Goal: Transaction & Acquisition: Subscribe to service/newsletter

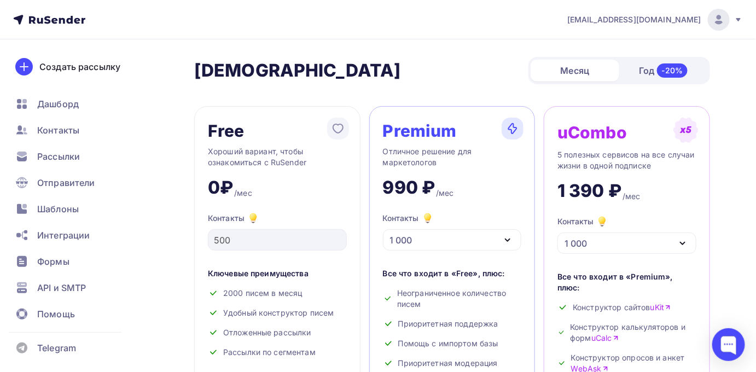
click at [721, 24] on img at bounding box center [718, 19] width 13 height 13
click at [740, 20] on icon at bounding box center [738, 19] width 9 height 9
click at [57, 132] on span "Контакты" at bounding box center [58, 130] width 42 height 13
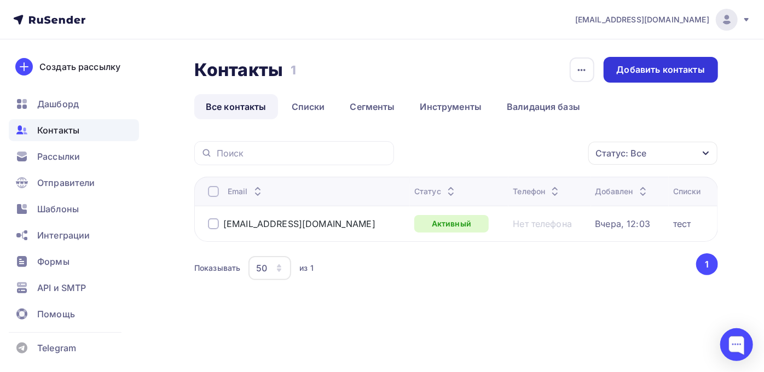
click at [673, 67] on div "Добавить контакты" at bounding box center [661, 69] width 88 height 13
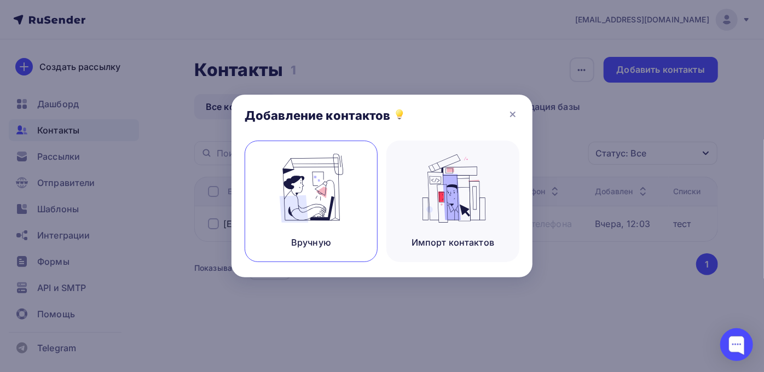
click at [307, 198] on img at bounding box center [311, 188] width 73 height 69
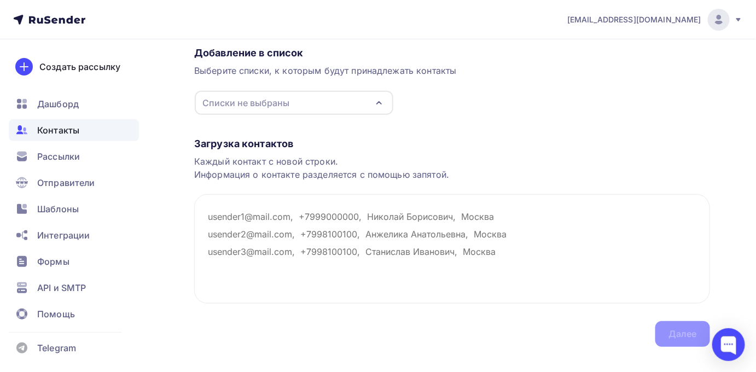
scroll to position [108, 0]
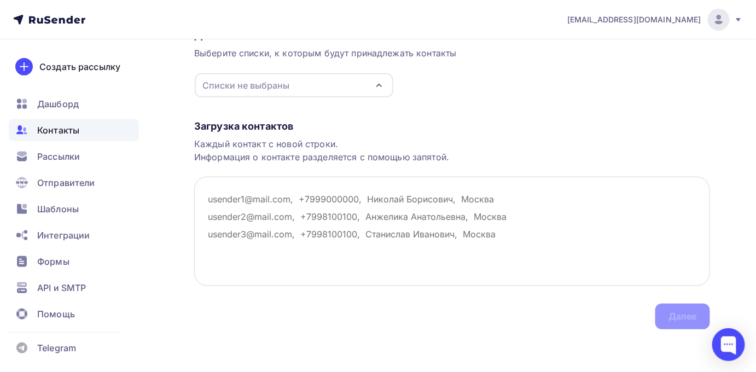
click at [208, 200] on textarea at bounding box center [452, 231] width 516 height 109
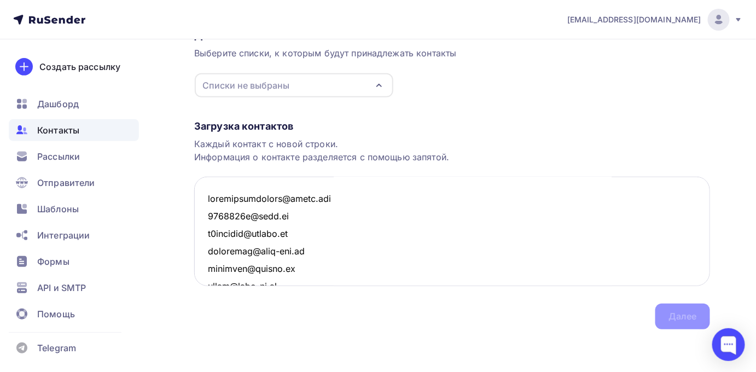
scroll to position [0, 0]
click at [340, 201] on textarea at bounding box center [452, 231] width 516 height 109
click at [290, 217] on textarea at bounding box center [452, 231] width 516 height 109
drag, startPoint x: 333, startPoint y: 203, endPoint x: 327, endPoint y: 202, distance: 6.0
click at [327, 202] on textarea at bounding box center [452, 231] width 516 height 109
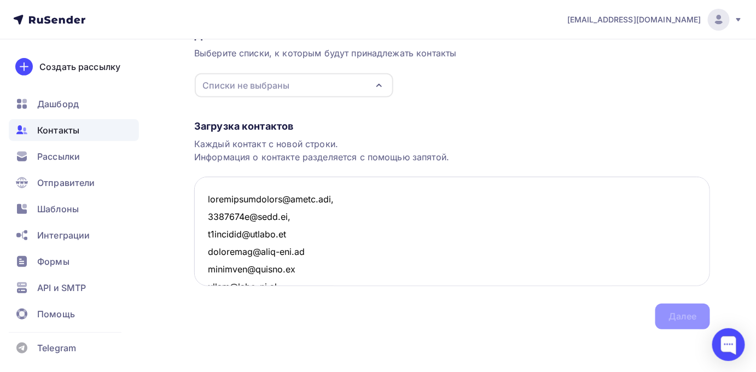
click at [305, 233] on textarea at bounding box center [452, 231] width 516 height 109
type textarea "[EMAIL_ADDRESS][DOMAIN_NAME], [EMAIL_ADDRESS][DOMAIN_NAME], [EMAIL_ADDRESS][DOM…"
click at [217, 248] on textarea at bounding box center [452, 231] width 516 height 109
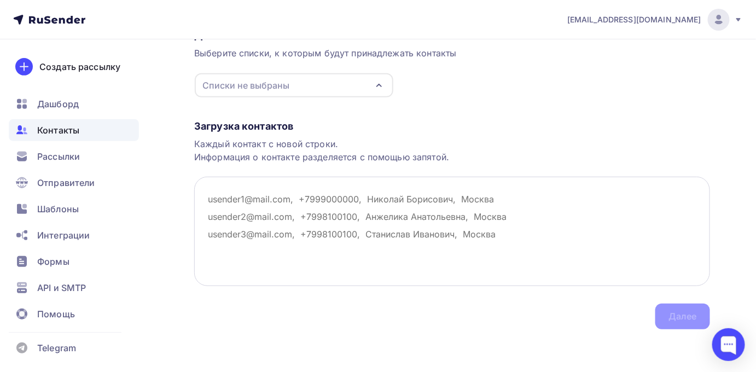
type textarea ","
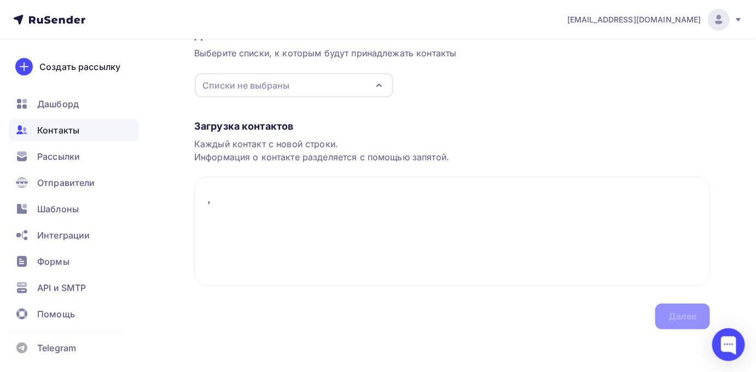
drag, startPoint x: 247, startPoint y: 202, endPoint x: 167, endPoint y: 196, distance: 79.6
click at [167, 196] on div "Назад Добавление контактов Добавление контактов Вручную Импорт из файла Вручную…" at bounding box center [378, 152] width 756 height 442
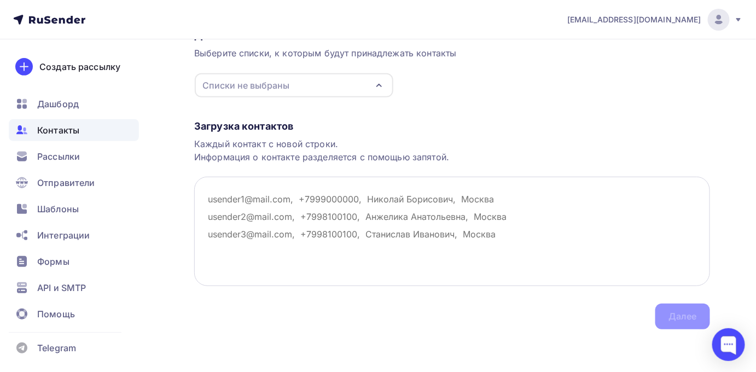
click at [221, 195] on textarea at bounding box center [452, 231] width 516 height 109
paste textarea "[EMAIL_ADDRESS][DOMAIN_NAME] [EMAIL_ADDRESS][DOMAIN_NAME] [EMAIL_ADDRESS][DOMAI…"
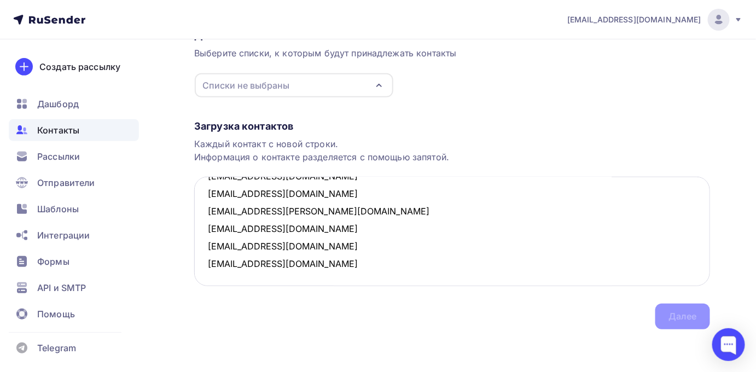
scroll to position [58, 0]
click at [312, 259] on textarea "[EMAIL_ADDRESS][DOMAIN_NAME] [EMAIL_ADDRESS][DOMAIN_NAME] [EMAIL_ADDRESS][DOMAI…" at bounding box center [452, 231] width 516 height 109
click at [314, 247] on textarea "[EMAIL_ADDRESS][DOMAIN_NAME] [EMAIL_ADDRESS][DOMAIN_NAME] [EMAIL_ADDRESS][DOMAI…" at bounding box center [452, 231] width 516 height 109
click at [325, 225] on textarea "[EMAIL_ADDRESS][DOMAIN_NAME] [EMAIL_ADDRESS][DOMAIN_NAME] [EMAIL_ADDRESS][DOMAI…" at bounding box center [452, 231] width 516 height 109
click at [312, 220] on textarea "[EMAIL_ADDRESS][DOMAIN_NAME] [EMAIL_ADDRESS][DOMAIN_NAME] [EMAIL_ADDRESS][DOMAI…" at bounding box center [452, 231] width 516 height 109
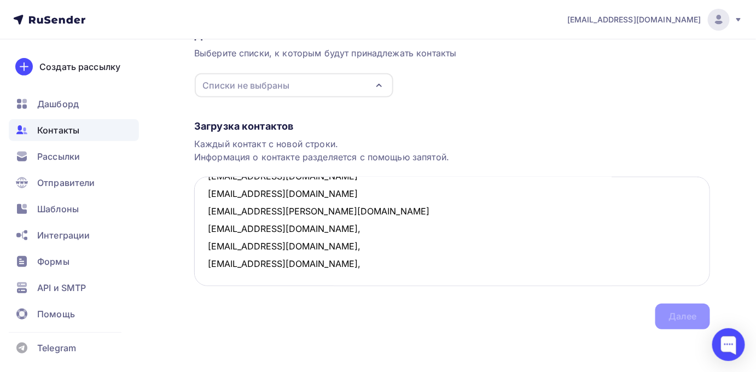
click at [308, 210] on textarea "[EMAIL_ADDRESS][DOMAIN_NAME] [EMAIL_ADDRESS][DOMAIN_NAME] [EMAIL_ADDRESS][DOMAI…" at bounding box center [452, 231] width 516 height 109
click at [280, 193] on textarea "[EMAIL_ADDRESS][DOMAIN_NAME] [EMAIL_ADDRESS][DOMAIN_NAME] [EMAIL_ADDRESS][DOMAI…" at bounding box center [452, 231] width 516 height 109
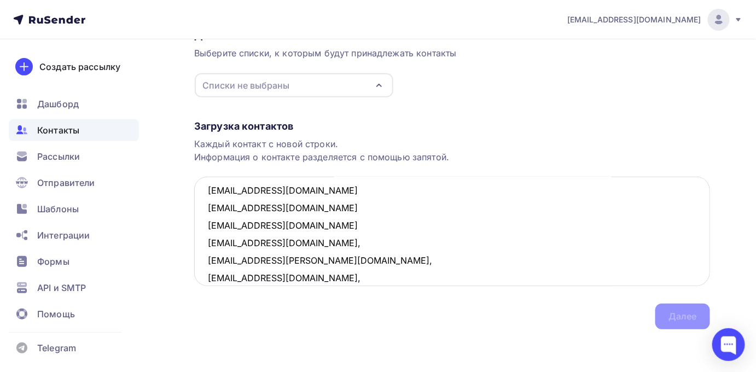
scroll to position [0, 0]
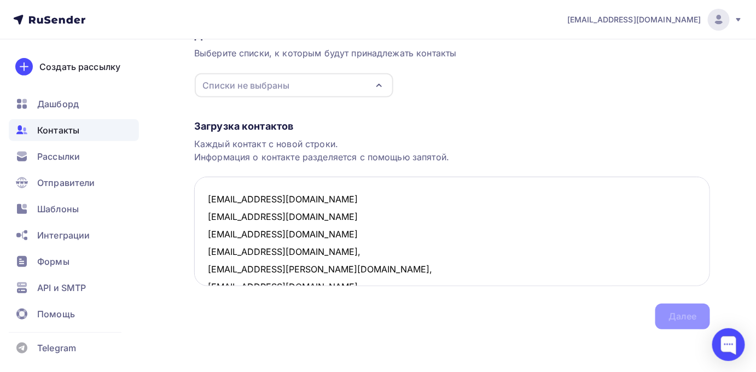
click at [292, 233] on textarea "[EMAIL_ADDRESS][DOMAIN_NAME] [EMAIL_ADDRESS][DOMAIN_NAME] [EMAIL_ADDRESS][DOMAI…" at bounding box center [452, 231] width 516 height 109
click at [271, 214] on textarea "[EMAIL_ADDRESS][DOMAIN_NAME] [EMAIL_ADDRESS][DOMAIN_NAME] [EMAIL_ADDRESS][DOMAI…" at bounding box center [452, 231] width 516 height 109
click at [298, 200] on textarea "[EMAIL_ADDRESS][DOMAIN_NAME] [EMAIL_ADDRESS][DOMAIN_NAME], [EMAIL_ADDRESS][DOMA…" at bounding box center [452, 231] width 516 height 109
click at [358, 212] on textarea "[EMAIL_ADDRESS][DOMAIN_NAME], [EMAIL_ADDRESS][DOMAIN_NAME], [EMAIL_ADDRESS][DOM…" at bounding box center [452, 231] width 516 height 109
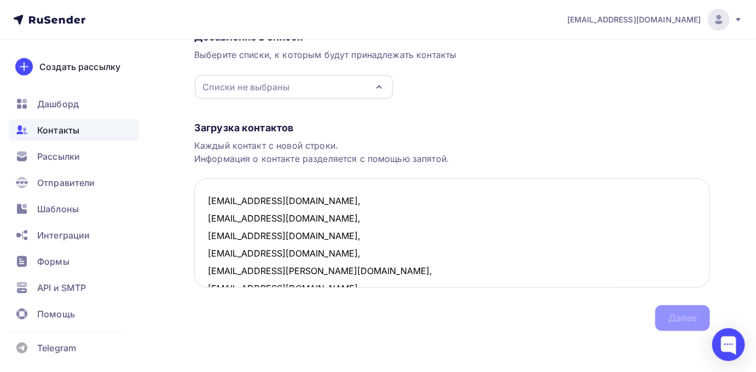
scroll to position [108, 0]
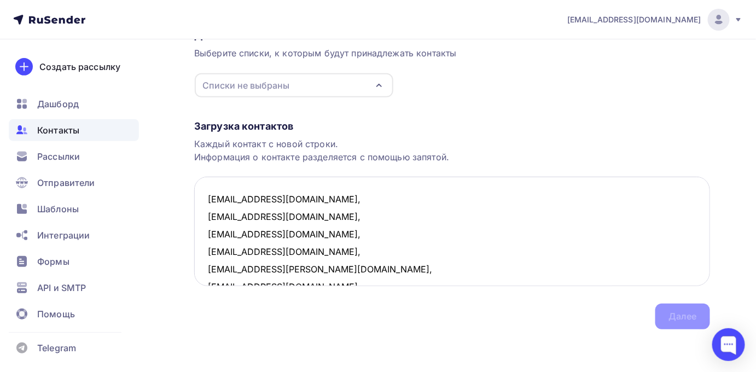
click at [637, 234] on textarea "[EMAIL_ADDRESS][DOMAIN_NAME], [EMAIL_ADDRESS][DOMAIN_NAME], [EMAIL_ADDRESS][DOM…" at bounding box center [452, 231] width 516 height 109
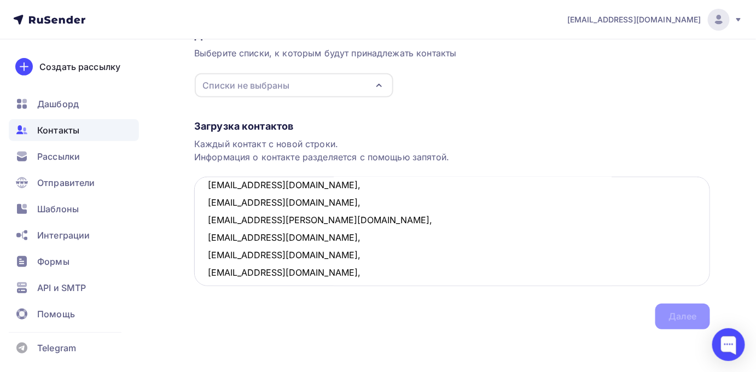
scroll to position [58, 0]
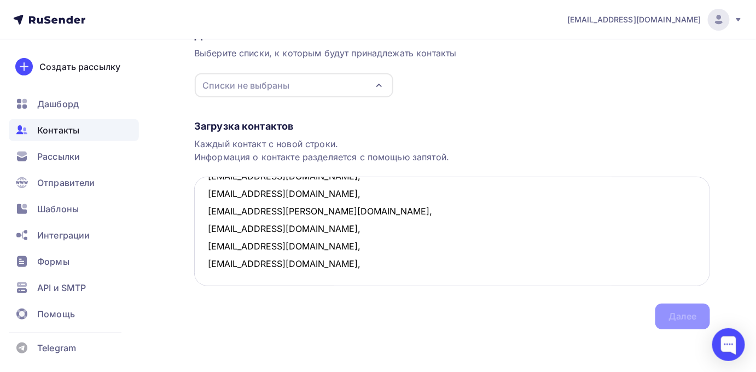
click at [343, 259] on textarea "[EMAIL_ADDRESS][DOMAIN_NAME], [EMAIL_ADDRESS][DOMAIN_NAME], [EMAIL_ADDRESS][DOM…" at bounding box center [452, 231] width 516 height 109
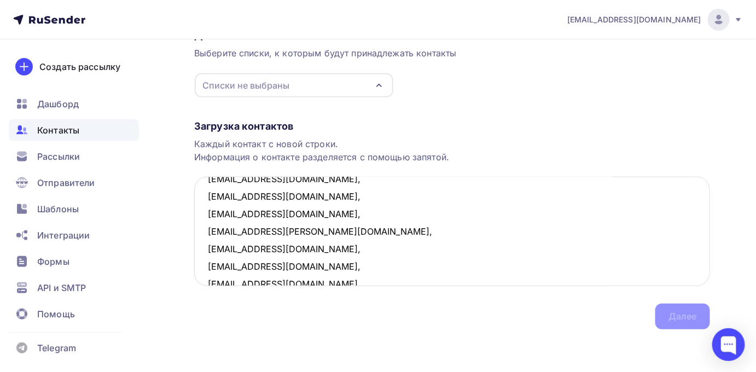
scroll to position [0, 0]
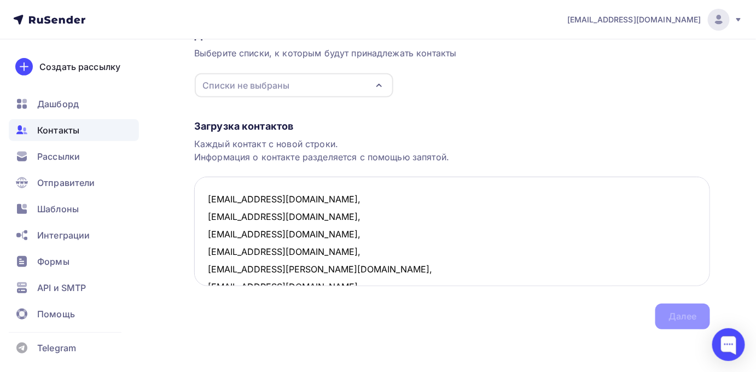
click at [305, 201] on textarea "[EMAIL_ADDRESS][DOMAIN_NAME], [EMAIL_ADDRESS][DOMAIN_NAME], [EMAIL_ADDRESS][DOM…" at bounding box center [452, 231] width 516 height 109
click at [302, 211] on textarea "[EMAIL_ADDRESS][DOMAIN_NAME],1 [EMAIL_ADDRESS][DOMAIN_NAME], [EMAIL_ADDRESS][DO…" at bounding box center [452, 231] width 516 height 109
click at [305, 225] on textarea "[EMAIL_ADDRESS][DOMAIN_NAME],1 [EMAIL_ADDRESS][DOMAIN_NAME],1 [EMAIL_ADDRESS][D…" at bounding box center [452, 231] width 516 height 109
click at [306, 248] on textarea "[EMAIL_ADDRESS][DOMAIN_NAME],1 [EMAIL_ADDRESS][DOMAIN_NAME],1 [EMAIL_ADDRESS][D…" at bounding box center [452, 231] width 516 height 109
click at [320, 273] on textarea "[EMAIL_ADDRESS][DOMAIN_NAME],1 [EMAIL_ADDRESS][DOMAIN_NAME],1 [EMAIL_ADDRESS][D…" at bounding box center [452, 231] width 516 height 109
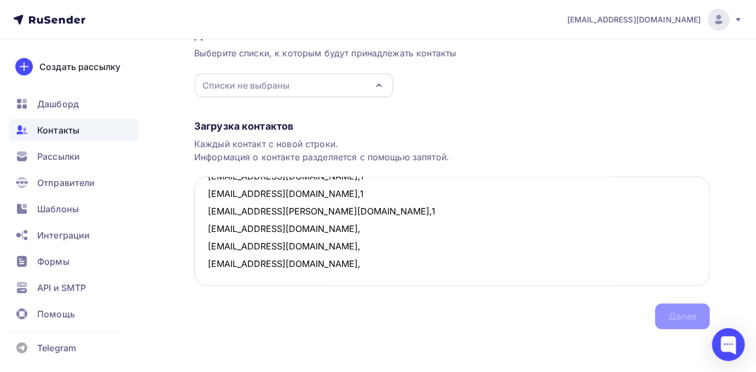
scroll to position [76, 0]
click at [327, 204] on textarea "[EMAIL_ADDRESS][DOMAIN_NAME],1 [EMAIL_ADDRESS][DOMAIN_NAME],1 [EMAIL_ADDRESS][D…" at bounding box center [452, 231] width 516 height 109
click at [323, 229] on textarea "[EMAIL_ADDRESS][DOMAIN_NAME],1 [EMAIL_ADDRESS][DOMAIN_NAME],1 [EMAIL_ADDRESS][D…" at bounding box center [452, 231] width 516 height 109
click at [325, 245] on textarea "[EMAIL_ADDRESS][DOMAIN_NAME],1 [EMAIL_ADDRESS][DOMAIN_NAME],1 [EMAIL_ADDRESS][D…" at bounding box center [452, 231] width 516 height 109
click at [612, 276] on textarea "[EMAIL_ADDRESS][DOMAIN_NAME],1 [EMAIL_ADDRESS][DOMAIN_NAME],1 [EMAIL_ADDRESS][D…" at bounding box center [452, 231] width 516 height 109
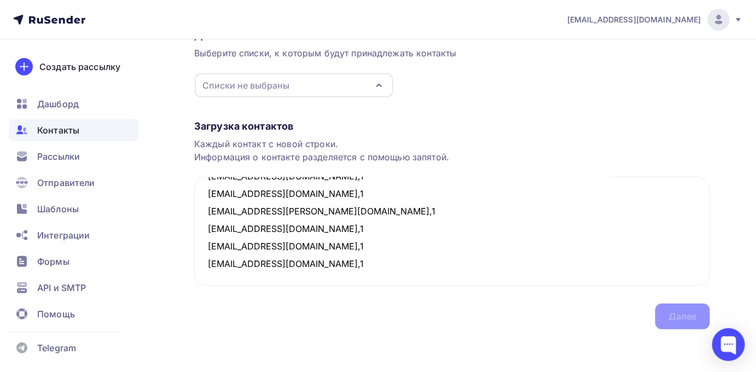
click at [563, 312] on div "Загрузка контактов Каждый контакт с новой строки. Информация о контакте разделя…" at bounding box center [452, 213] width 516 height 231
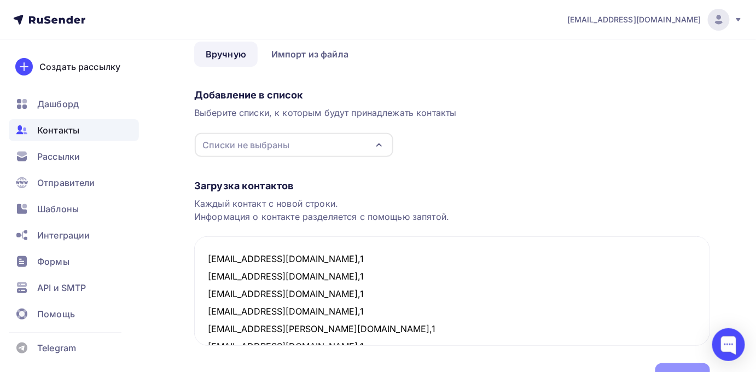
scroll to position [49, 0]
click at [316, 254] on textarea "[EMAIL_ADDRESS][DOMAIN_NAME],1 [EMAIL_ADDRESS][DOMAIN_NAME],1 [EMAIL_ADDRESS][D…" at bounding box center [452, 290] width 516 height 109
click at [290, 286] on textarea "[EMAIL_ADDRESS][DOMAIN_NAME],1 [EMAIL_ADDRESS][DOMAIN_NAME],1 [EMAIL_ADDRESS][D…" at bounding box center [452, 290] width 516 height 109
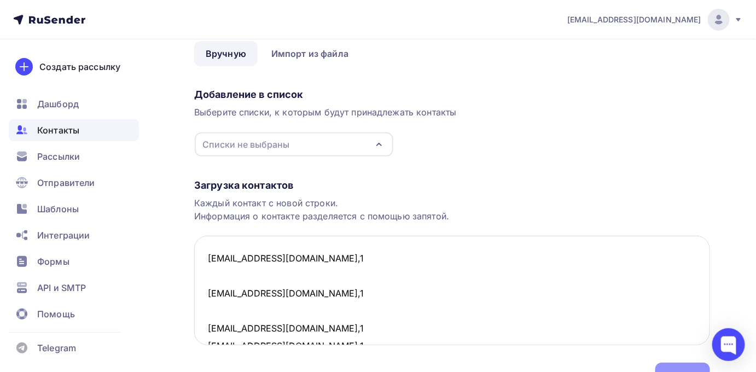
click at [320, 319] on textarea "[EMAIL_ADDRESS][DOMAIN_NAME],1 [EMAIL_ADDRESS][DOMAIN_NAME],1 [EMAIL_ADDRESS][D…" at bounding box center [452, 290] width 516 height 109
type textarea "[EMAIL_ADDRESS][DOMAIN_NAME],1 [EMAIL_ADDRESS][DOMAIN_NAME],1 [EMAIL_ADDRESS][D…"
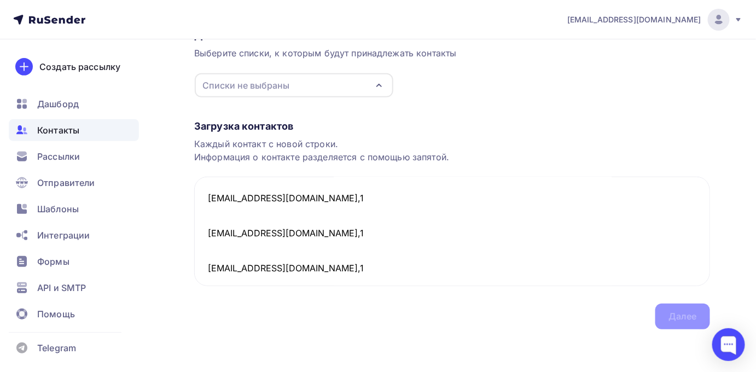
scroll to position [0, 0]
drag, startPoint x: 331, startPoint y: 247, endPoint x: 165, endPoint y: 136, distance: 200.0
click at [165, 136] on div "Назад Добавление контактов Добавление контактов Вручную Импорт из файла Вручную…" at bounding box center [378, 152] width 756 height 442
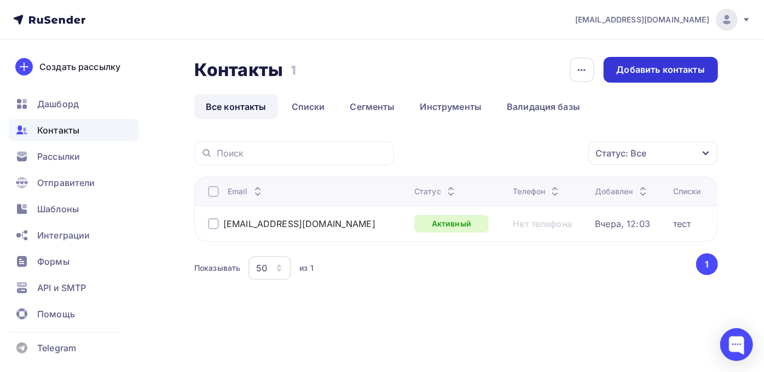
click at [650, 73] on div "Добавить контакты" at bounding box center [661, 69] width 88 height 13
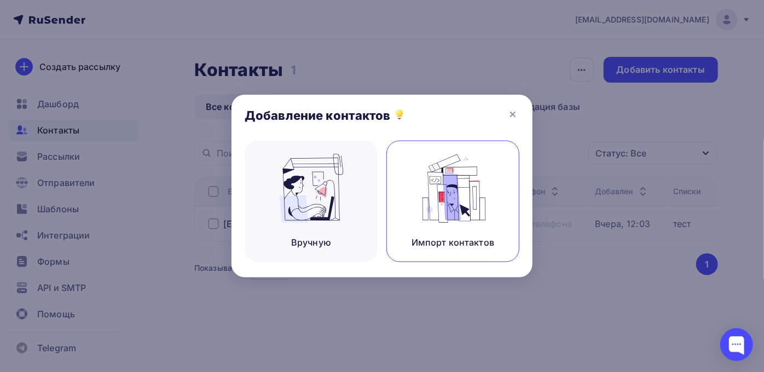
click at [473, 202] on img at bounding box center [452, 188] width 73 height 69
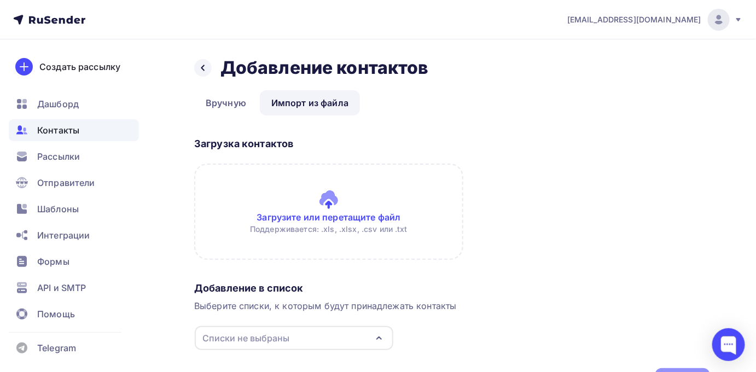
click at [310, 215] on input "file" at bounding box center [328, 212] width 269 height 96
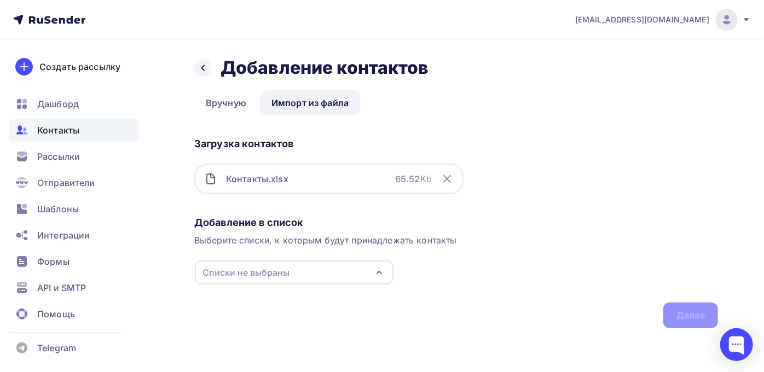
click at [322, 270] on div "Списки не выбраны" at bounding box center [294, 272] width 199 height 24
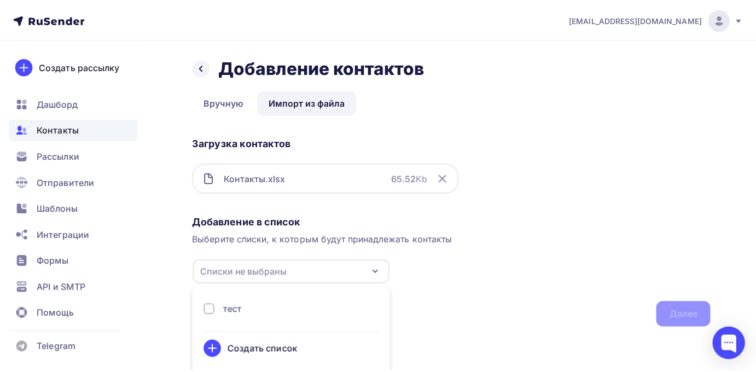
scroll to position [7, 0]
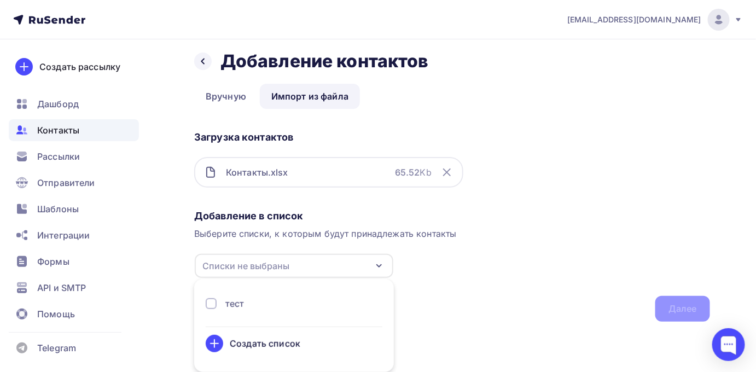
click at [282, 299] on div "тест" at bounding box center [294, 303] width 177 height 13
click at [671, 305] on div "Далее" at bounding box center [683, 309] width 28 height 13
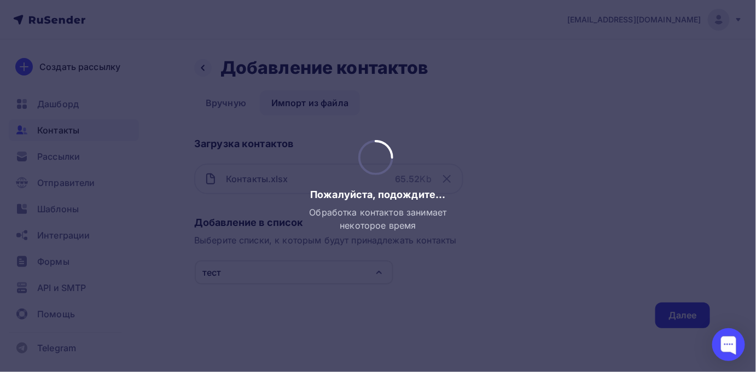
scroll to position [0, 0]
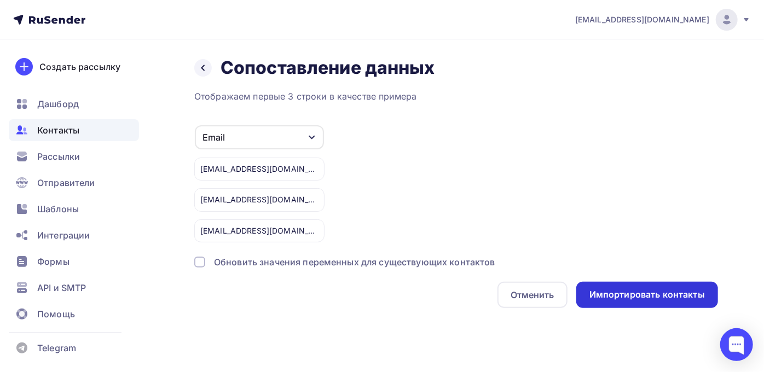
click at [621, 296] on div "Импортировать контакты" at bounding box center [646, 294] width 115 height 13
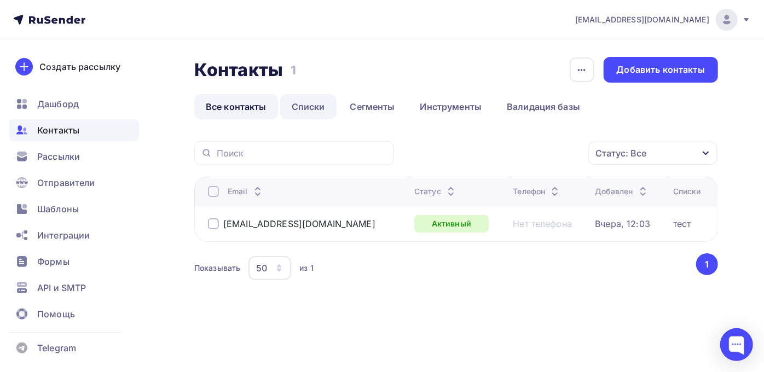
click at [320, 108] on link "Списки" at bounding box center [308, 106] width 56 height 25
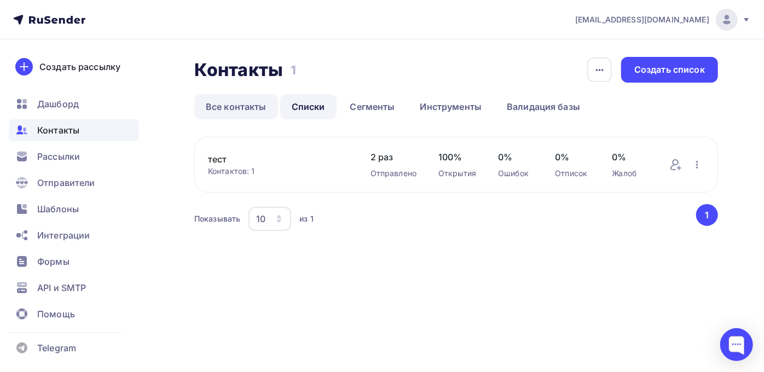
click at [235, 109] on link "Все контакты" at bounding box center [236, 106] width 84 height 25
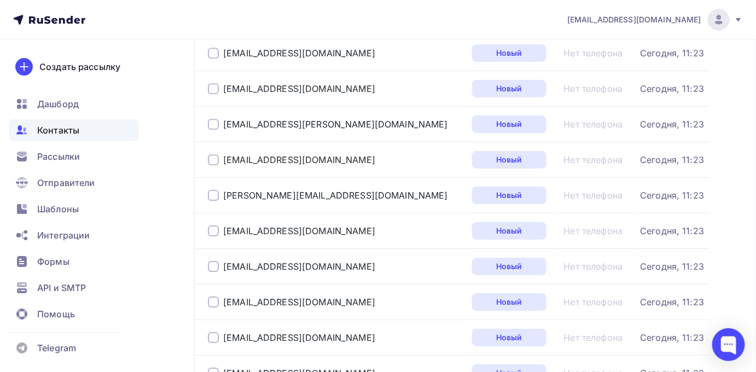
scroll to position [1120, 0]
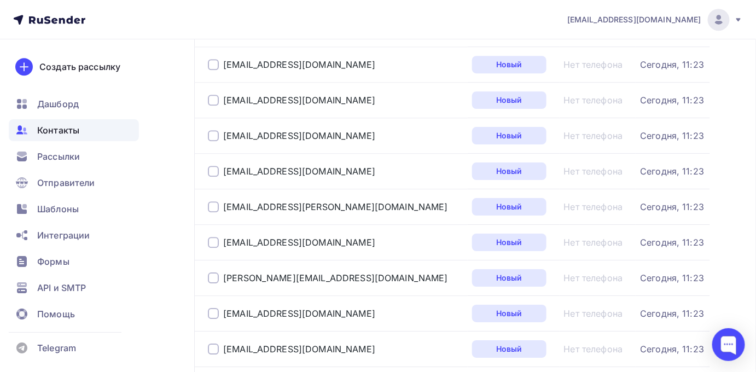
click at [51, 129] on span "Контакты" at bounding box center [58, 130] width 42 height 13
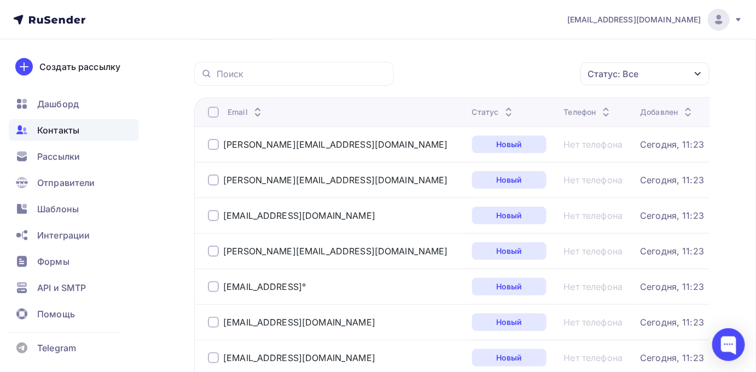
scroll to position [0, 0]
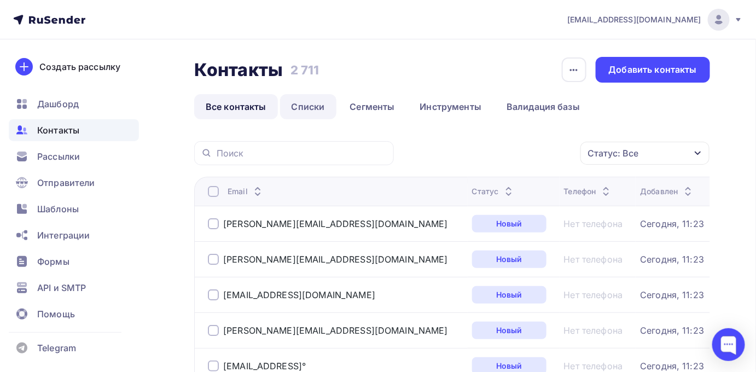
click at [318, 109] on link "Списки" at bounding box center [308, 106] width 56 height 25
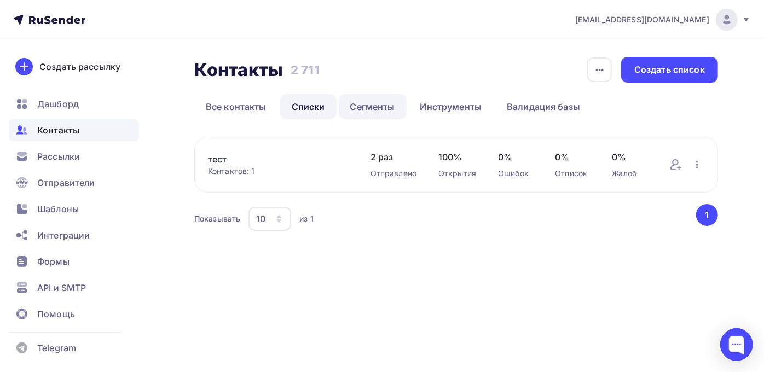
click at [356, 106] on link "Сегменты" at bounding box center [373, 106] width 68 height 25
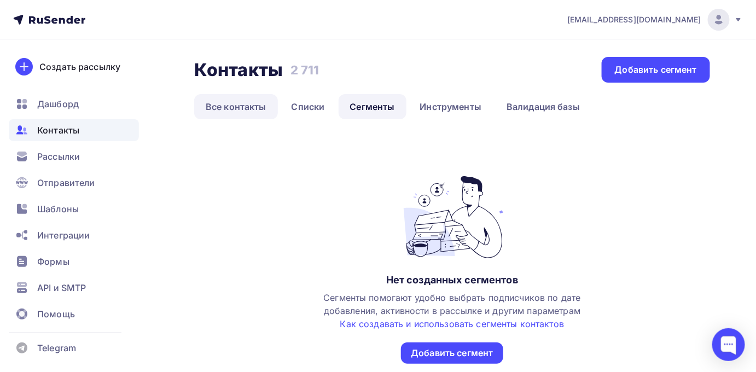
click at [243, 105] on link "Все контакты" at bounding box center [236, 106] width 84 height 25
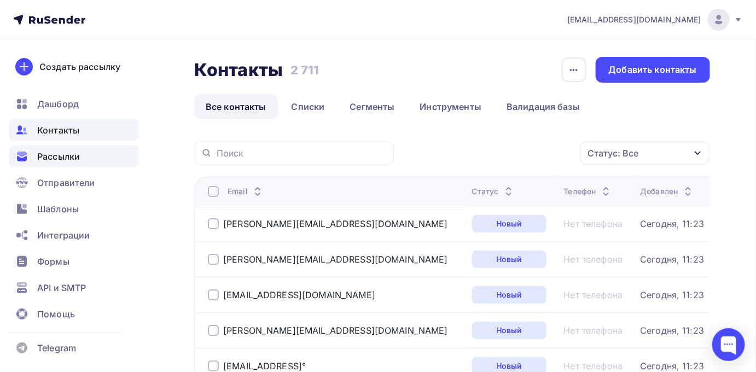
click at [56, 159] on span "Рассылки" at bounding box center [58, 156] width 43 height 13
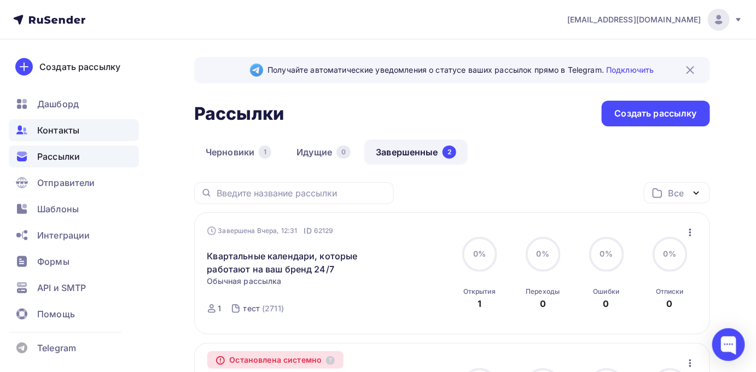
click at [60, 128] on span "Контакты" at bounding box center [58, 130] width 42 height 13
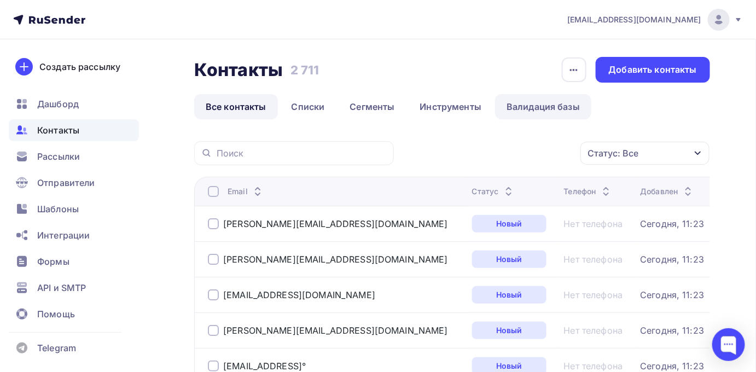
click at [565, 106] on link "Валидация базы" at bounding box center [543, 106] width 96 height 25
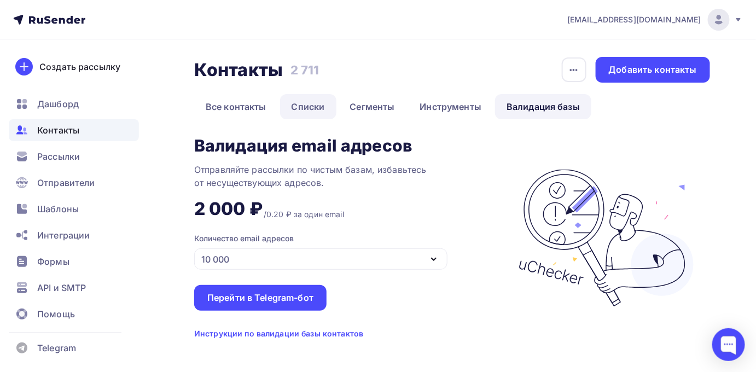
click at [309, 109] on link "Списки" at bounding box center [308, 106] width 56 height 25
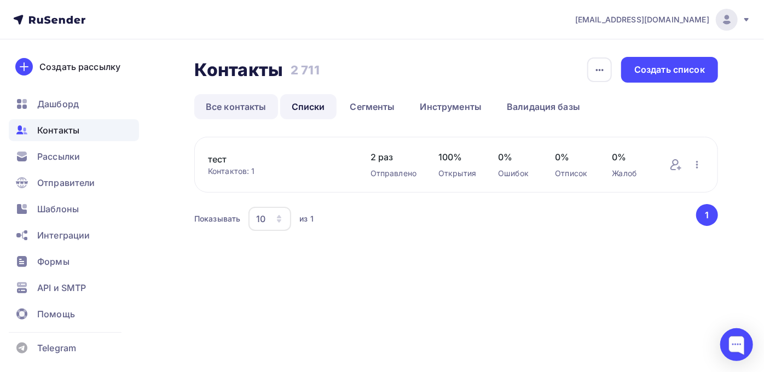
click at [238, 108] on link "Все контакты" at bounding box center [236, 106] width 84 height 25
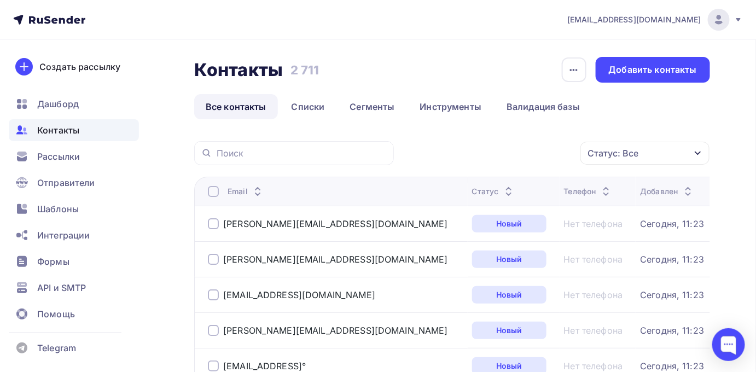
click at [212, 195] on div at bounding box center [213, 191] width 11 height 11
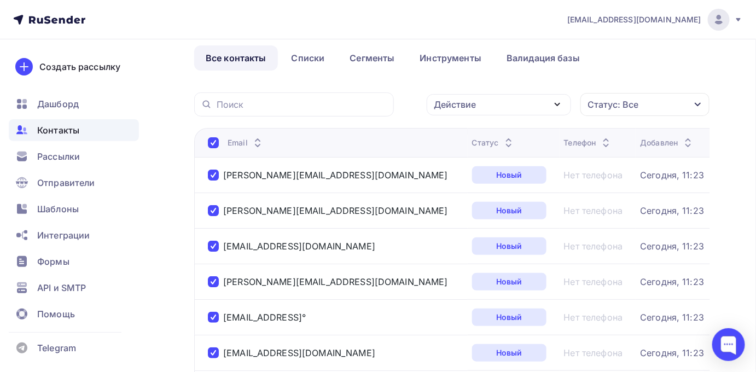
scroll to position [49, 0]
click at [499, 107] on div "Действие" at bounding box center [499, 104] width 144 height 21
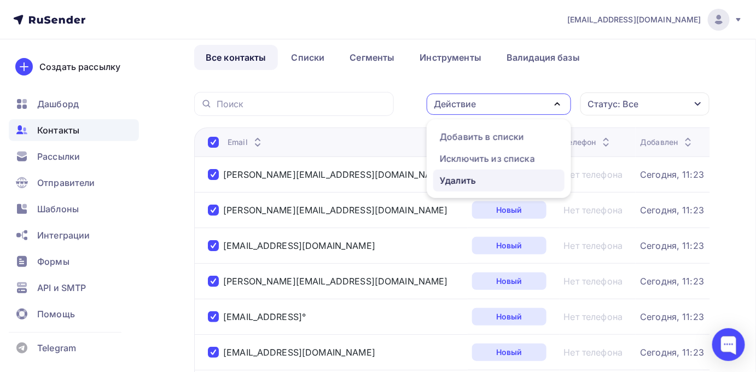
click at [477, 182] on div "Удалить" at bounding box center [499, 180] width 118 height 13
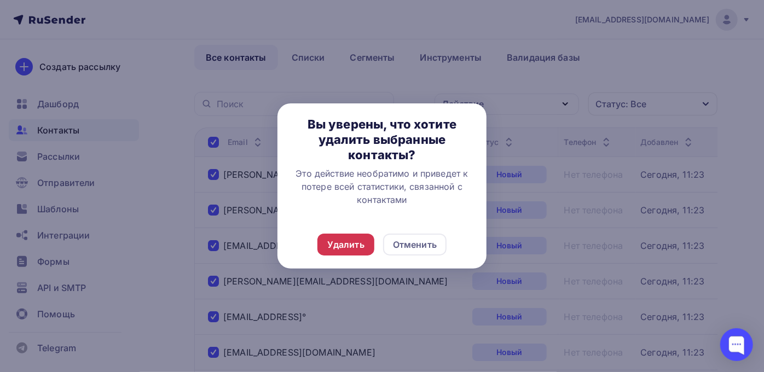
click at [343, 248] on div "Удалить" at bounding box center [345, 244] width 37 height 13
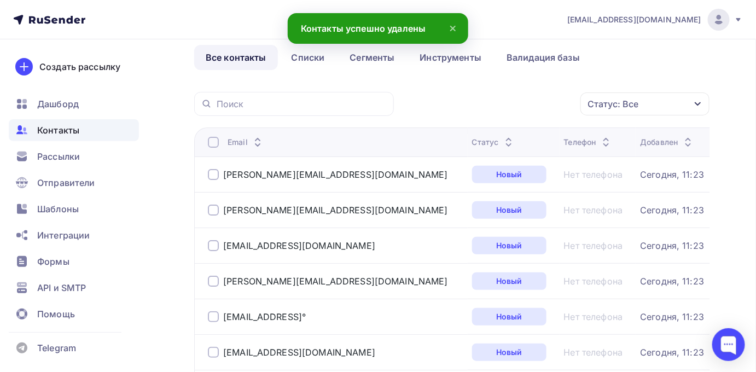
click at [211, 140] on div at bounding box center [213, 142] width 11 height 11
click at [616, 97] on div "Статус: Все" at bounding box center [613, 103] width 51 height 13
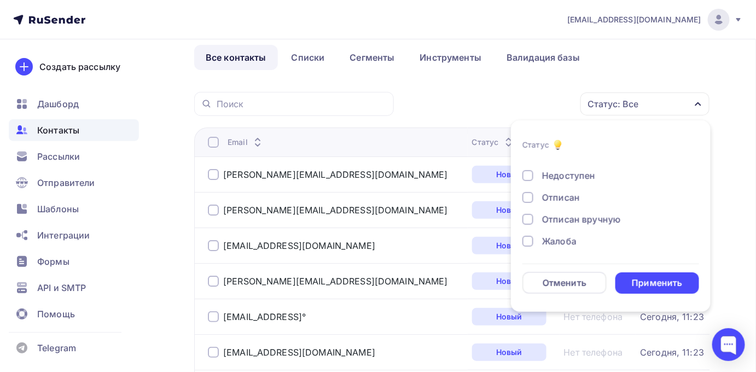
scroll to position [0, 0]
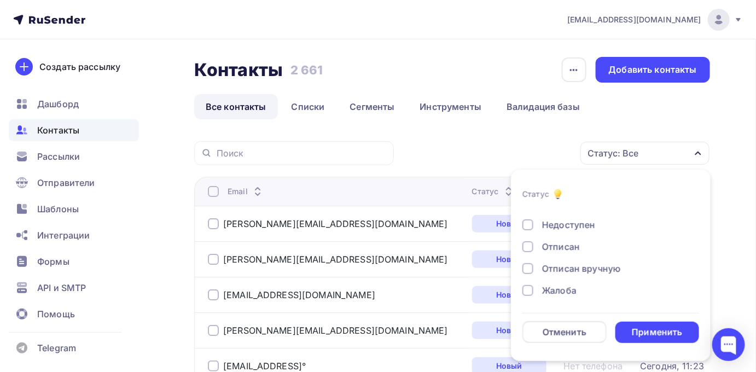
click at [217, 188] on div at bounding box center [213, 191] width 11 height 11
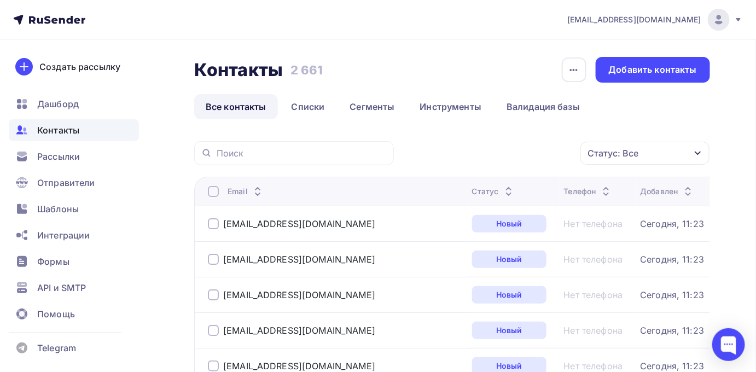
click at [216, 194] on div at bounding box center [213, 191] width 11 height 11
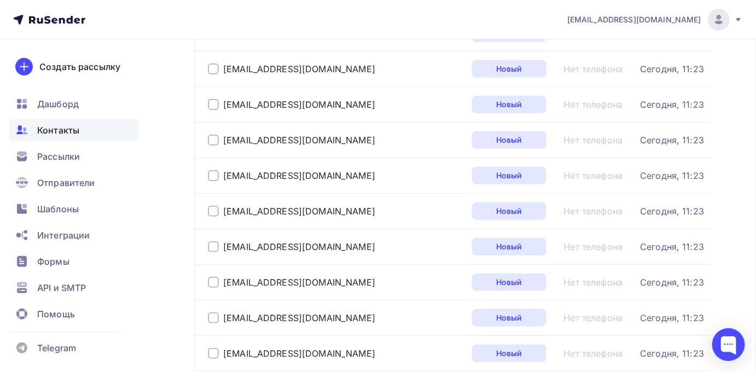
scroll to position [1717, 0]
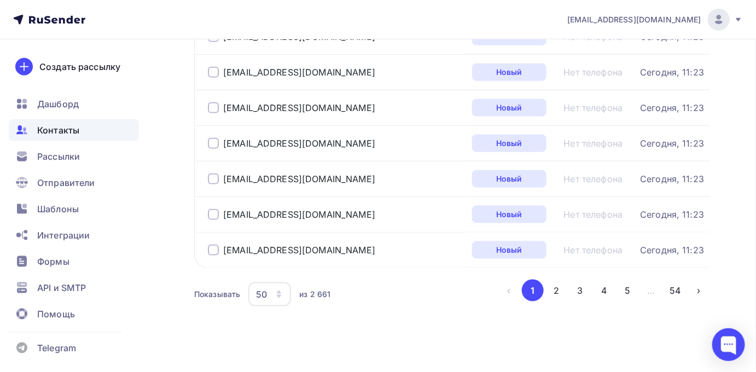
click at [279, 295] on icon "button" at bounding box center [279, 296] width 4 height 3
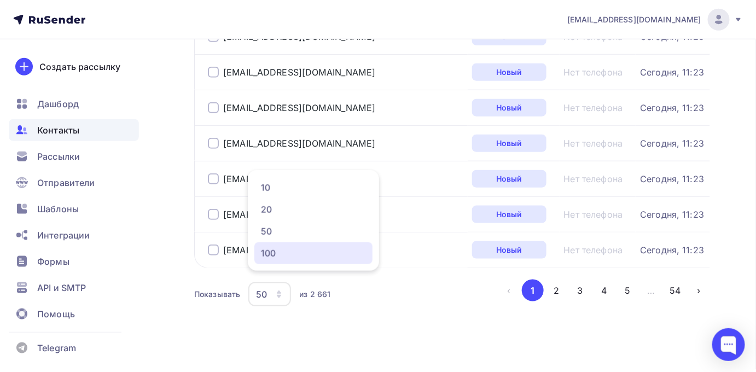
click at [279, 253] on div "100" at bounding box center [313, 253] width 105 height 13
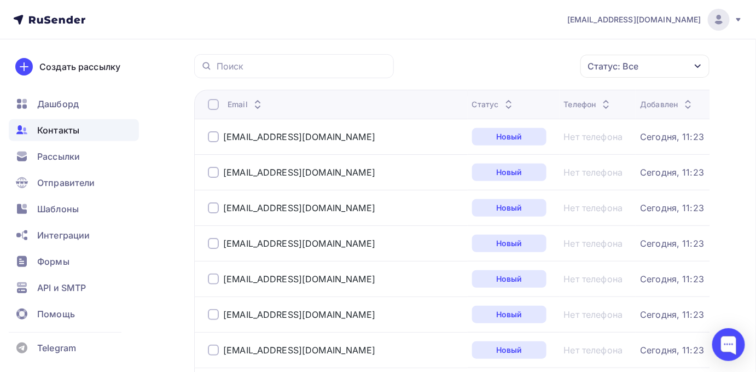
scroll to position [86, 0]
click at [214, 110] on div at bounding box center [213, 105] width 11 height 11
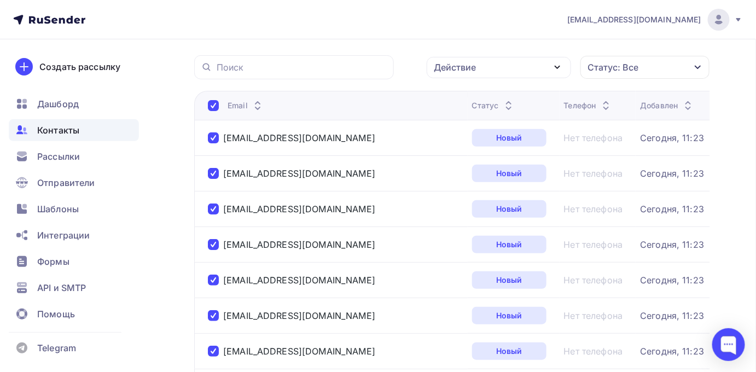
click at [478, 69] on div "Действие" at bounding box center [499, 67] width 144 height 21
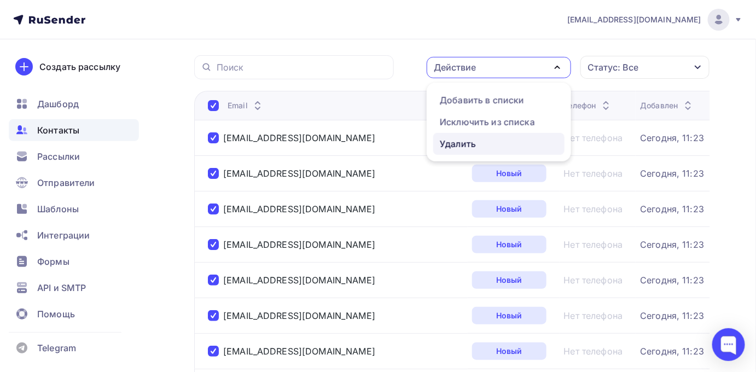
click at [470, 138] on div "Удалить" at bounding box center [458, 143] width 36 height 13
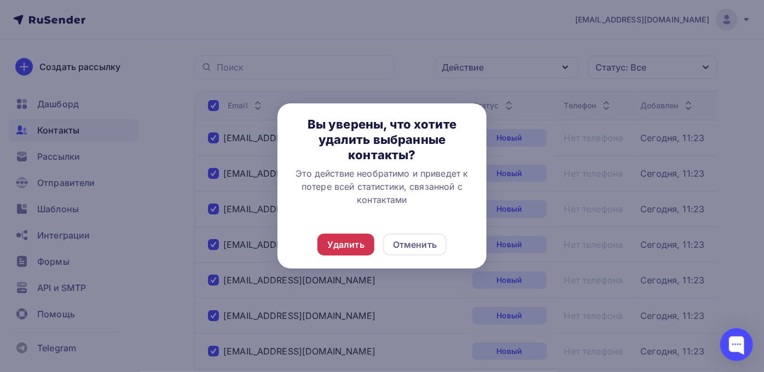
click at [357, 246] on div "Удалить" at bounding box center [345, 244] width 37 height 13
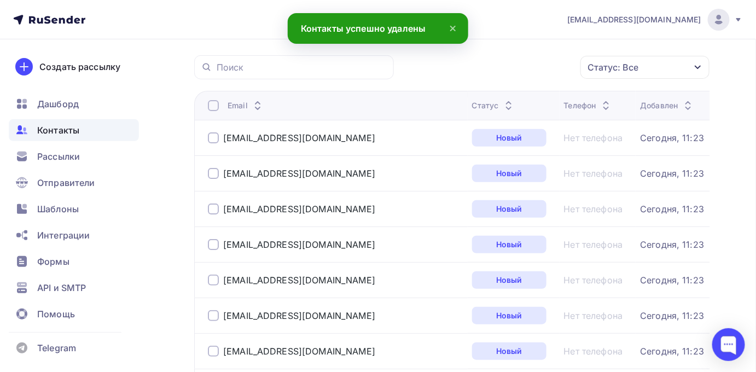
click at [212, 102] on div at bounding box center [213, 105] width 11 height 11
click at [210, 101] on div at bounding box center [213, 105] width 11 height 11
click at [473, 68] on div "Действие" at bounding box center [455, 67] width 42 height 13
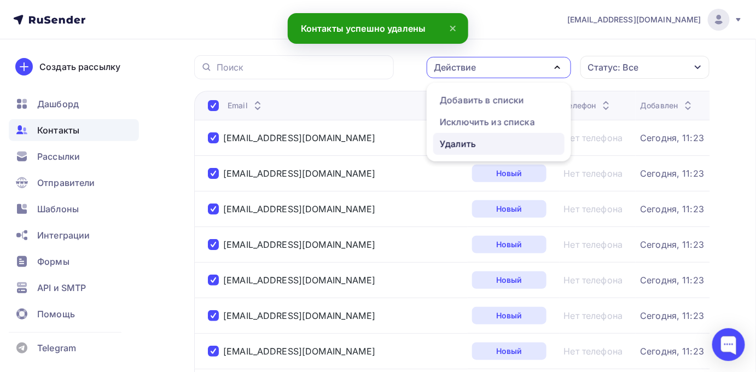
click at [466, 138] on div "Удалить" at bounding box center [458, 143] width 36 height 13
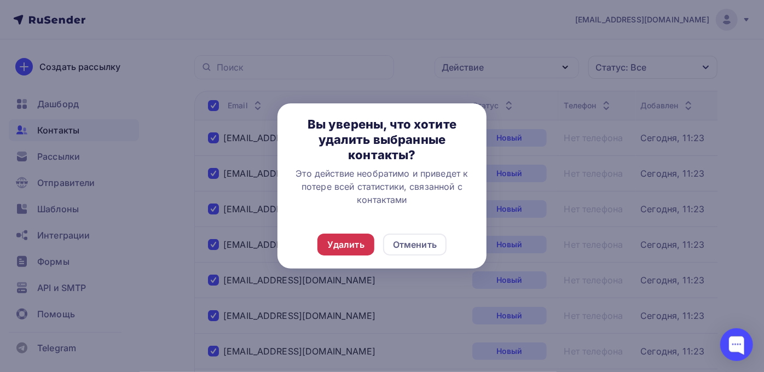
click at [363, 245] on div "Удалить" at bounding box center [345, 244] width 37 height 13
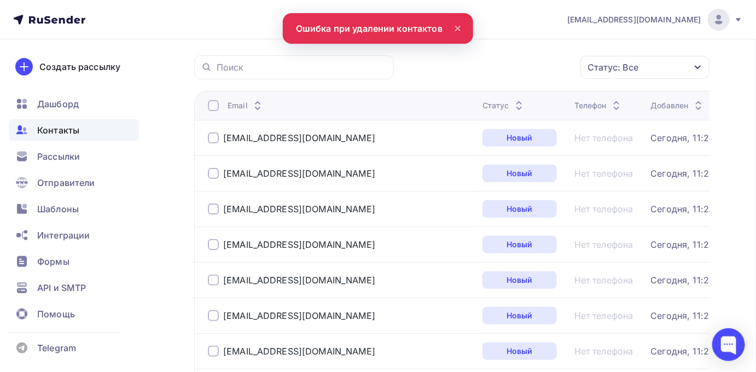
click at [217, 106] on div at bounding box center [213, 105] width 11 height 11
click at [215, 103] on div at bounding box center [213, 105] width 11 height 11
click at [535, 71] on div "Действие" at bounding box center [499, 67] width 144 height 21
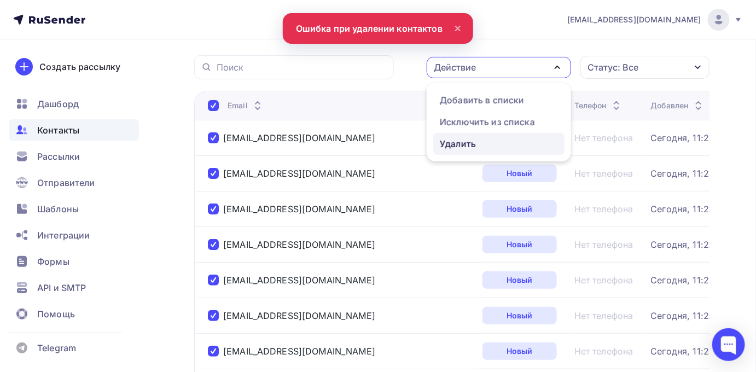
click at [490, 140] on div "Удалить" at bounding box center [499, 143] width 118 height 13
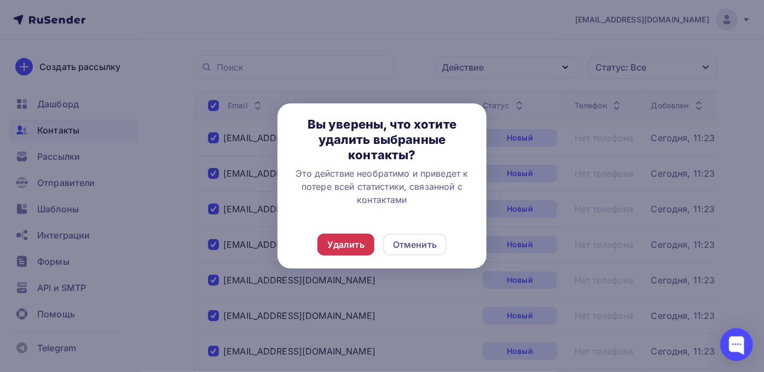
click at [356, 248] on div "Удалить" at bounding box center [345, 244] width 37 height 13
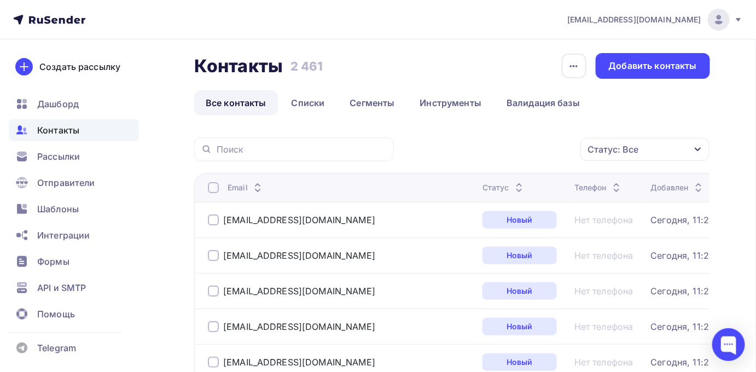
scroll to position [0, 0]
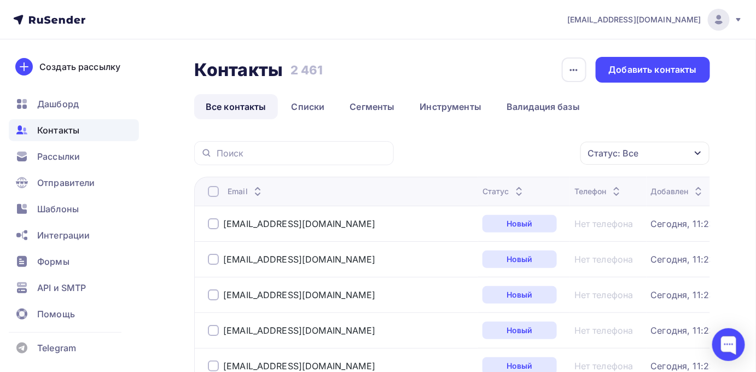
click at [208, 196] on div at bounding box center [213, 191] width 11 height 11
click at [209, 193] on div at bounding box center [213, 191] width 11 height 11
click at [518, 148] on div "Действие" at bounding box center [499, 153] width 144 height 21
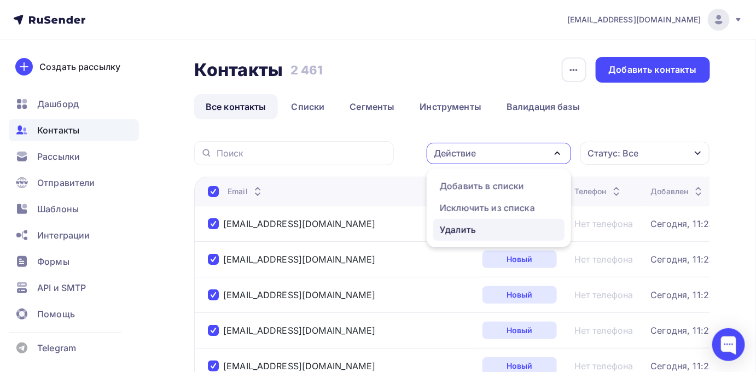
click at [453, 223] on div "Удалить" at bounding box center [458, 229] width 36 height 13
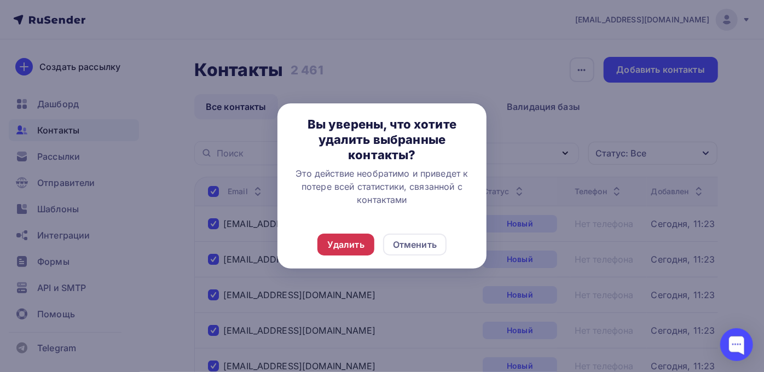
click at [364, 245] on div "Удалить" at bounding box center [345, 245] width 57 height 22
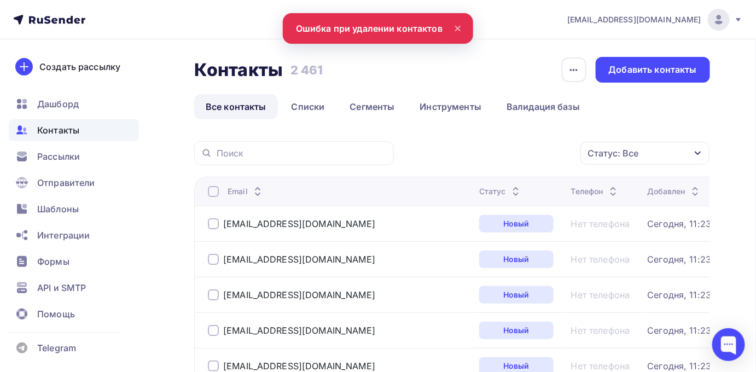
click at [212, 196] on div at bounding box center [213, 191] width 11 height 11
click at [213, 193] on div at bounding box center [213, 191] width 11 height 11
click at [489, 154] on div "Действие" at bounding box center [499, 153] width 144 height 21
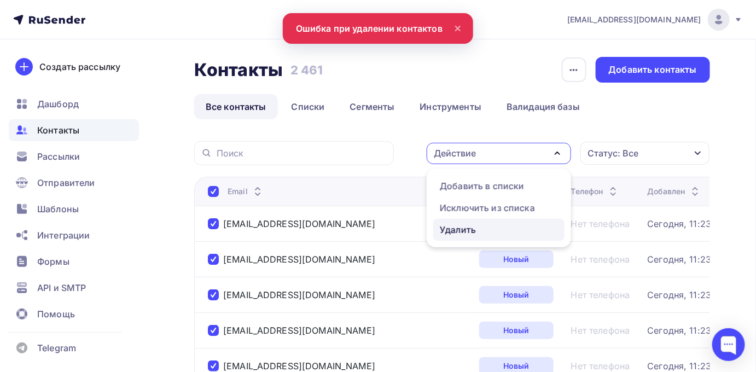
click at [460, 223] on div "Удалить" at bounding box center [458, 229] width 36 height 13
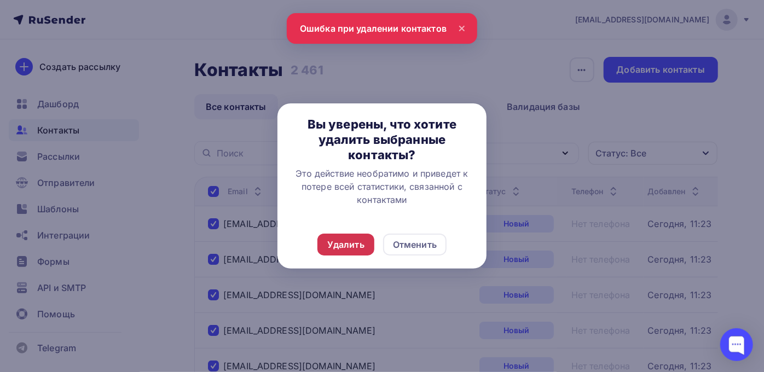
click at [351, 250] on div "Удалить" at bounding box center [345, 244] width 37 height 13
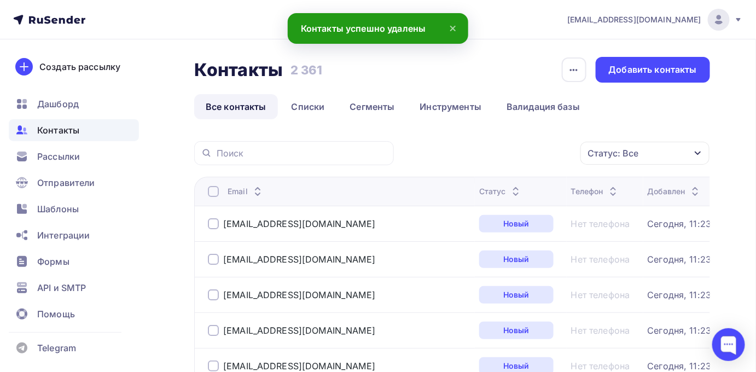
click at [218, 192] on div at bounding box center [213, 191] width 11 height 11
click at [215, 196] on div at bounding box center [213, 191] width 11 height 11
click at [482, 159] on div "Действие" at bounding box center [499, 153] width 144 height 21
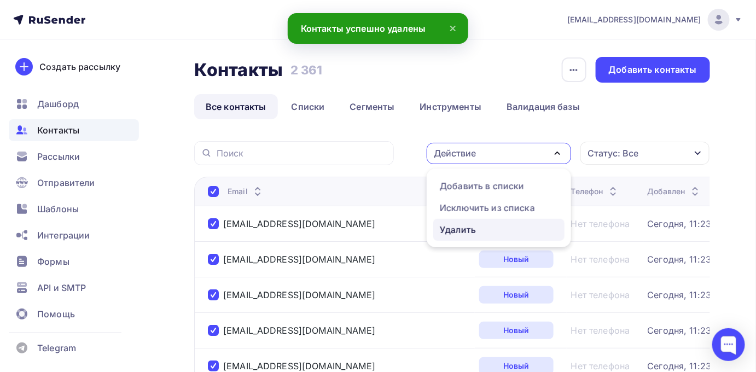
click at [459, 229] on div "Удалить" at bounding box center [458, 229] width 36 height 13
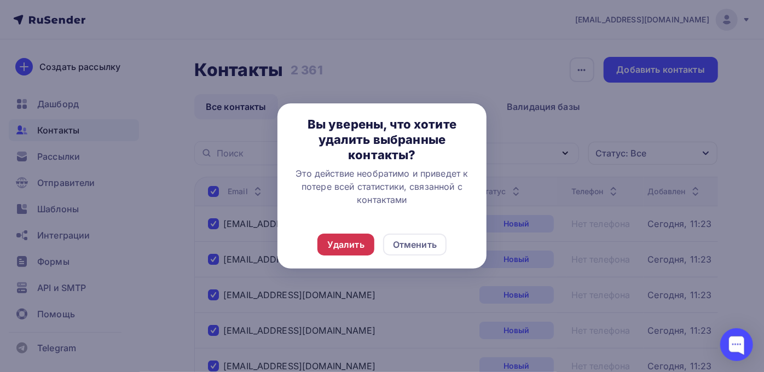
click at [346, 244] on div "Удалить" at bounding box center [345, 244] width 37 height 13
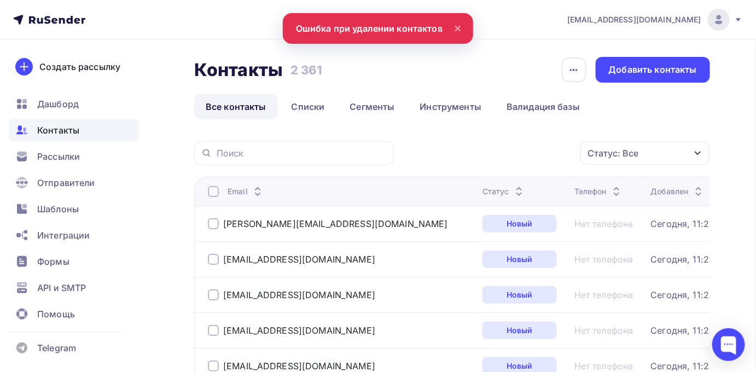
click at [217, 195] on div at bounding box center [213, 191] width 11 height 11
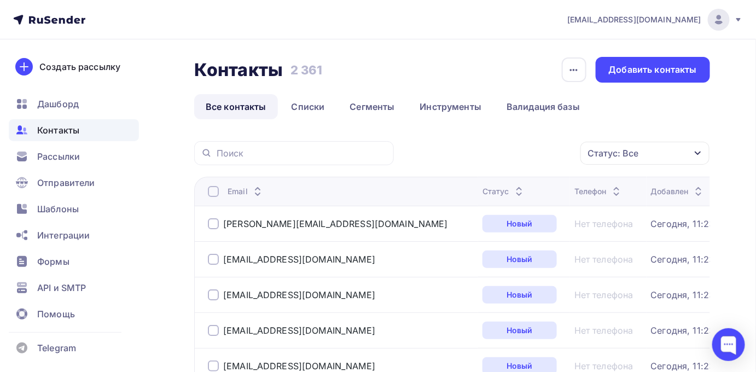
click at [210, 192] on div at bounding box center [213, 191] width 11 height 11
click at [479, 153] on div "Действие" at bounding box center [499, 153] width 144 height 21
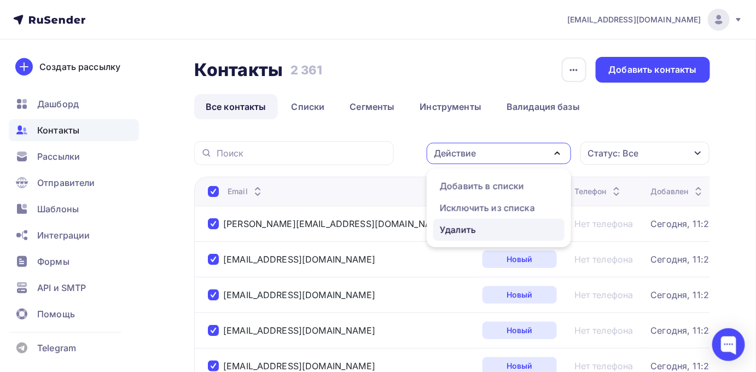
click at [460, 229] on div "Удалить" at bounding box center [458, 229] width 36 height 13
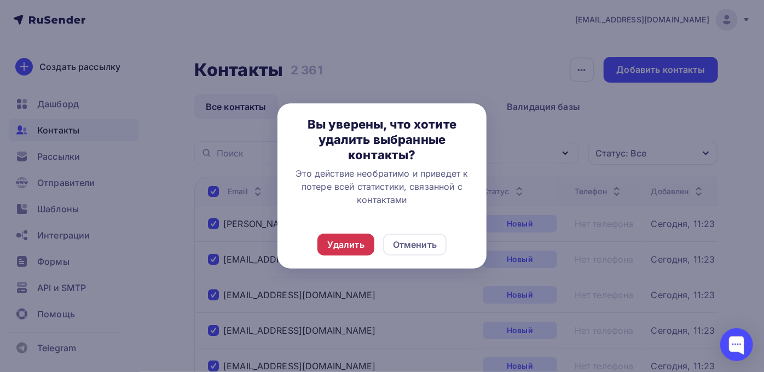
click at [369, 242] on div "Удалить" at bounding box center [345, 245] width 57 height 22
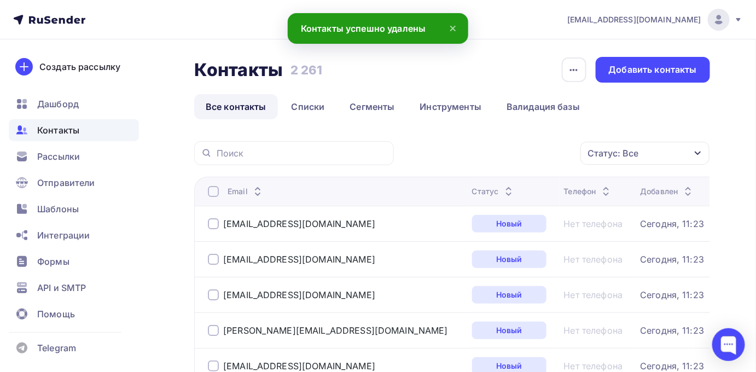
click at [213, 188] on div at bounding box center [213, 191] width 11 height 11
click at [216, 192] on div at bounding box center [213, 191] width 11 height 11
click at [502, 147] on div "Действие" at bounding box center [499, 153] width 144 height 21
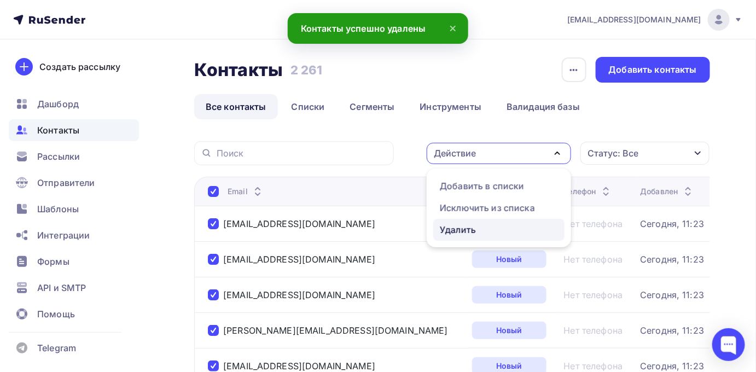
click at [465, 223] on div "Удалить" at bounding box center [458, 229] width 36 height 13
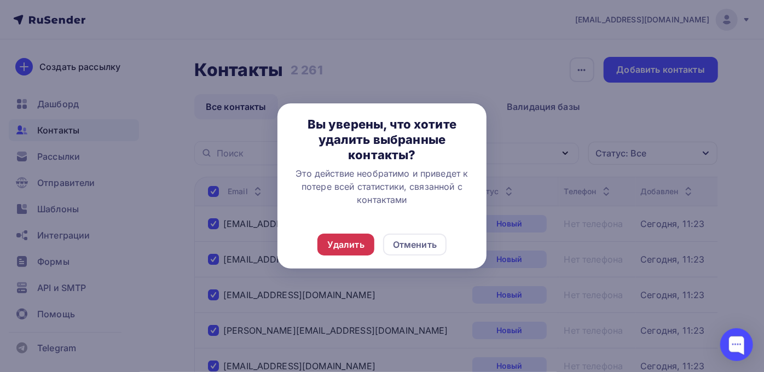
click at [368, 244] on div "Удалить" at bounding box center [345, 245] width 57 height 22
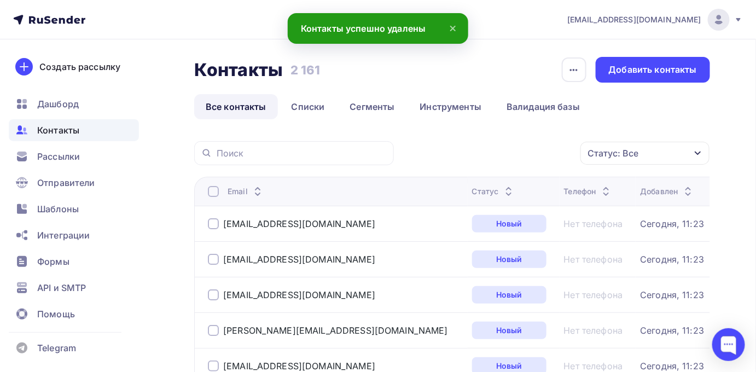
click at [213, 193] on div at bounding box center [213, 191] width 11 height 11
click at [211, 191] on div at bounding box center [213, 191] width 11 height 11
click at [482, 153] on div "Действие" at bounding box center [499, 153] width 144 height 21
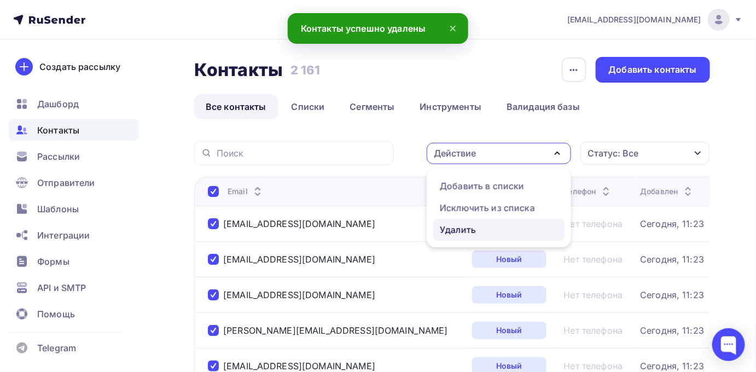
click at [465, 233] on div "Удалить" at bounding box center [458, 229] width 36 height 13
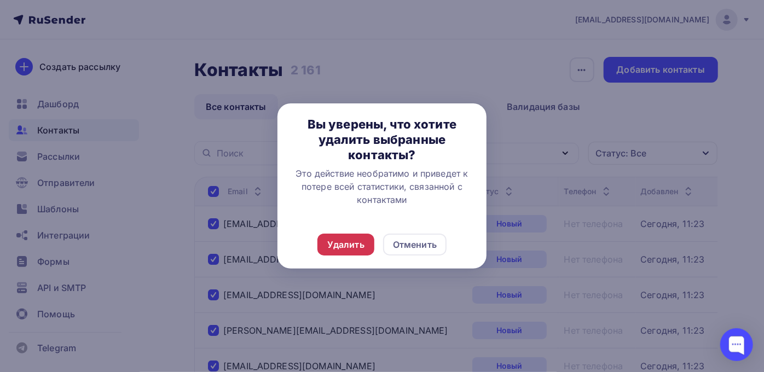
click at [361, 242] on div "Удалить" at bounding box center [345, 244] width 37 height 13
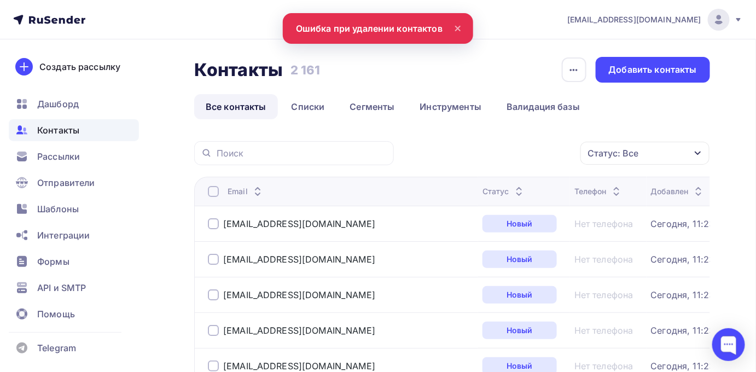
click at [218, 193] on div at bounding box center [213, 191] width 11 height 11
click at [211, 189] on div at bounding box center [213, 191] width 11 height 11
click at [440, 158] on div "Действие" at bounding box center [455, 153] width 42 height 13
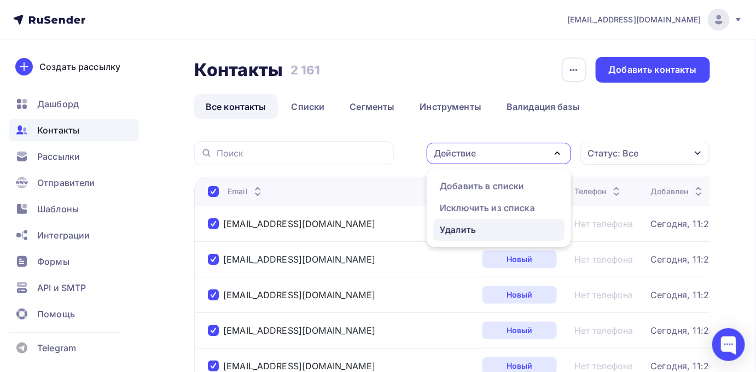
click at [458, 233] on div "Удалить" at bounding box center [458, 229] width 36 height 13
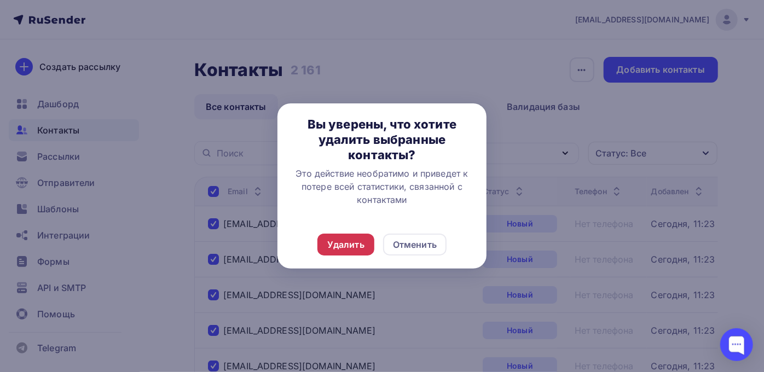
click at [353, 242] on div "Удалить" at bounding box center [345, 244] width 37 height 13
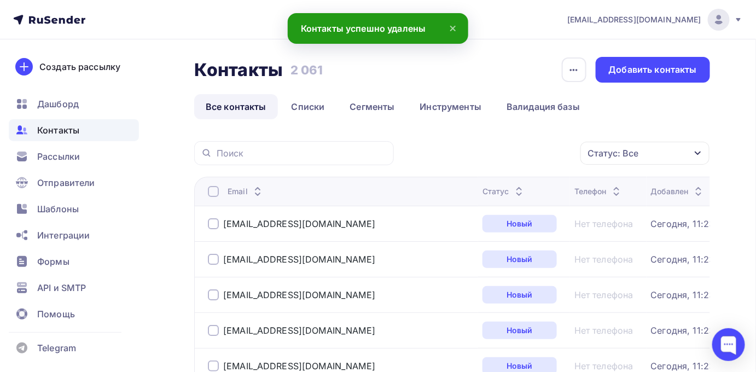
click at [208, 188] on div at bounding box center [213, 191] width 11 height 11
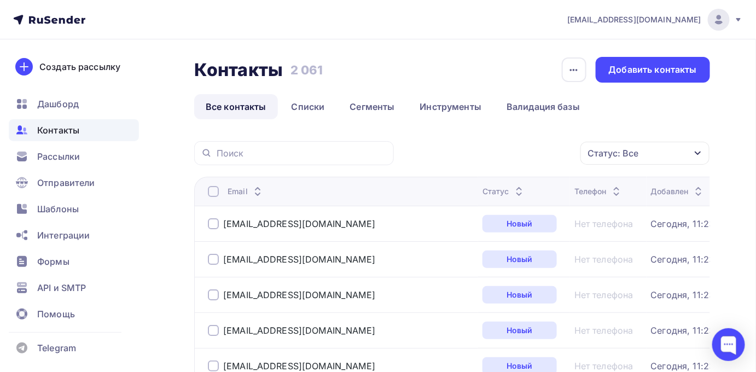
click at [210, 193] on div at bounding box center [213, 191] width 11 height 11
click at [473, 159] on div "Действие" at bounding box center [455, 153] width 42 height 13
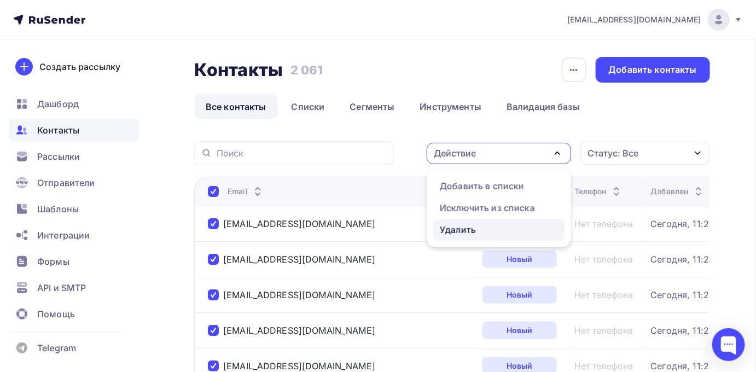
click at [461, 224] on div "Удалить" at bounding box center [458, 229] width 36 height 13
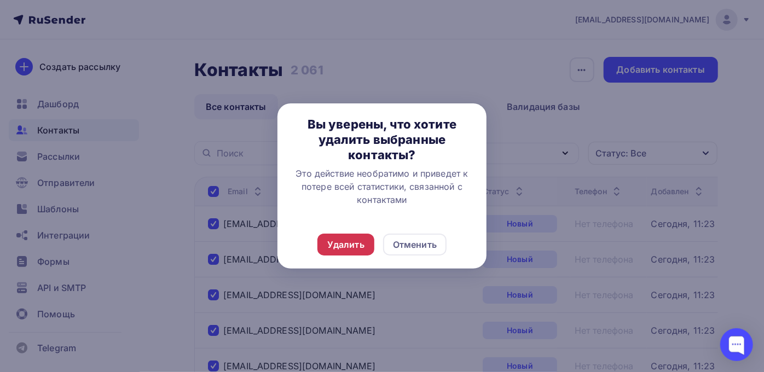
click at [354, 239] on div "Удалить" at bounding box center [345, 244] width 37 height 13
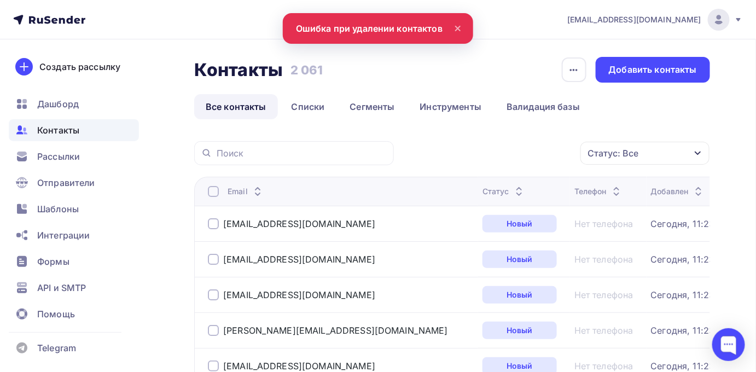
click at [215, 195] on div at bounding box center [213, 191] width 11 height 11
click at [213, 193] on div at bounding box center [213, 191] width 11 height 11
click at [495, 156] on div "Действие" at bounding box center [499, 153] width 144 height 21
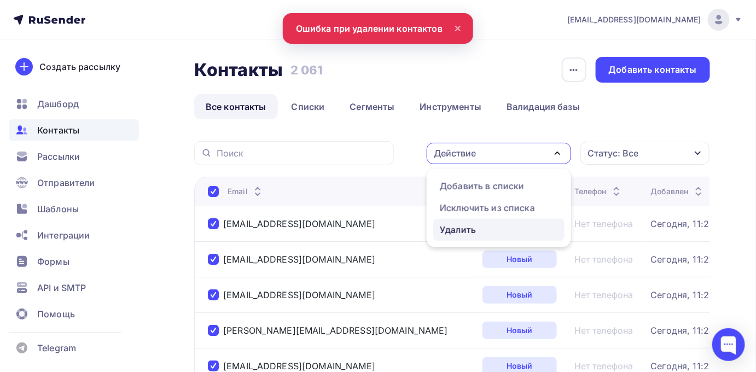
click at [461, 229] on div "Удалить" at bounding box center [458, 229] width 36 height 13
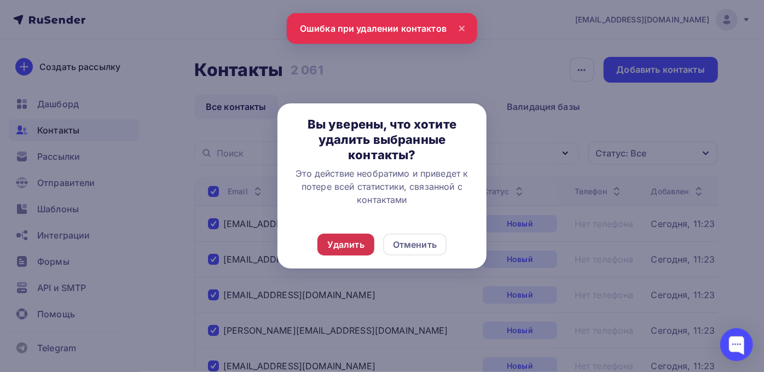
click at [372, 248] on div "Удалить" at bounding box center [345, 245] width 57 height 22
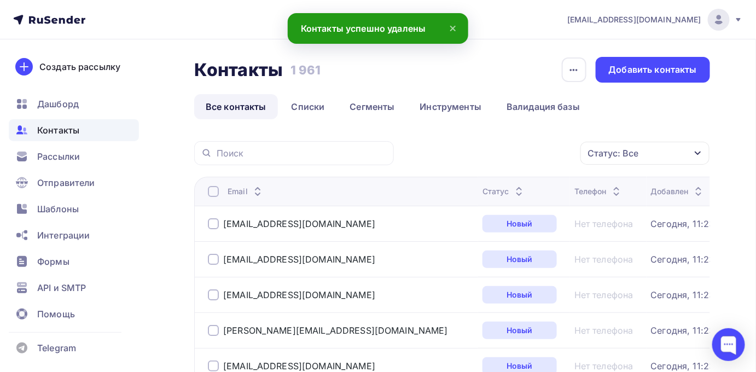
click at [215, 190] on div at bounding box center [213, 191] width 11 height 11
click at [215, 187] on div at bounding box center [213, 191] width 11 height 11
click at [480, 158] on div "Действие" at bounding box center [499, 153] width 144 height 21
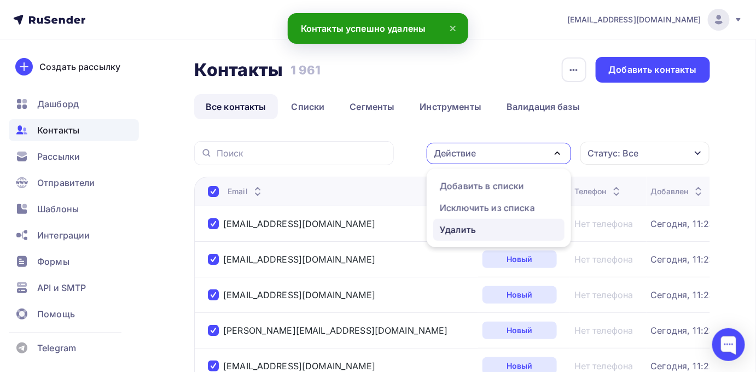
click at [459, 229] on div "Удалить" at bounding box center [458, 229] width 36 height 13
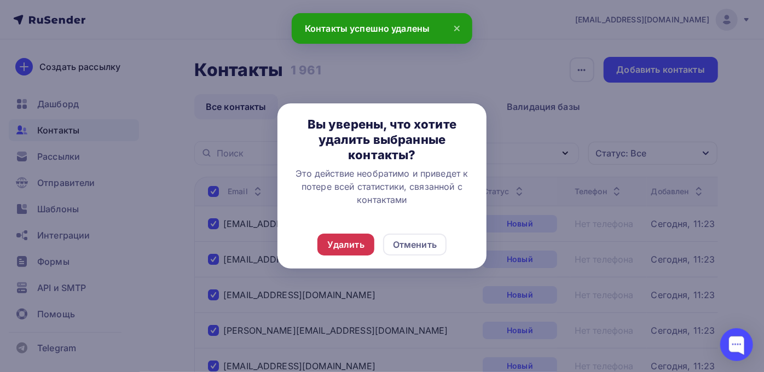
click at [363, 240] on div "Удалить" at bounding box center [345, 244] width 37 height 13
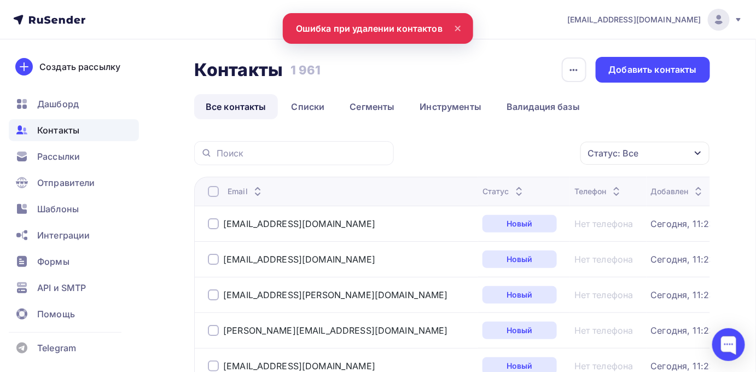
click at [210, 188] on div at bounding box center [213, 191] width 11 height 11
click at [210, 194] on div at bounding box center [213, 191] width 11 height 11
click at [470, 156] on div "Действие" at bounding box center [455, 153] width 42 height 13
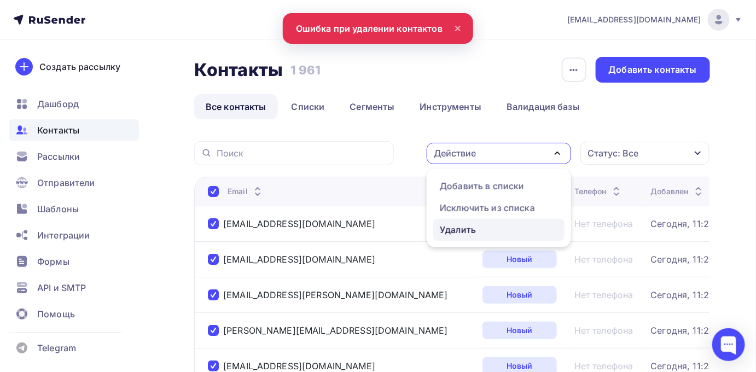
click at [457, 231] on div "Удалить" at bounding box center [458, 229] width 36 height 13
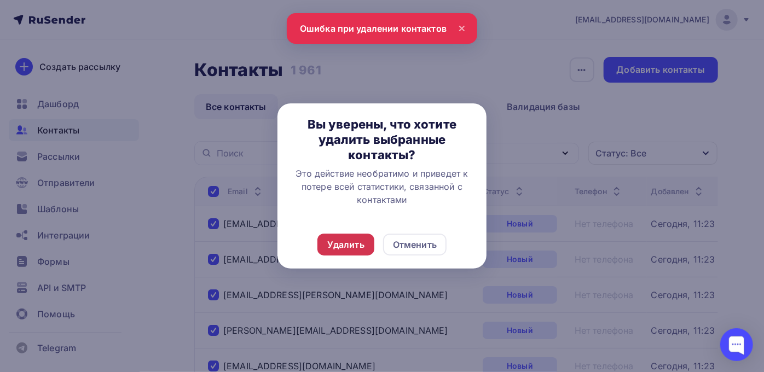
click at [363, 251] on div "Удалить" at bounding box center [345, 245] width 57 height 22
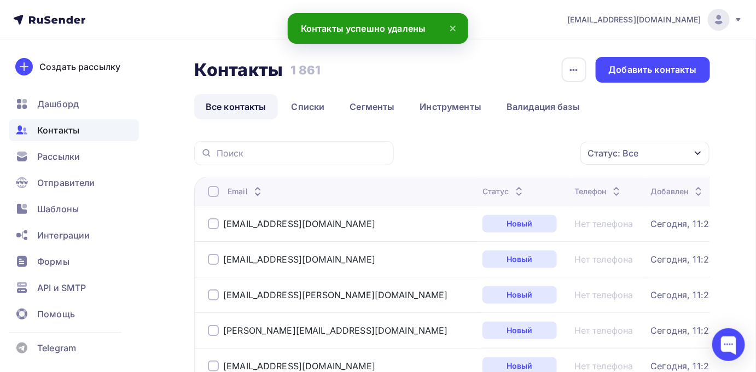
click at [211, 192] on div at bounding box center [213, 191] width 11 height 11
click at [217, 192] on div at bounding box center [213, 191] width 11 height 11
click at [476, 154] on div "Действие" at bounding box center [455, 153] width 42 height 13
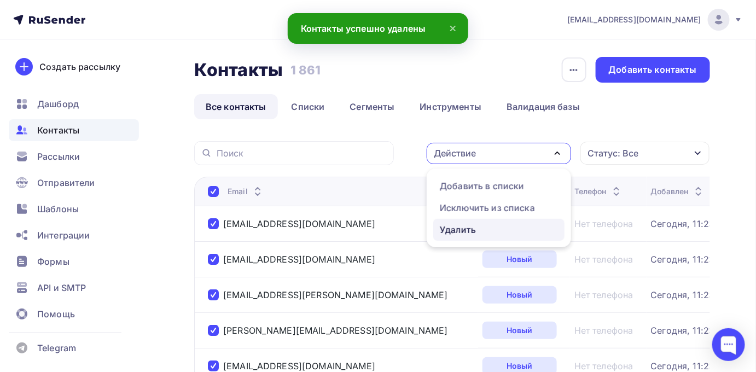
click at [456, 232] on div "Удалить" at bounding box center [458, 229] width 36 height 13
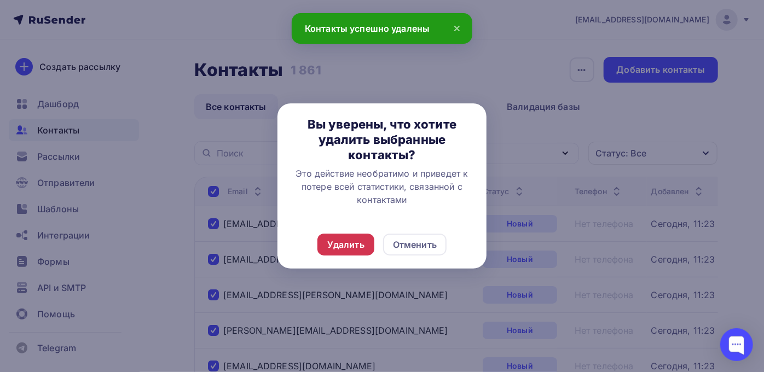
click at [359, 244] on div "Удалить" at bounding box center [345, 244] width 37 height 13
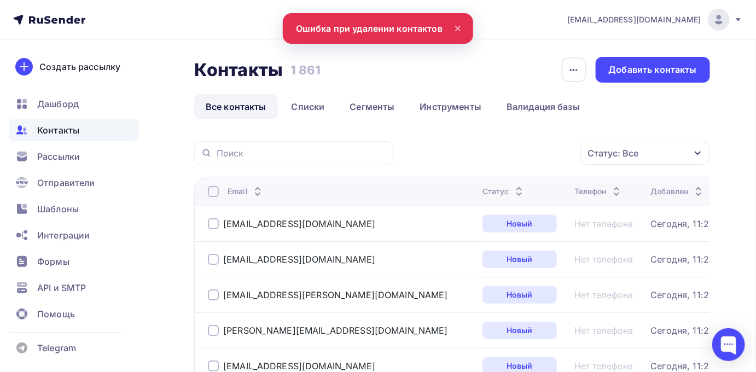
click at [216, 194] on div at bounding box center [213, 191] width 11 height 11
click at [212, 191] on div at bounding box center [213, 191] width 11 height 11
click at [459, 144] on div "Действие" at bounding box center [499, 153] width 144 height 21
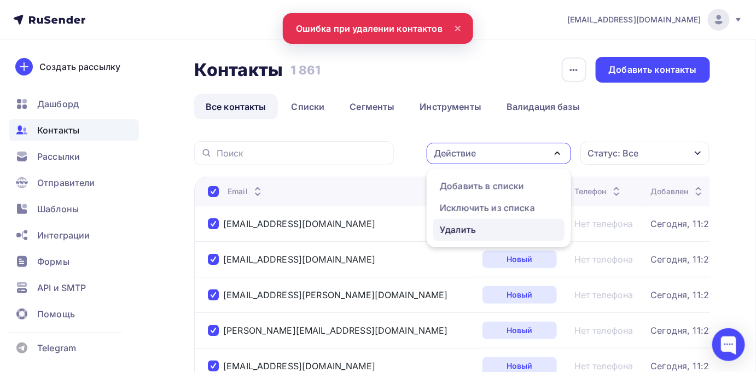
click at [453, 228] on div "Удалить" at bounding box center [458, 229] width 36 height 13
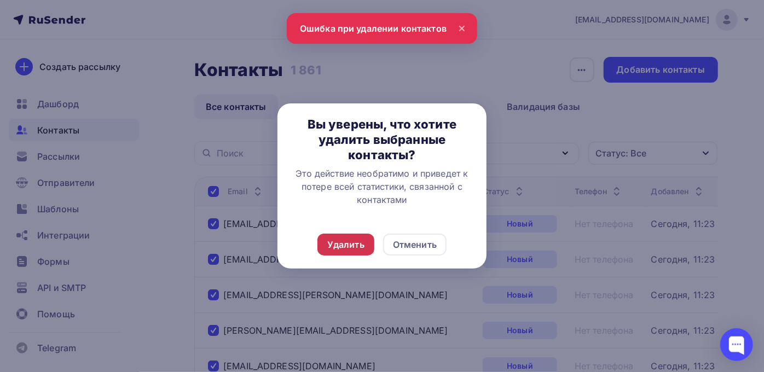
click at [364, 236] on div "Удалить" at bounding box center [345, 245] width 57 height 22
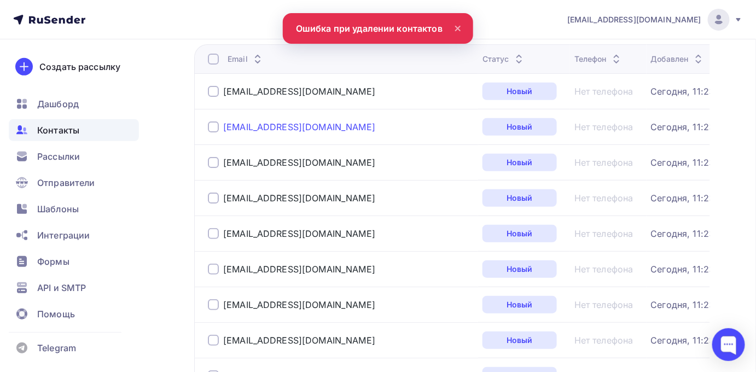
scroll to position [99, 0]
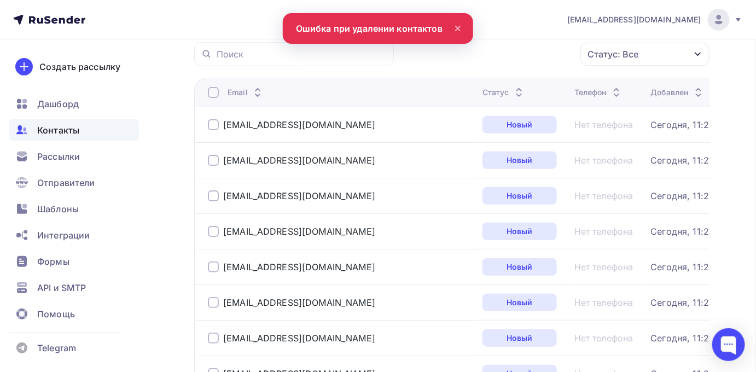
click at [216, 94] on div at bounding box center [213, 92] width 11 height 11
click at [208, 89] on div at bounding box center [213, 92] width 11 height 11
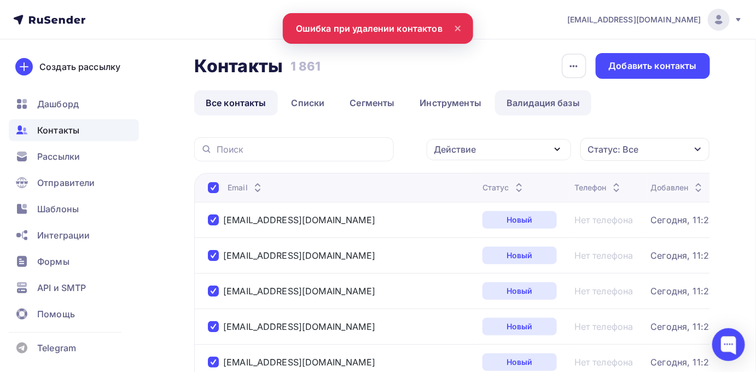
scroll to position [0, 0]
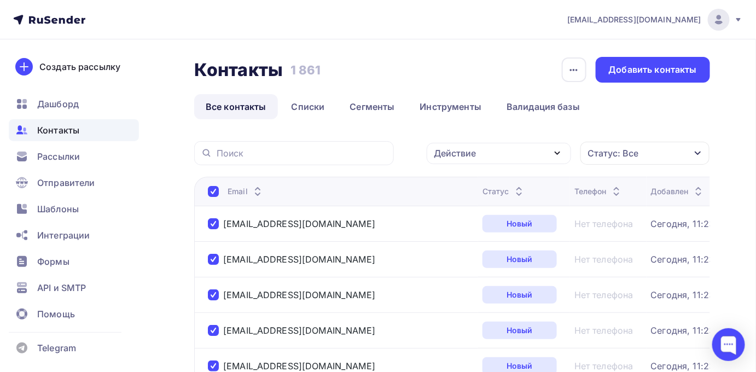
click at [508, 143] on div "Действие" at bounding box center [499, 153] width 144 height 21
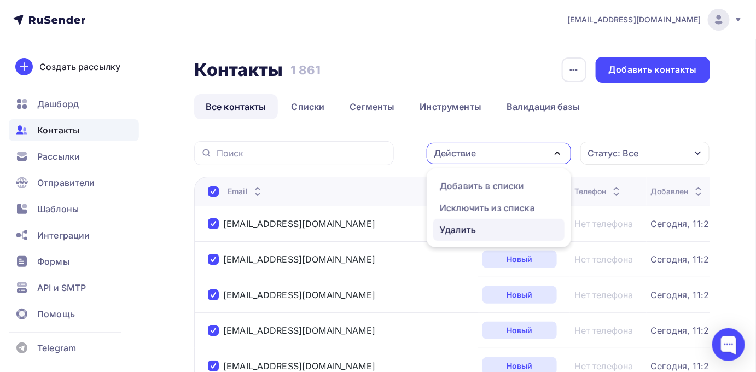
click at [474, 224] on div "Удалить" at bounding box center [458, 229] width 36 height 13
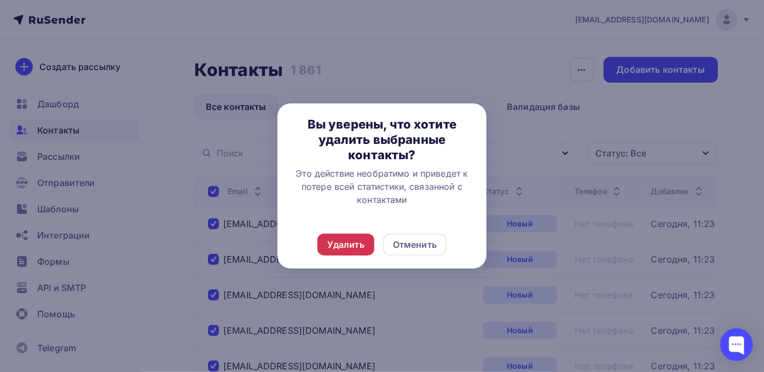
click at [367, 238] on div "Удалить" at bounding box center [345, 245] width 57 height 22
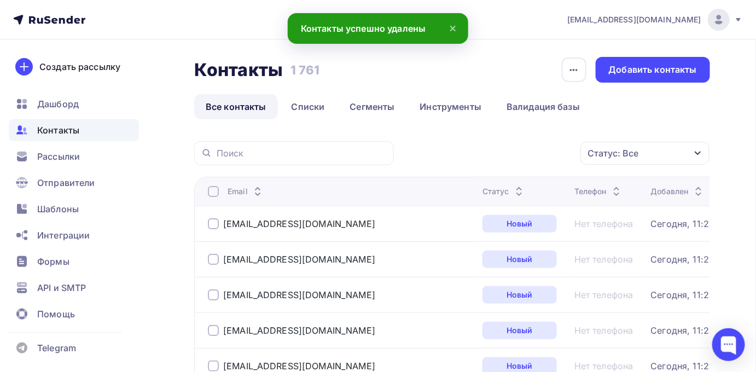
click at [211, 194] on div at bounding box center [213, 191] width 11 height 11
click at [464, 157] on div "Действие" at bounding box center [455, 153] width 42 height 13
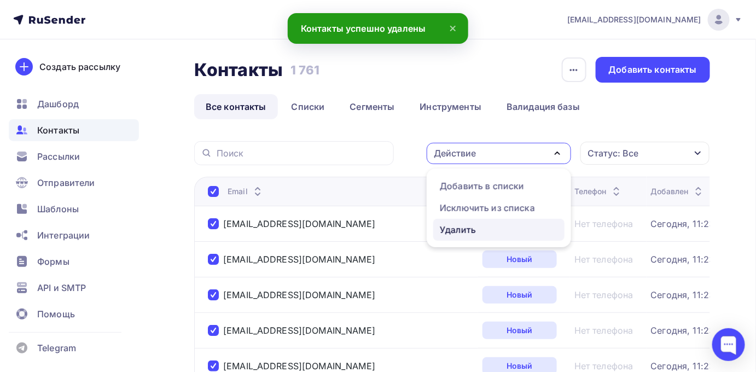
click at [451, 228] on div "Удалить" at bounding box center [458, 229] width 36 height 13
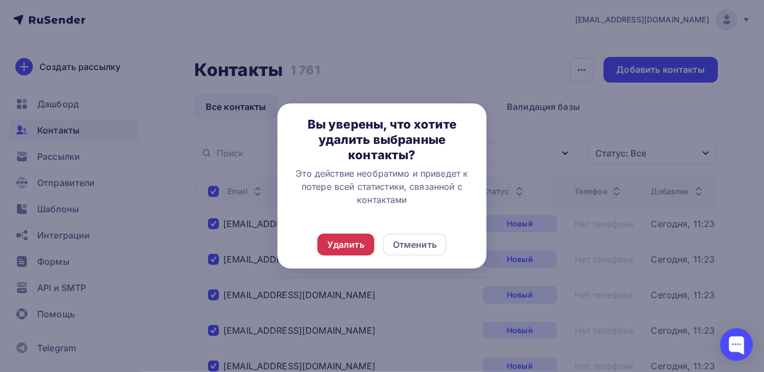
click at [364, 246] on div "Удалить" at bounding box center [345, 244] width 37 height 13
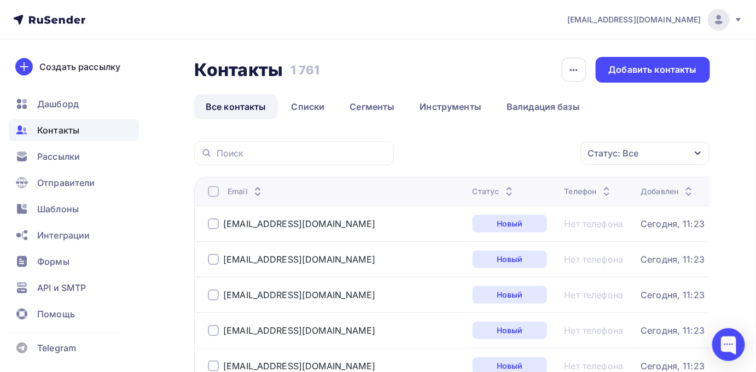
click at [212, 194] on div at bounding box center [213, 191] width 11 height 11
click at [212, 188] on div at bounding box center [213, 191] width 11 height 11
click at [494, 146] on div "Действие" at bounding box center [499, 153] width 144 height 21
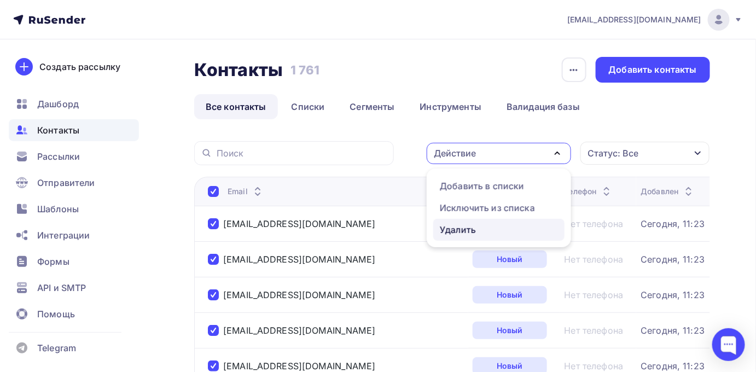
click at [464, 223] on div "Удалить" at bounding box center [458, 229] width 36 height 13
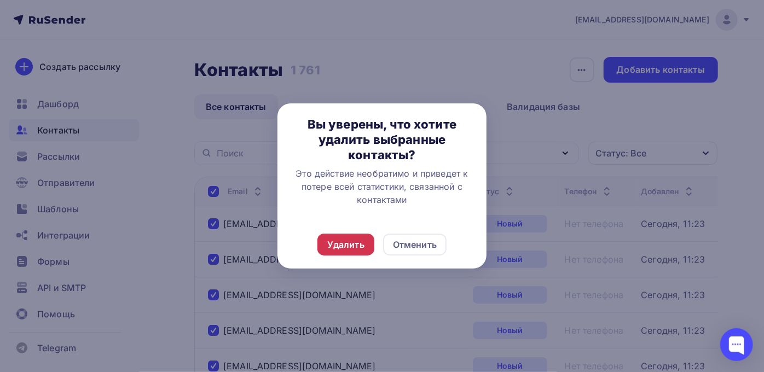
click at [363, 242] on div "Удалить" at bounding box center [345, 244] width 37 height 13
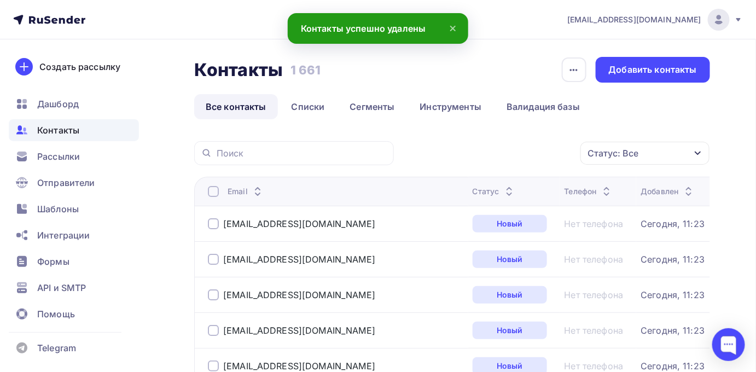
click at [219, 193] on div "Email" at bounding box center [336, 191] width 256 height 11
click at [213, 191] on div at bounding box center [213, 191] width 11 height 11
click at [207, 194] on th "Email" at bounding box center [331, 191] width 274 height 29
click at [212, 192] on div at bounding box center [213, 191] width 11 height 11
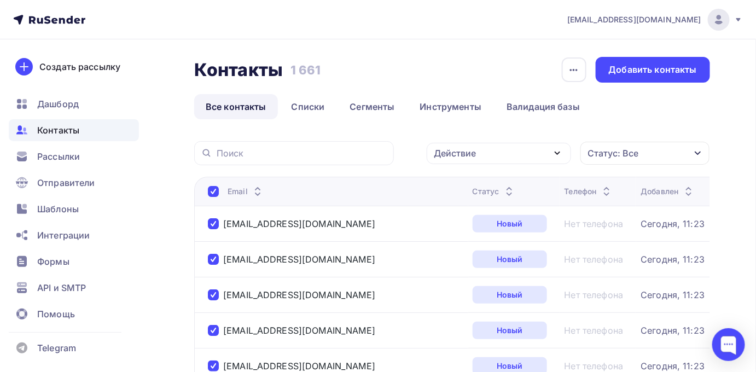
click at [454, 150] on div "Действие" at bounding box center [455, 153] width 42 height 13
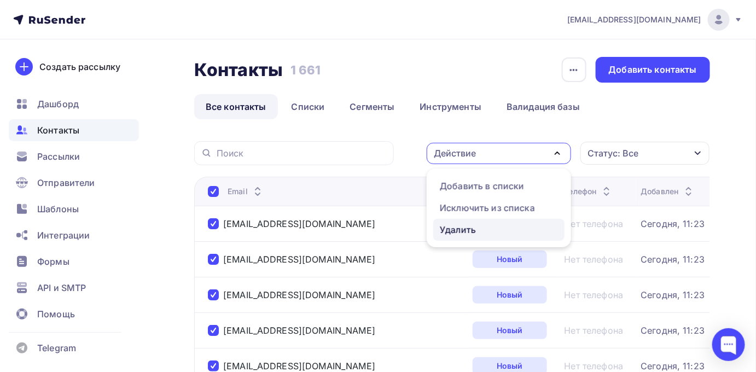
click at [452, 227] on div "Удалить" at bounding box center [458, 229] width 36 height 13
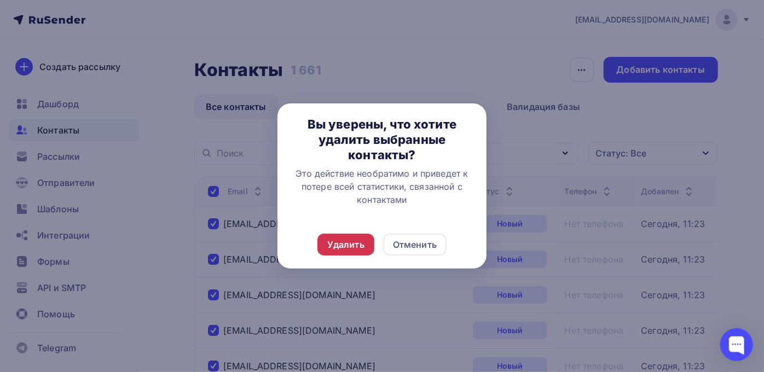
click at [372, 240] on div "Удалить" at bounding box center [345, 245] width 57 height 22
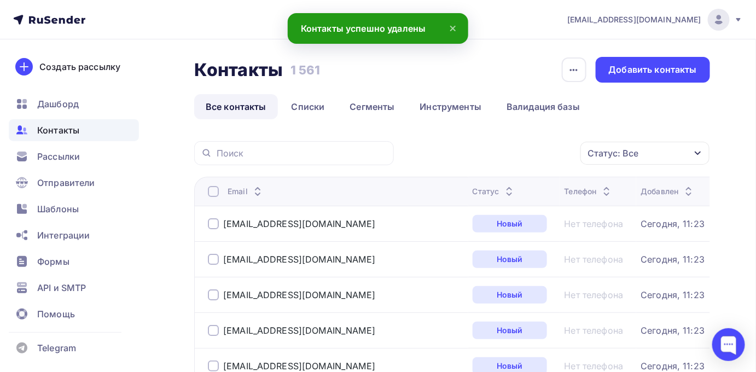
click at [216, 192] on div at bounding box center [213, 191] width 11 height 11
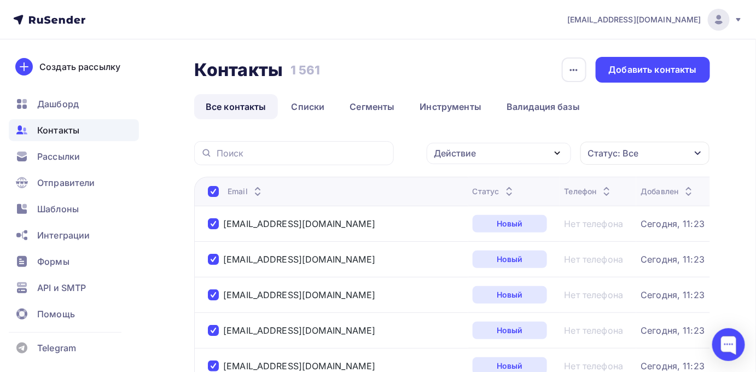
click at [470, 152] on div "Действие" at bounding box center [455, 153] width 42 height 13
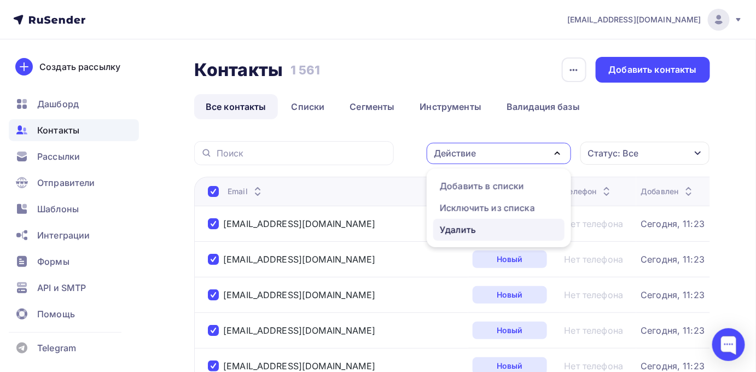
click at [454, 228] on div "Удалить" at bounding box center [458, 229] width 36 height 13
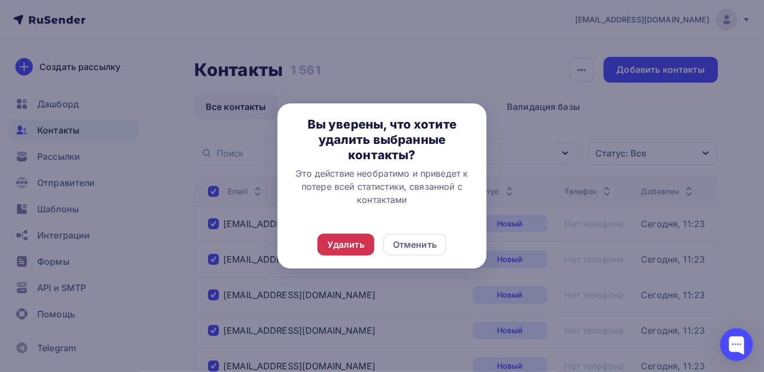
click at [358, 247] on div "Удалить" at bounding box center [345, 244] width 37 height 13
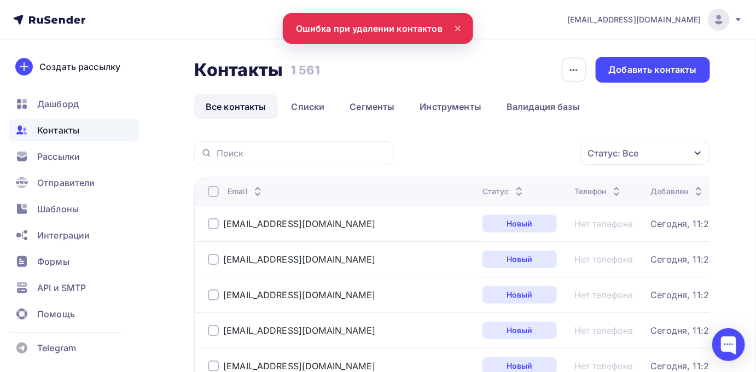
click at [208, 188] on div at bounding box center [213, 191] width 11 height 11
click at [213, 189] on div at bounding box center [213, 191] width 11 height 11
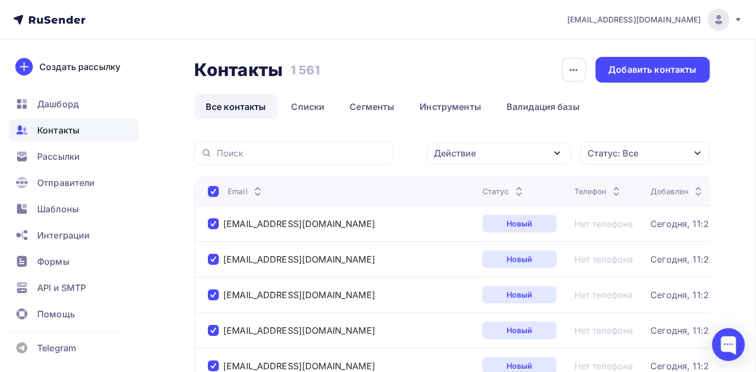
click at [213, 189] on div at bounding box center [213, 191] width 11 height 11
click at [211, 195] on div at bounding box center [213, 191] width 11 height 11
click at [468, 152] on div "Действие" at bounding box center [455, 153] width 42 height 13
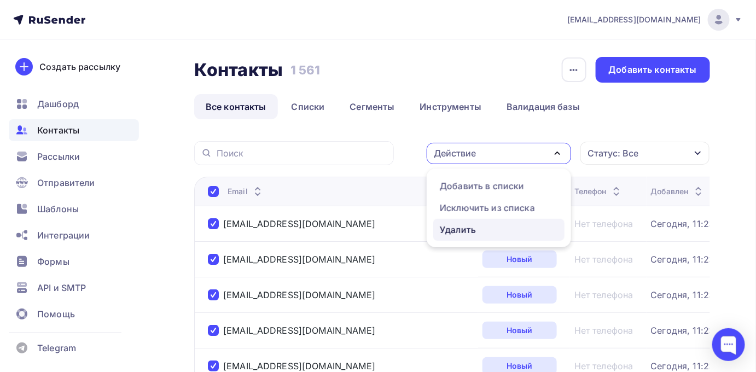
click at [459, 228] on div "Удалить" at bounding box center [458, 229] width 36 height 13
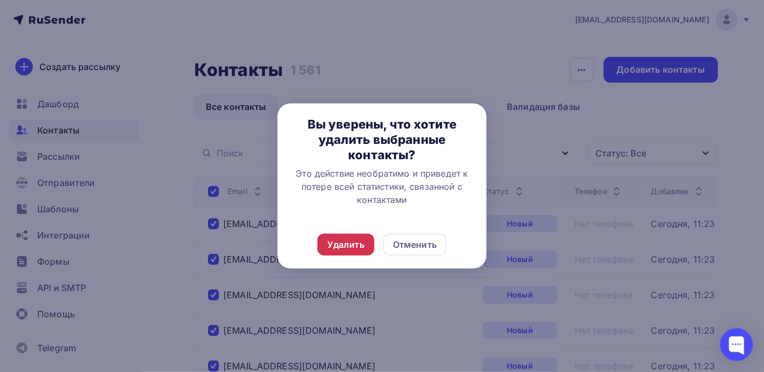
click at [356, 242] on div "Удалить" at bounding box center [345, 244] width 37 height 13
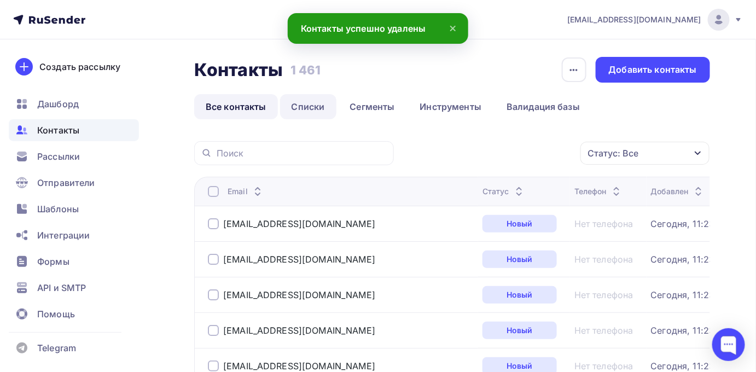
click at [303, 102] on link "Списки" at bounding box center [308, 106] width 56 height 25
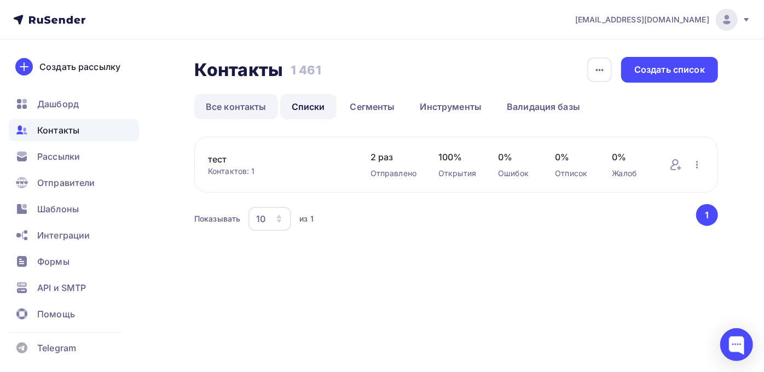
click at [242, 107] on link "Все контакты" at bounding box center [236, 106] width 84 height 25
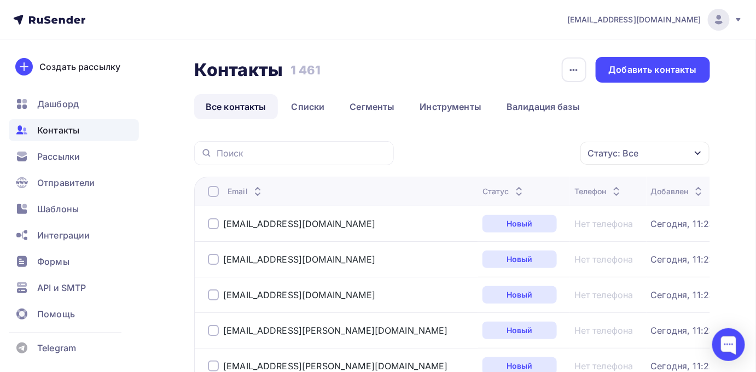
click at [213, 191] on div at bounding box center [213, 191] width 11 height 11
click at [449, 153] on div "Действие" at bounding box center [455, 153] width 42 height 13
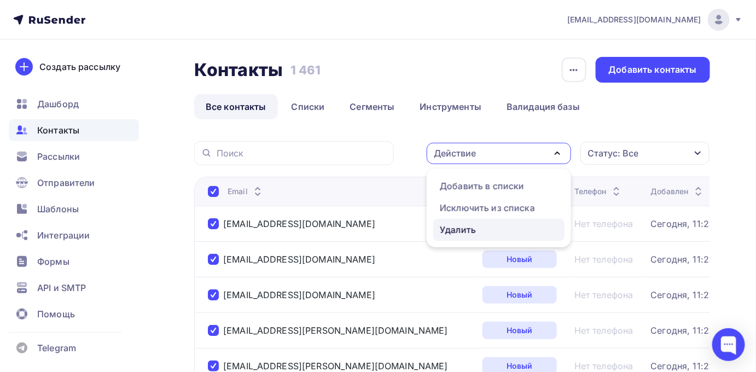
click at [447, 229] on div "Удалить" at bounding box center [458, 229] width 36 height 13
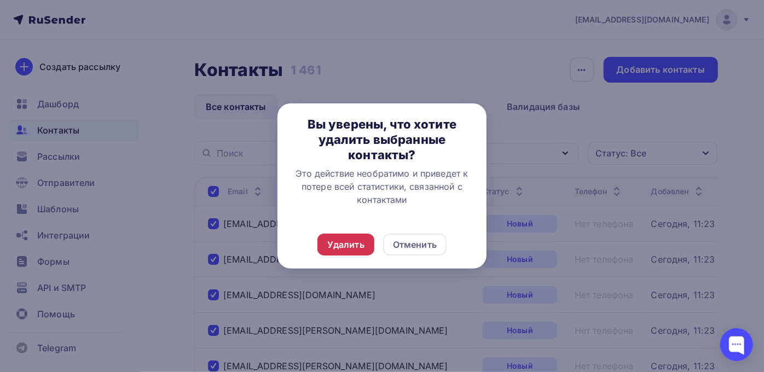
click at [349, 245] on div "Удалить" at bounding box center [345, 244] width 37 height 13
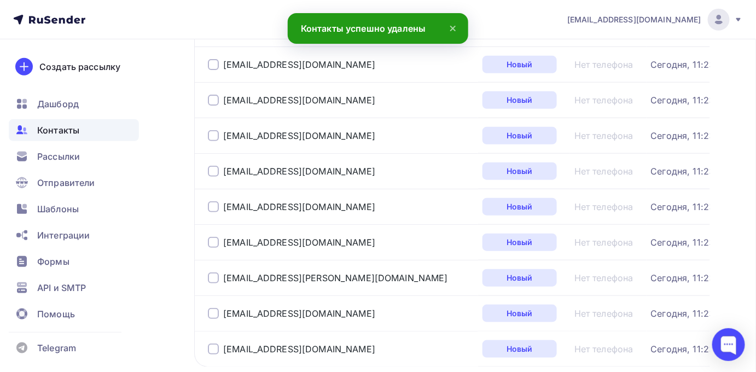
scroll to position [1724, 0]
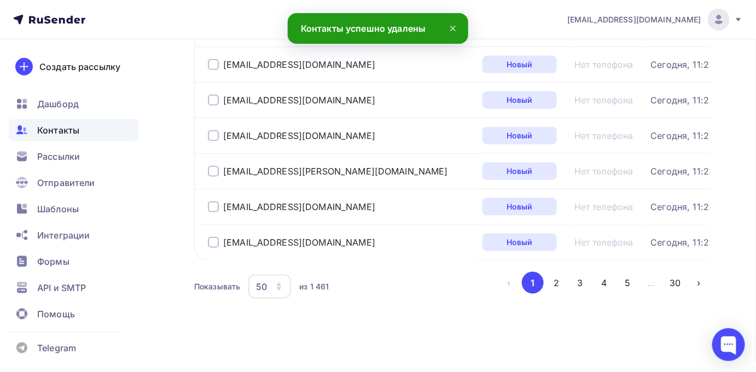
click at [281, 290] on icon "button" at bounding box center [279, 286] width 9 height 9
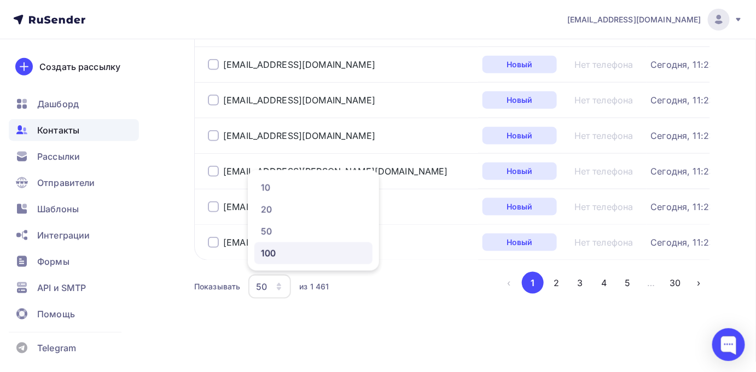
click at [268, 255] on div "100" at bounding box center [313, 253] width 105 height 13
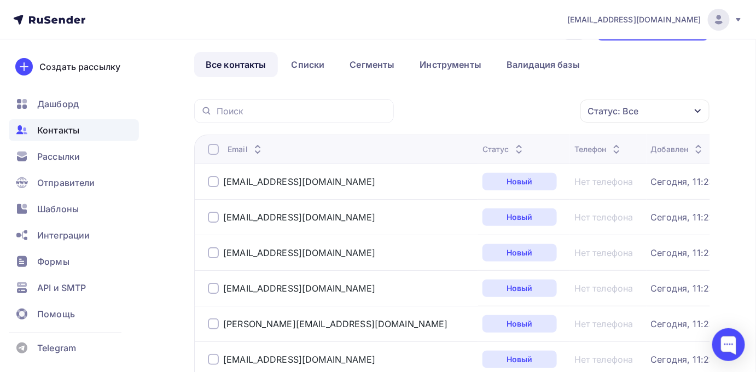
scroll to position [36, 0]
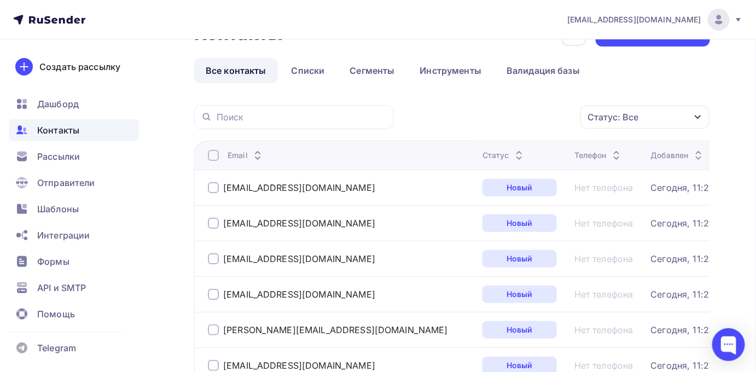
click at [211, 150] on div at bounding box center [213, 155] width 11 height 11
click at [214, 155] on div at bounding box center [213, 155] width 11 height 11
click at [468, 118] on div "Действие" at bounding box center [455, 117] width 42 height 13
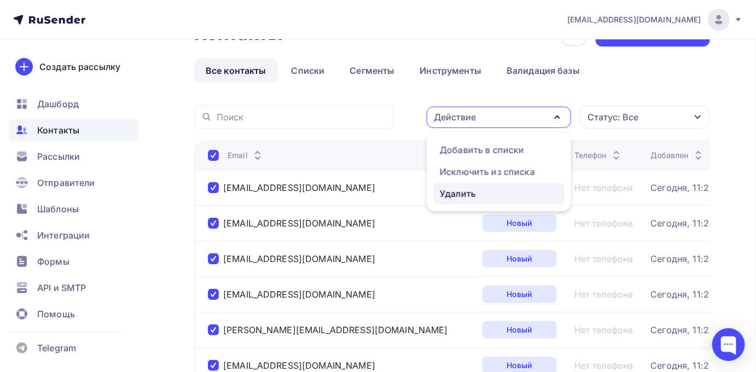
click at [460, 193] on div "Удалить" at bounding box center [458, 193] width 36 height 13
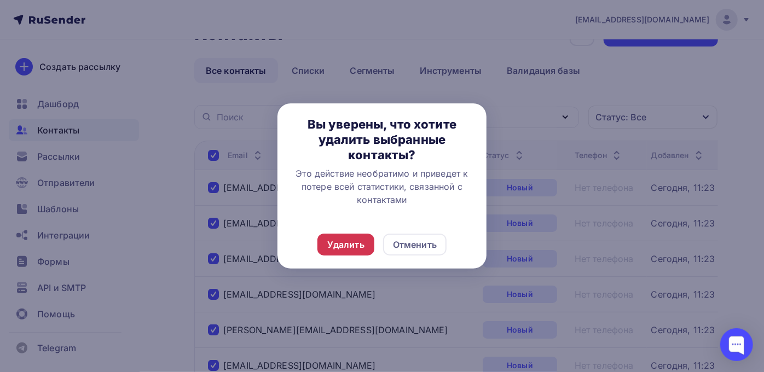
click at [351, 245] on div "Удалить" at bounding box center [345, 244] width 37 height 13
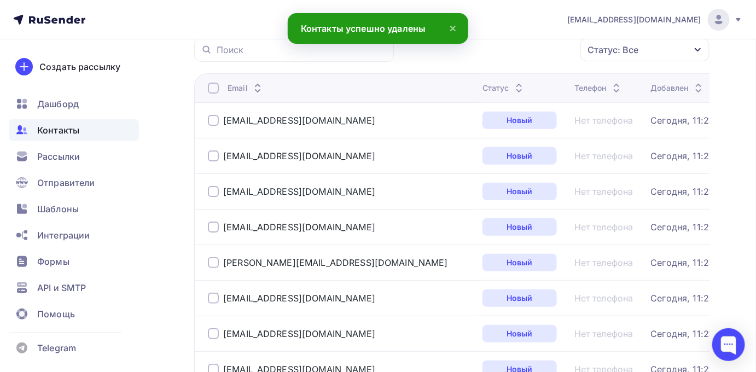
scroll to position [99, 0]
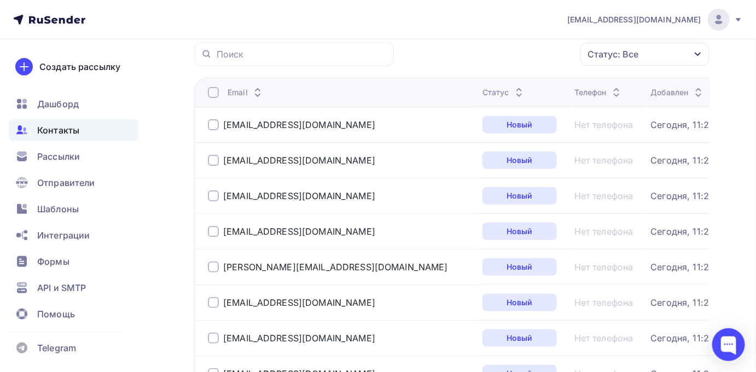
click at [215, 128] on div at bounding box center [213, 124] width 11 height 11
click at [460, 57] on div "Действие" at bounding box center [455, 54] width 42 height 13
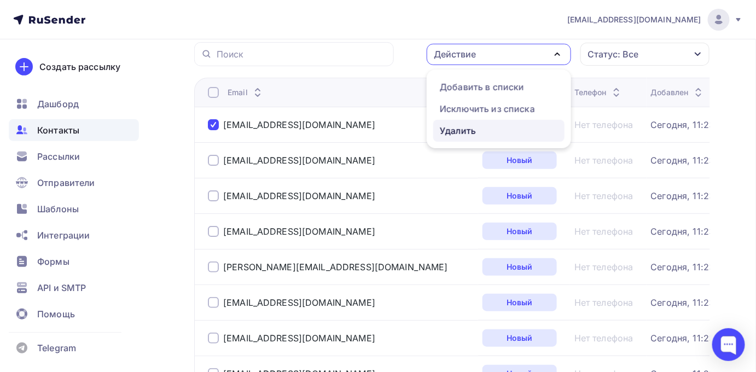
click at [455, 137] on link "Удалить" at bounding box center [498, 131] width 131 height 22
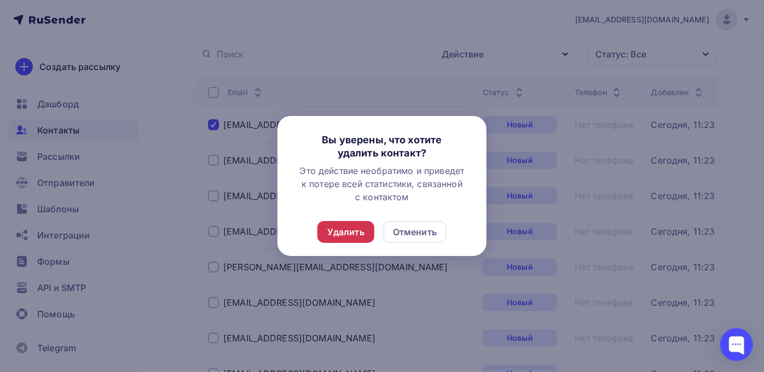
click at [349, 231] on div "Удалить" at bounding box center [345, 231] width 37 height 13
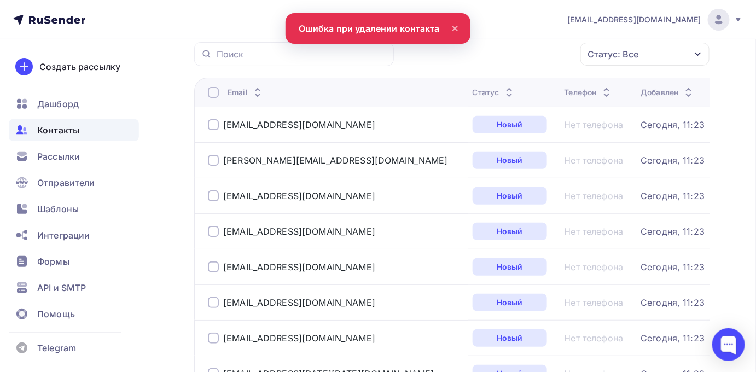
click at [215, 124] on div at bounding box center [213, 124] width 11 height 11
click at [215, 93] on div at bounding box center [213, 92] width 11 height 11
click at [216, 92] on div at bounding box center [213, 92] width 11 height 11
click at [501, 58] on div "Действие" at bounding box center [499, 54] width 144 height 21
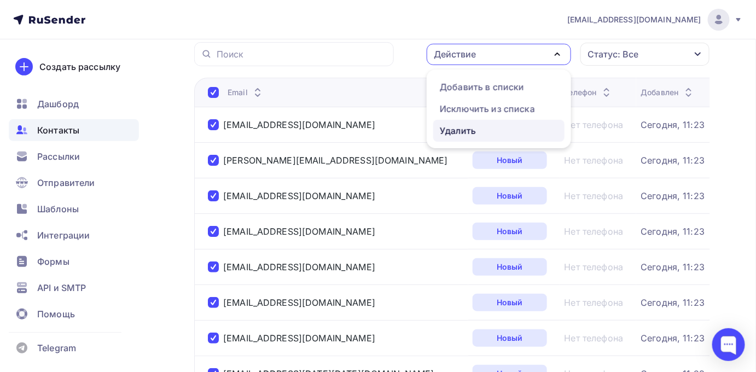
click at [470, 127] on div "Удалить" at bounding box center [458, 130] width 36 height 13
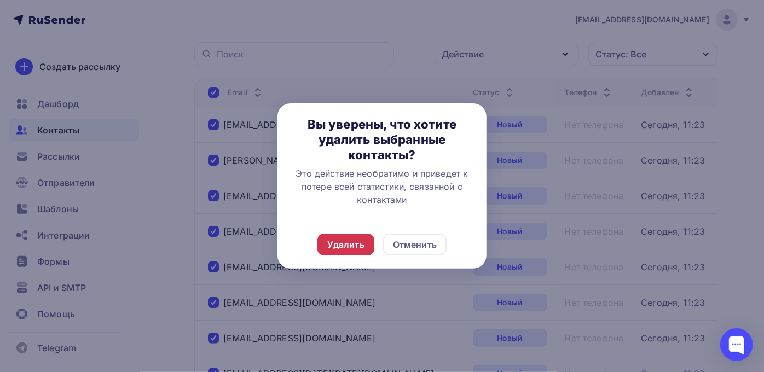
click at [349, 245] on div "Удалить" at bounding box center [345, 244] width 37 height 13
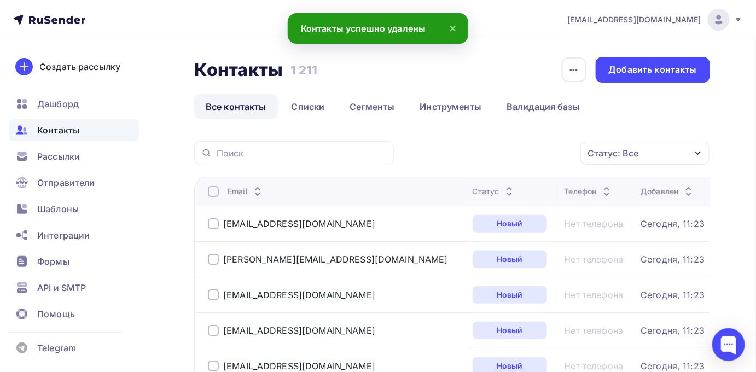
scroll to position [0, 0]
click at [244, 105] on link "Все контакты" at bounding box center [236, 106] width 84 height 25
click at [215, 193] on div at bounding box center [213, 191] width 11 height 11
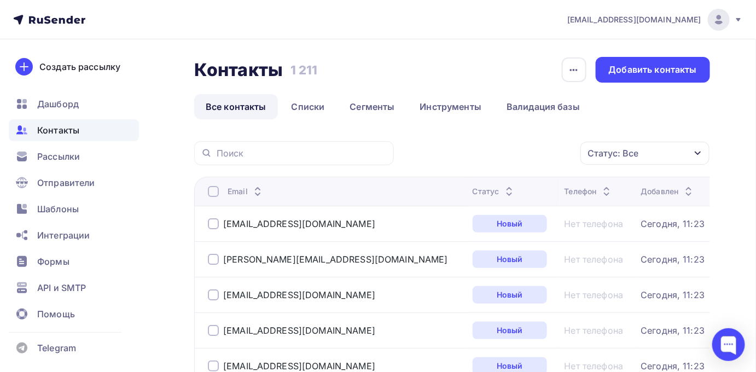
click at [213, 187] on div at bounding box center [213, 191] width 11 height 11
click at [215, 193] on div at bounding box center [213, 191] width 11 height 11
click at [447, 153] on div "Действие" at bounding box center [455, 153] width 42 height 13
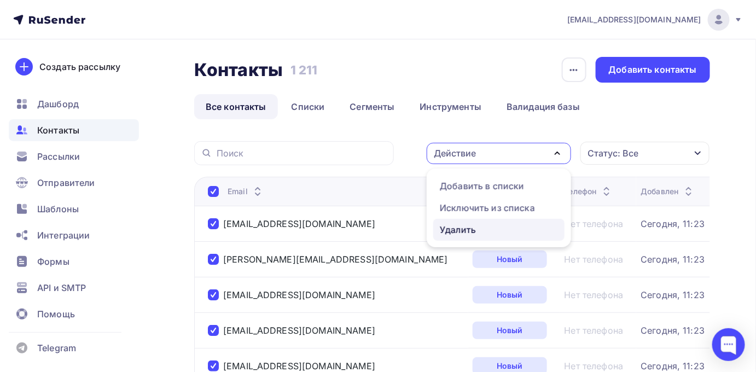
click at [450, 233] on div "Удалить" at bounding box center [458, 229] width 36 height 13
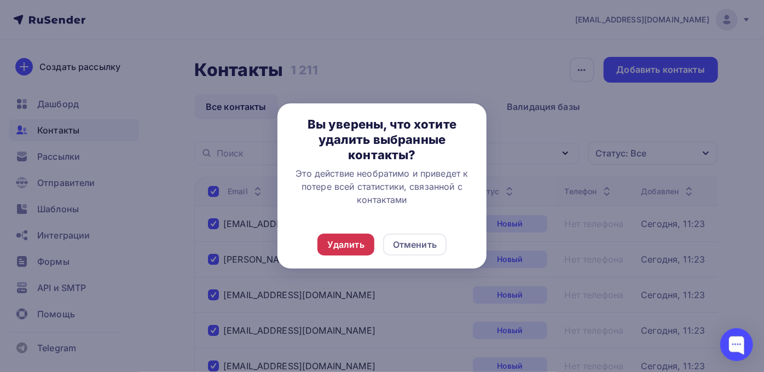
click at [361, 242] on div "Удалить" at bounding box center [345, 244] width 37 height 13
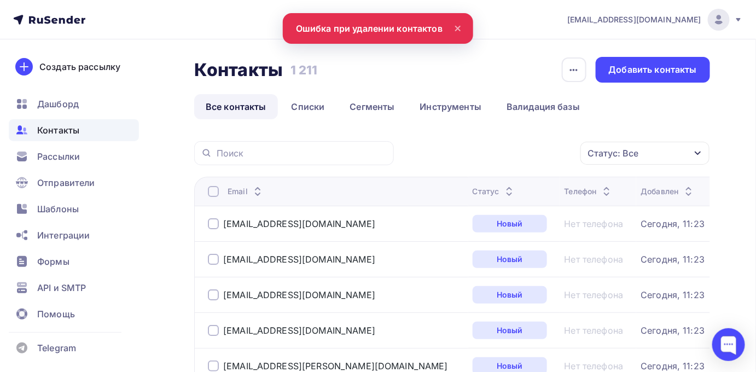
click at [217, 191] on div at bounding box center [213, 191] width 11 height 11
click at [206, 191] on th "Email" at bounding box center [331, 191] width 274 height 29
click at [212, 191] on div at bounding box center [213, 191] width 11 height 11
click at [436, 155] on div "Действие" at bounding box center [455, 153] width 42 height 13
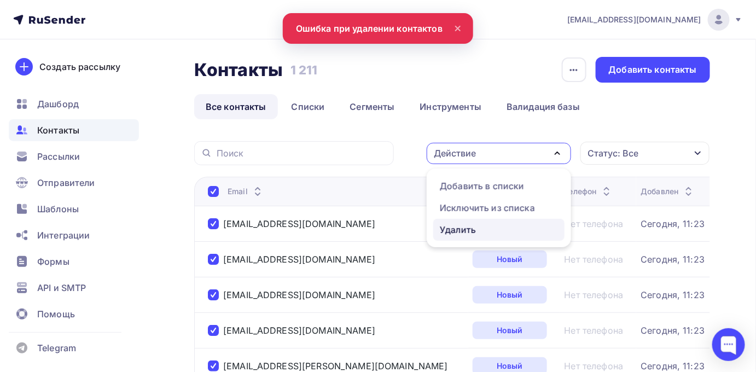
click at [445, 228] on div "Удалить" at bounding box center [458, 229] width 36 height 13
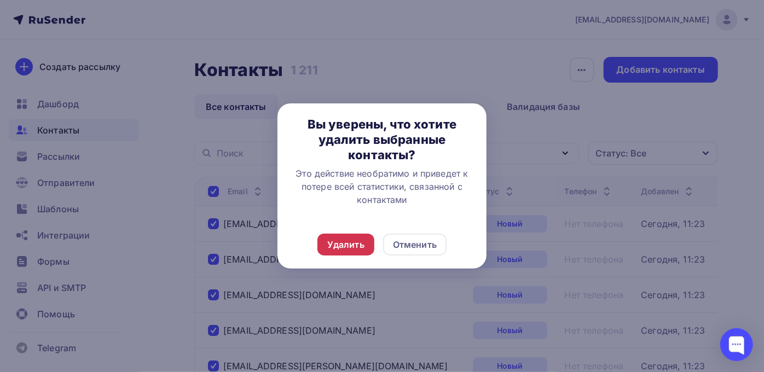
click at [369, 240] on div "Удалить" at bounding box center [345, 245] width 57 height 22
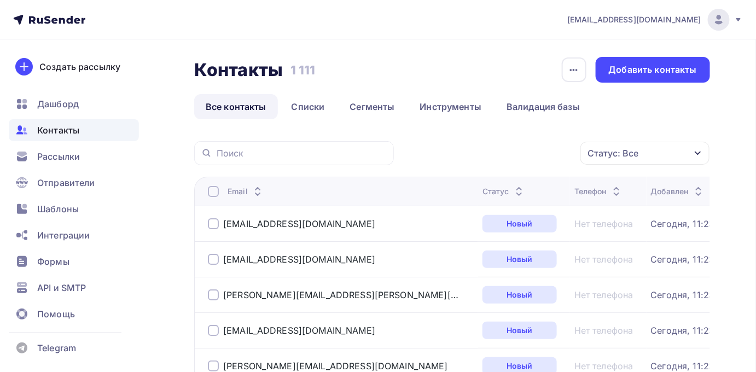
click at [218, 225] on div at bounding box center [213, 223] width 11 height 11
click at [219, 187] on div "Email" at bounding box center [341, 191] width 266 height 11
click at [216, 191] on div at bounding box center [213, 191] width 11 height 11
click at [448, 151] on div "Действие" at bounding box center [455, 153] width 42 height 13
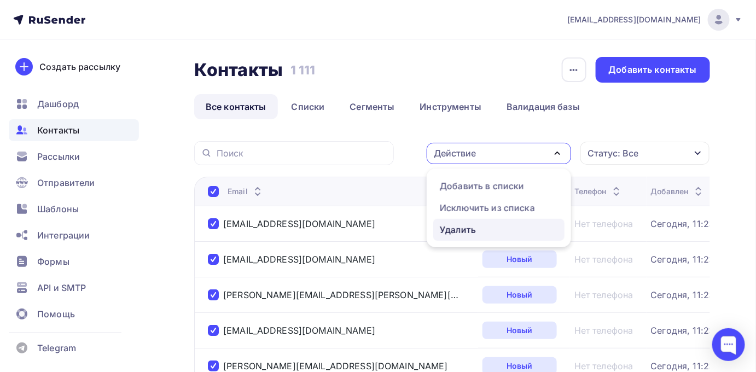
click at [449, 224] on div "Удалить" at bounding box center [458, 229] width 36 height 13
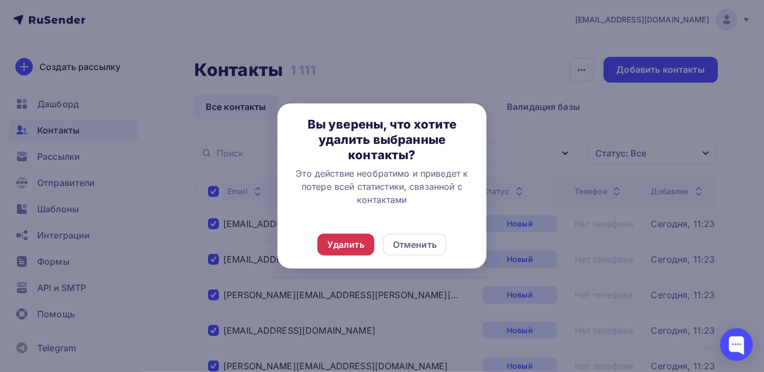
click at [349, 239] on div "Удалить" at bounding box center [345, 244] width 37 height 13
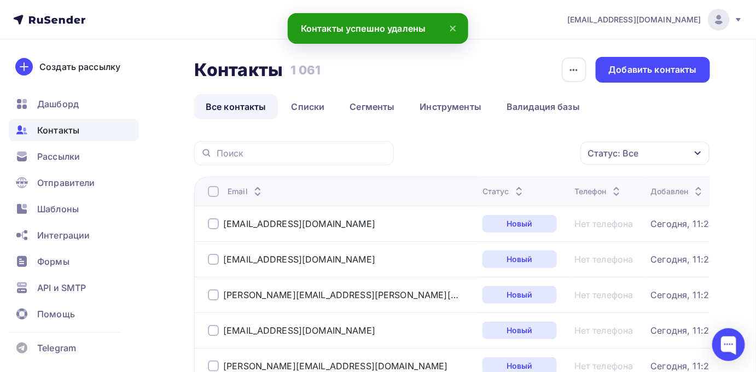
click at [210, 193] on div at bounding box center [213, 191] width 11 height 11
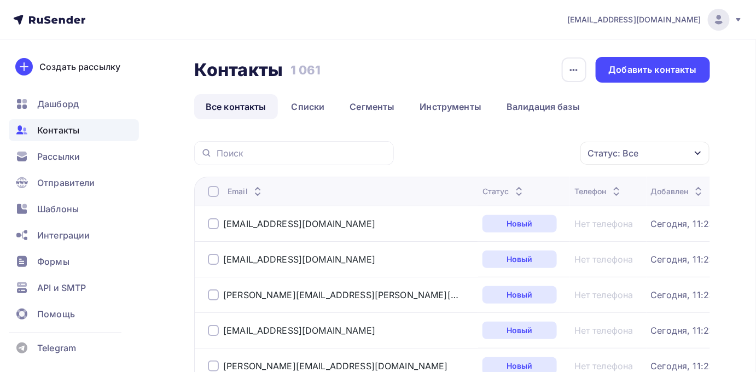
click at [215, 189] on div at bounding box center [213, 191] width 11 height 11
click at [453, 155] on div "Действие" at bounding box center [455, 153] width 42 height 13
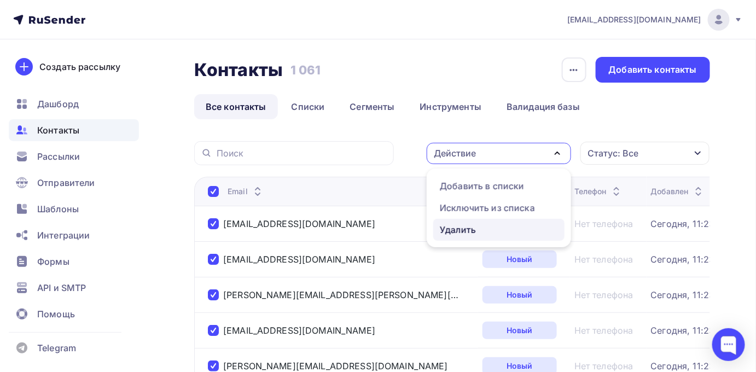
click at [449, 229] on div "Удалить" at bounding box center [458, 229] width 36 height 13
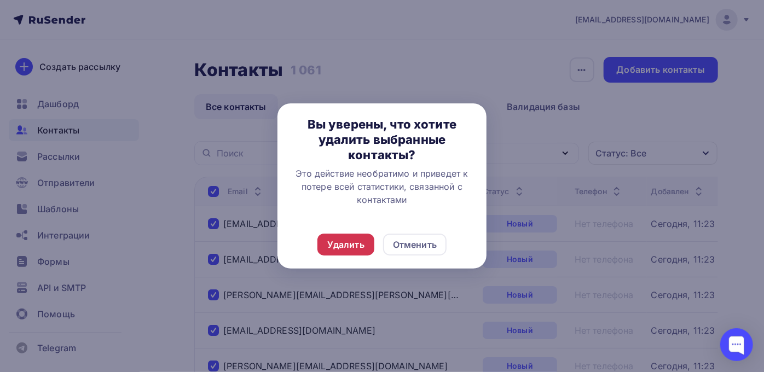
click at [350, 246] on div "Удалить" at bounding box center [345, 244] width 37 height 13
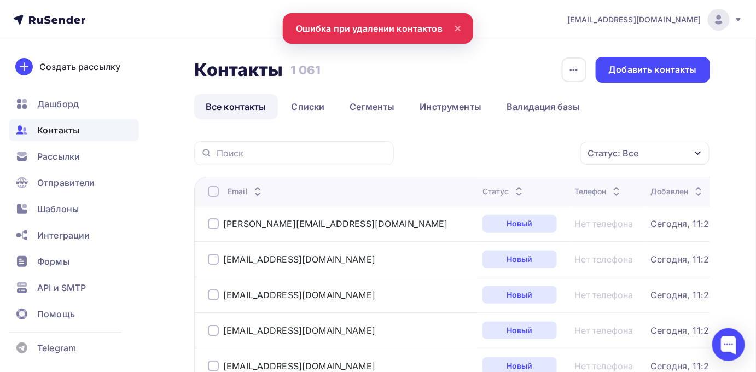
click at [209, 184] on th "Email" at bounding box center [336, 191] width 284 height 29
click at [210, 193] on div at bounding box center [213, 191] width 11 height 11
click at [213, 193] on div at bounding box center [213, 191] width 11 height 11
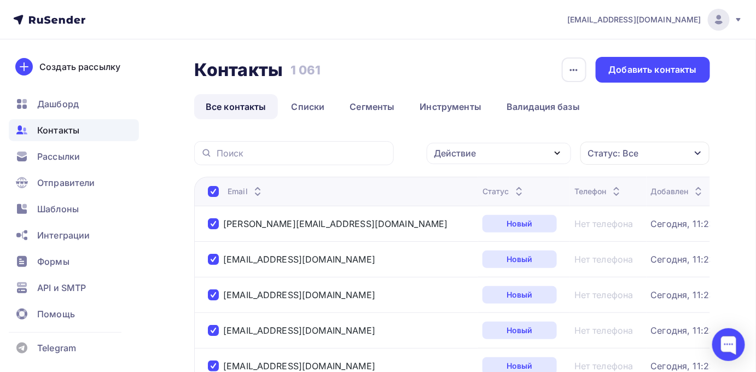
click at [445, 149] on div "Действие" at bounding box center [455, 153] width 42 height 13
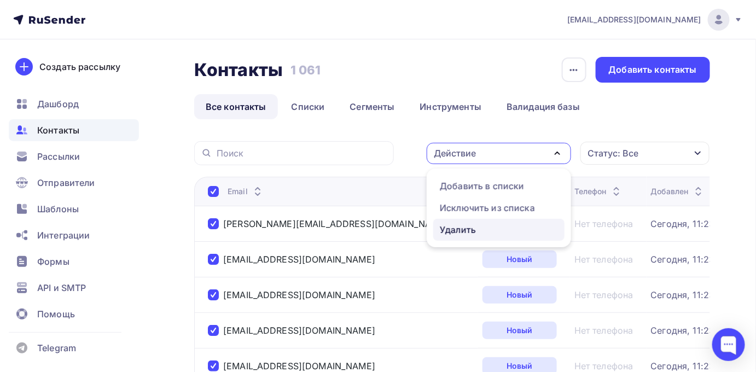
click at [450, 229] on div "Удалить" at bounding box center [458, 229] width 36 height 13
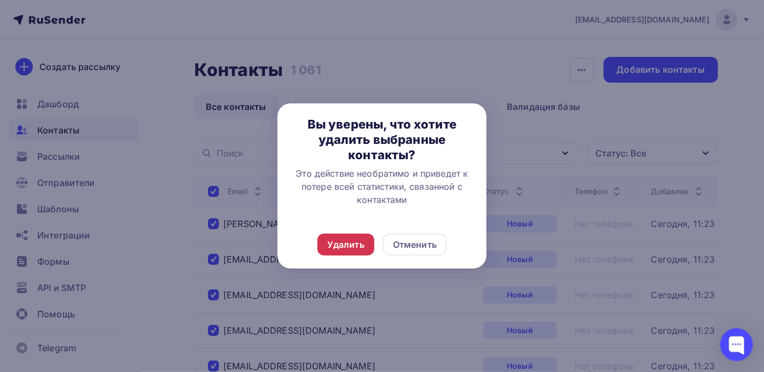
click at [357, 237] on div "Удалить" at bounding box center [345, 245] width 57 height 22
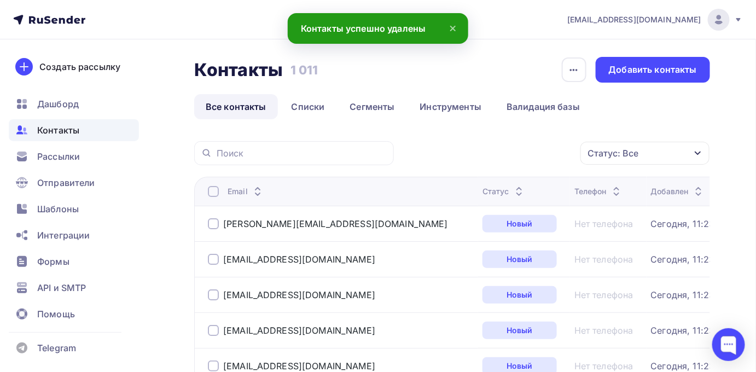
click at [215, 198] on th "Email" at bounding box center [336, 191] width 284 height 29
click at [214, 193] on div at bounding box center [213, 191] width 11 height 11
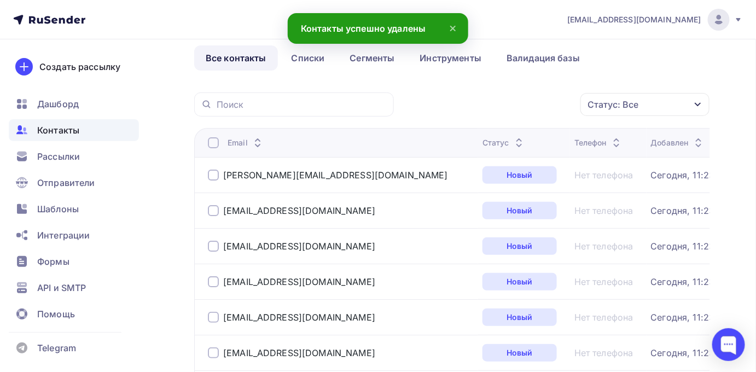
scroll to position [49, 0]
click at [209, 144] on div at bounding box center [213, 142] width 11 height 11
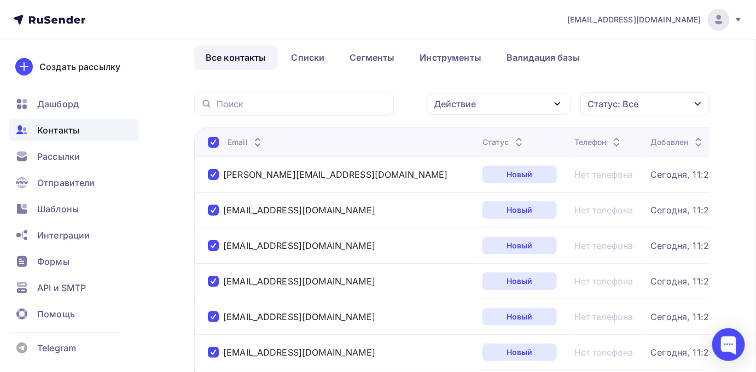
click at [461, 111] on div "Действие" at bounding box center [499, 104] width 144 height 21
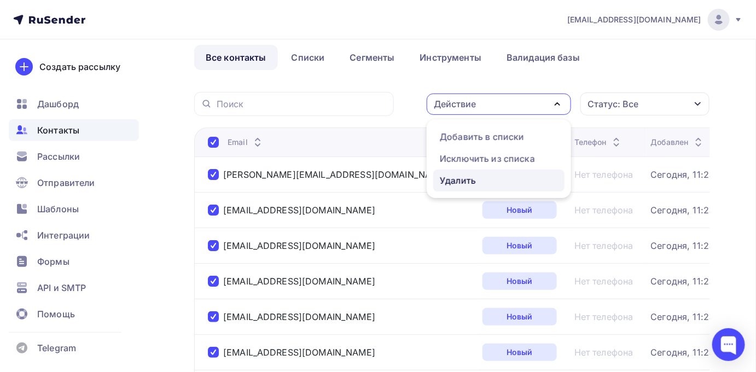
click at [459, 180] on div "Удалить" at bounding box center [458, 180] width 36 height 13
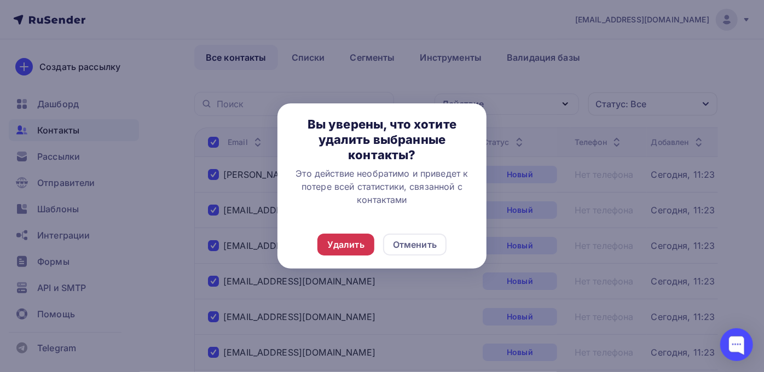
click at [352, 248] on div "Удалить" at bounding box center [345, 244] width 37 height 13
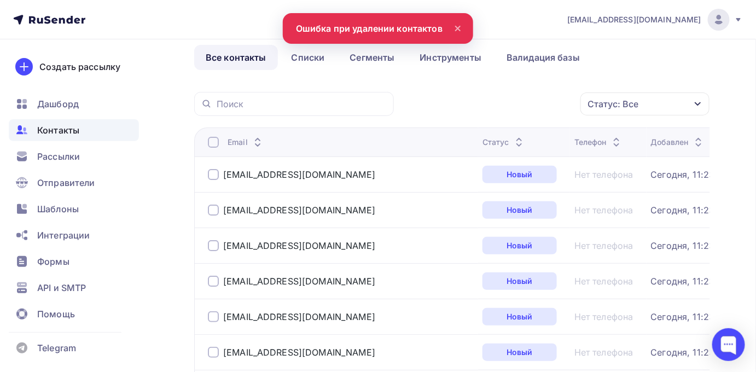
click at [212, 140] on div at bounding box center [213, 142] width 11 height 11
click at [484, 106] on div "Действие" at bounding box center [499, 104] width 144 height 21
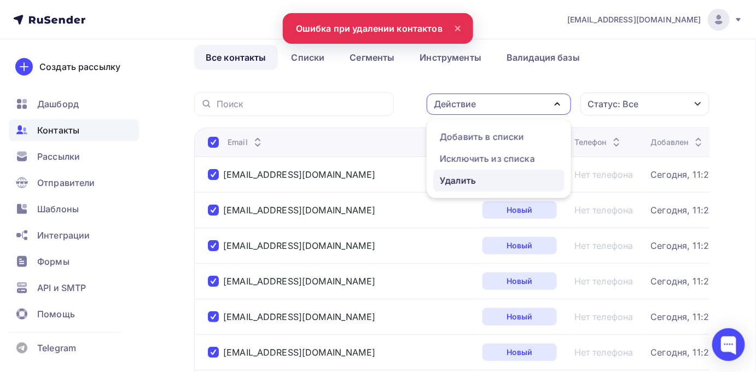
click at [462, 177] on div "Удалить" at bounding box center [458, 180] width 36 height 13
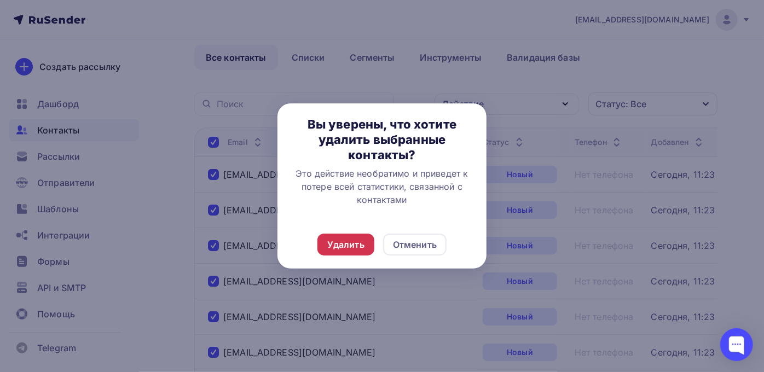
click at [368, 240] on div "Удалить" at bounding box center [345, 245] width 57 height 22
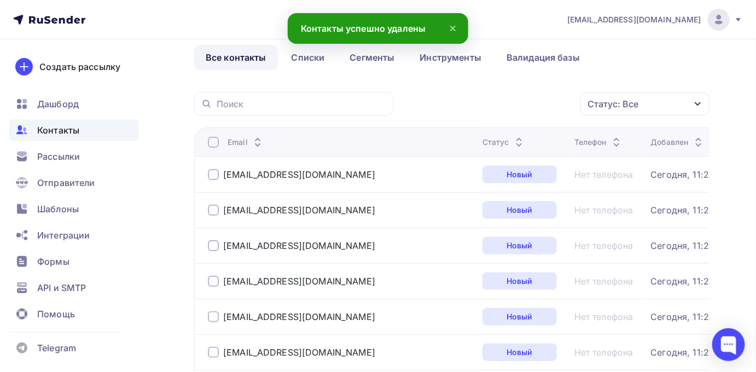
click at [211, 141] on div at bounding box center [213, 142] width 11 height 11
click at [216, 144] on div at bounding box center [213, 142] width 11 height 11
click at [474, 106] on div "Действие" at bounding box center [455, 103] width 42 height 13
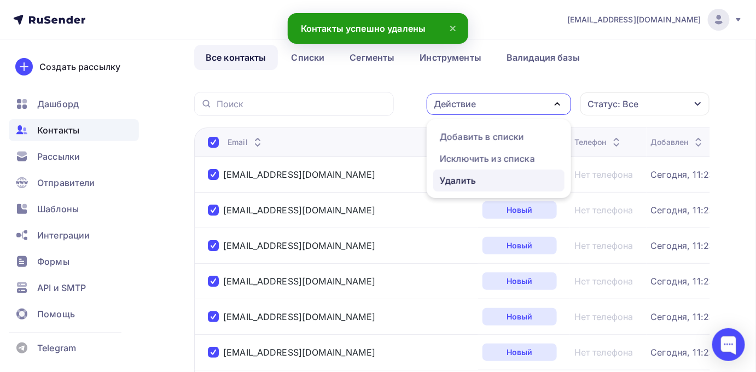
click at [457, 177] on div "Удалить" at bounding box center [458, 180] width 36 height 13
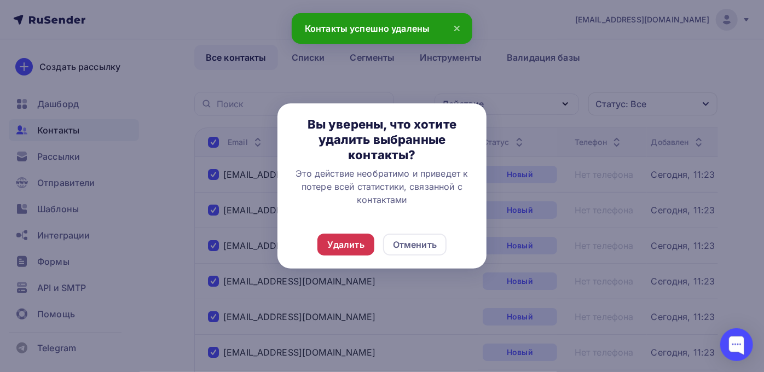
click at [363, 243] on div "Удалить" at bounding box center [345, 244] width 37 height 13
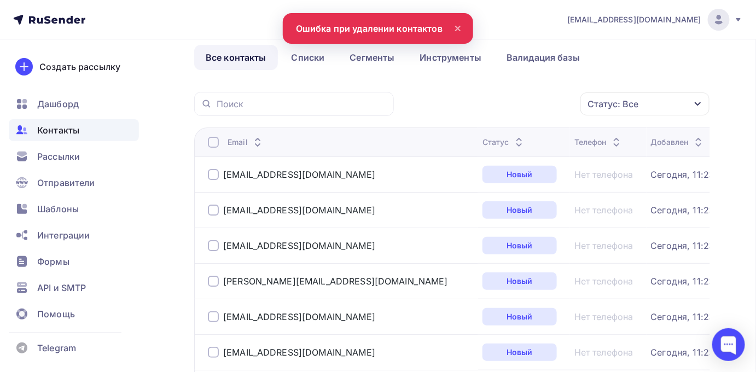
click at [206, 135] on th "Email" at bounding box center [336, 142] width 284 height 29
click at [216, 142] on div at bounding box center [213, 142] width 11 height 11
click at [212, 141] on div at bounding box center [213, 142] width 11 height 11
click at [501, 102] on div "Действие" at bounding box center [499, 104] width 144 height 21
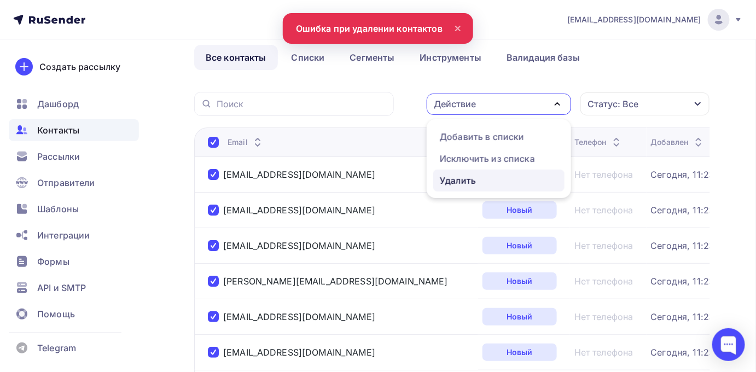
click at [462, 182] on div "Удалить" at bounding box center [458, 180] width 36 height 13
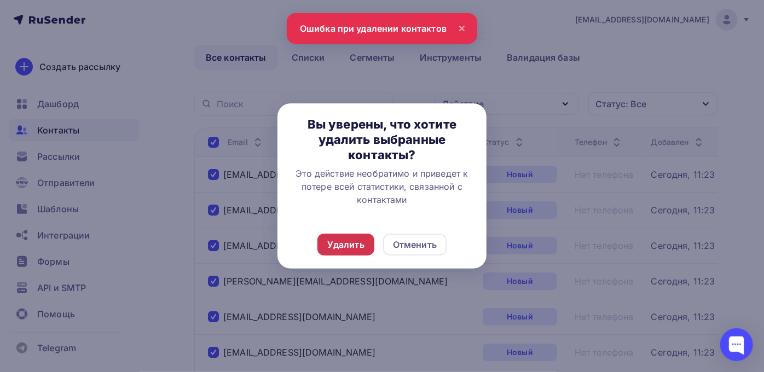
click at [372, 240] on div "Удалить" at bounding box center [345, 245] width 57 height 22
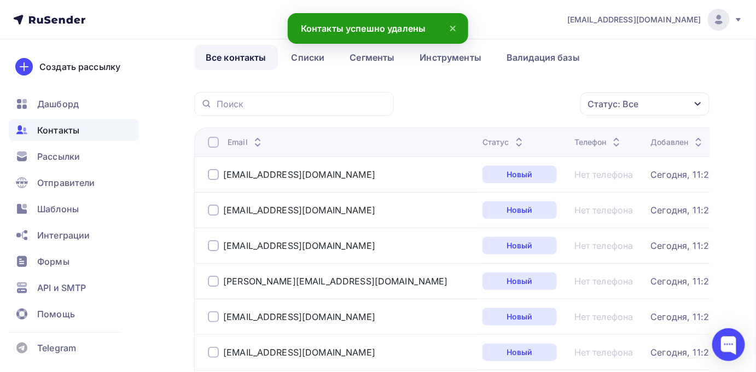
click at [213, 142] on div at bounding box center [213, 142] width 11 height 11
click at [216, 141] on div at bounding box center [213, 142] width 11 height 11
click at [508, 102] on div "Действие" at bounding box center [499, 104] width 144 height 21
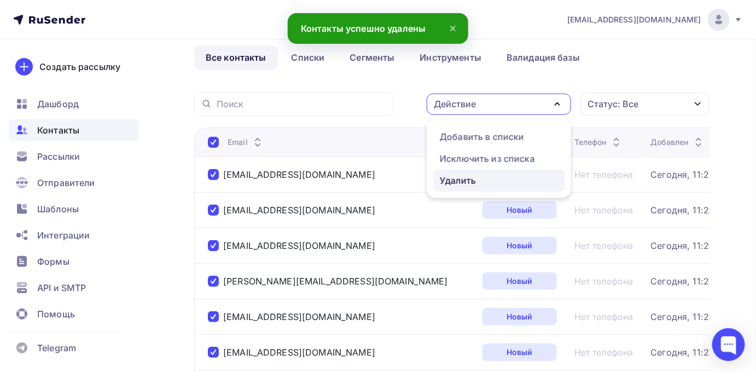
click at [467, 175] on div "Удалить" at bounding box center [458, 180] width 36 height 13
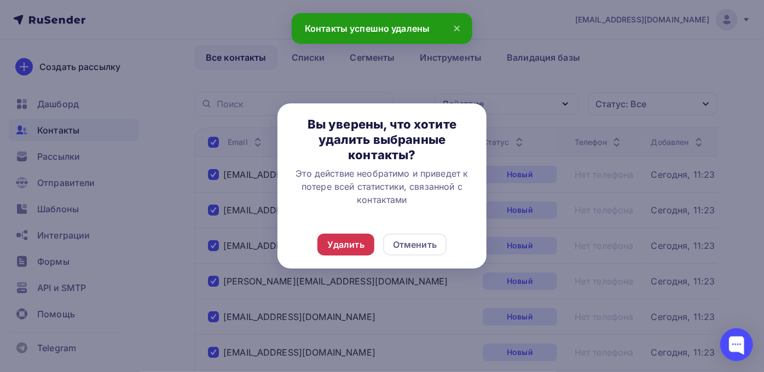
click at [363, 241] on div "Удалить" at bounding box center [345, 244] width 37 height 13
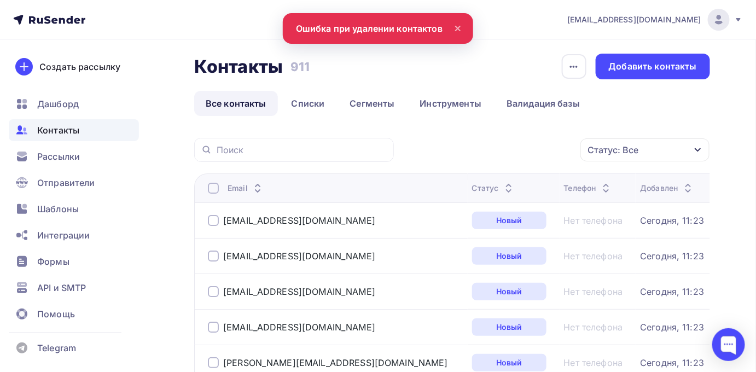
scroll to position [0, 0]
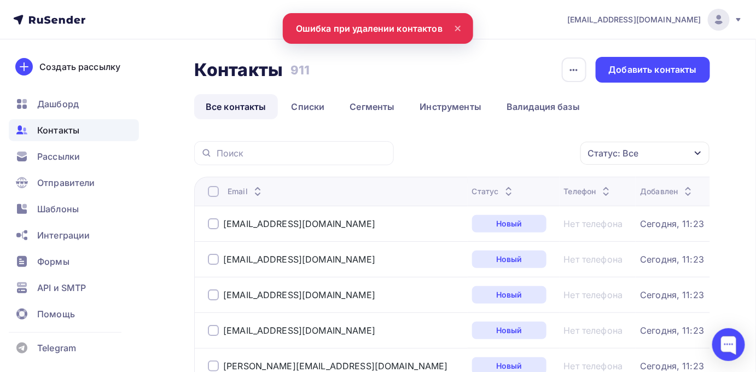
click at [211, 193] on div at bounding box center [213, 191] width 11 height 11
click at [216, 190] on div at bounding box center [213, 191] width 11 height 11
click at [459, 160] on div "Действие" at bounding box center [499, 153] width 144 height 21
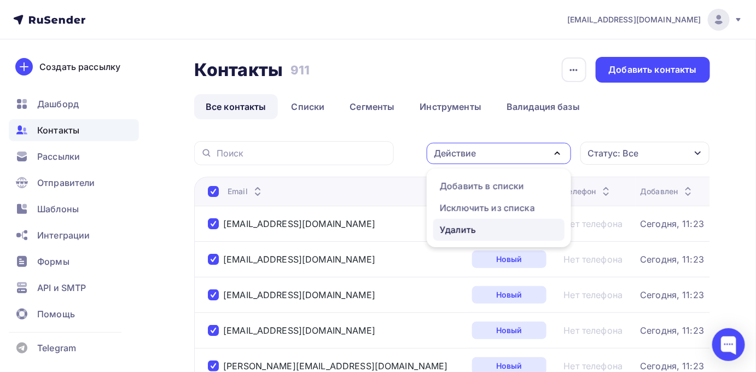
click at [452, 229] on div "Удалить" at bounding box center [458, 229] width 36 height 13
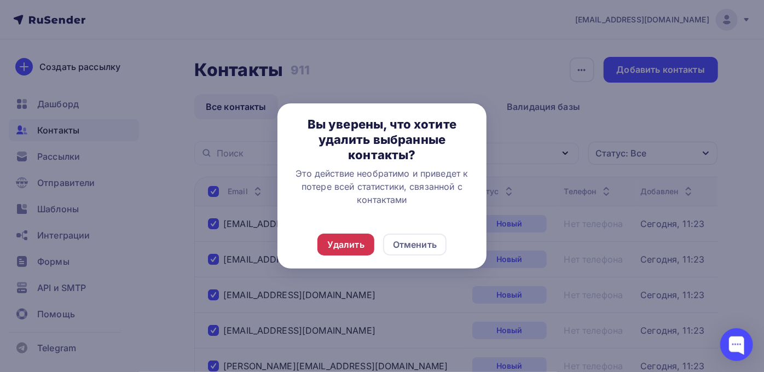
click at [360, 249] on div "Удалить" at bounding box center [345, 244] width 37 height 13
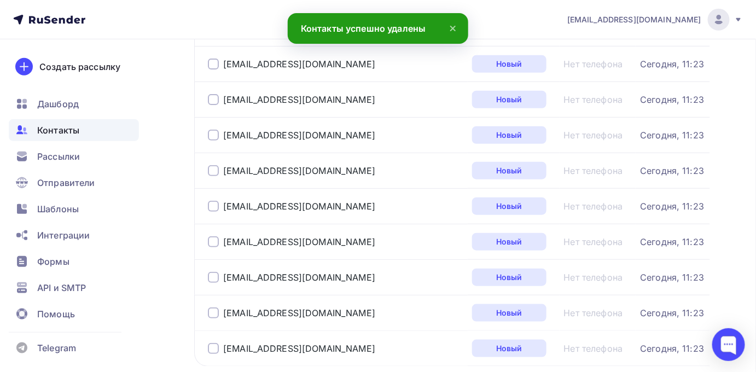
scroll to position [1717, 0]
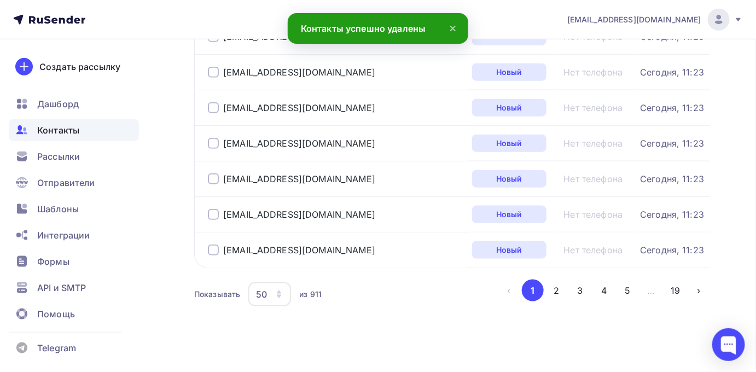
click at [275, 282] on div "50" at bounding box center [269, 294] width 43 height 24
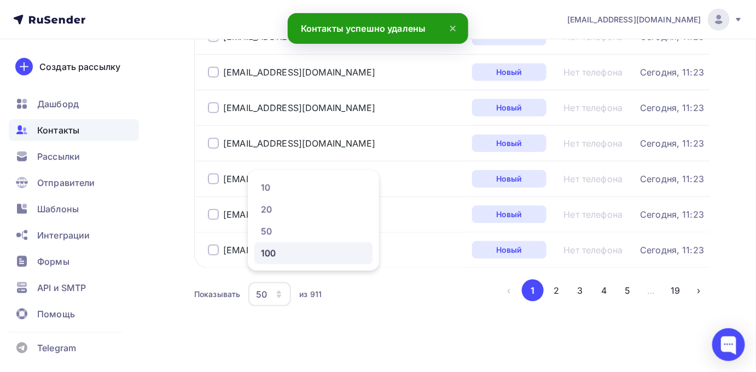
click at [274, 256] on div "100" at bounding box center [313, 253] width 105 height 13
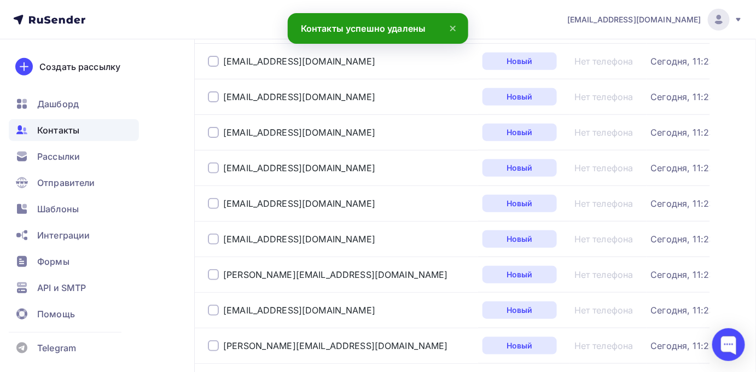
scroll to position [86, 0]
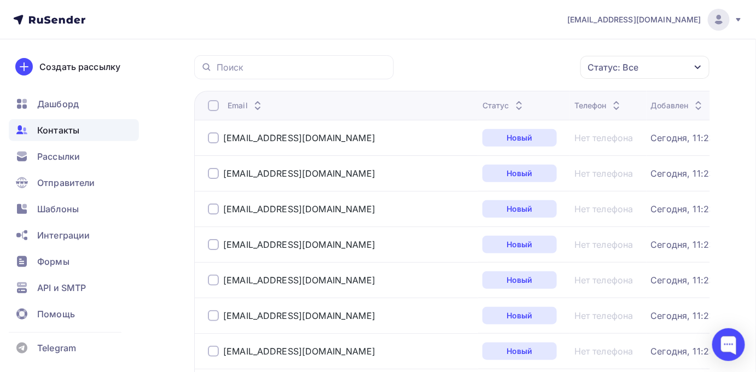
click at [210, 108] on div at bounding box center [213, 105] width 11 height 11
click at [214, 105] on div at bounding box center [213, 105] width 11 height 11
click at [517, 71] on div "Действие" at bounding box center [499, 67] width 144 height 21
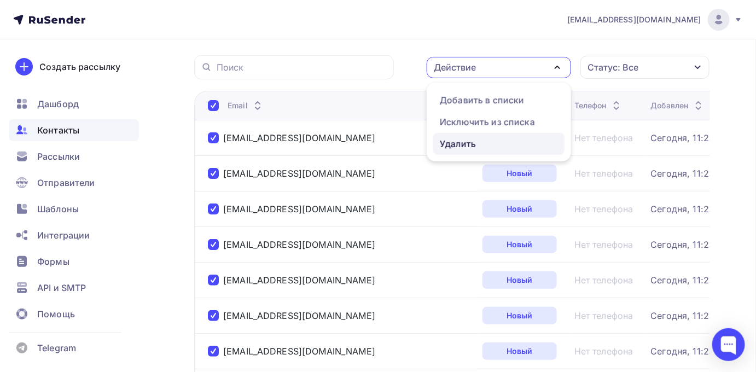
click at [482, 136] on link "Удалить" at bounding box center [498, 144] width 131 height 22
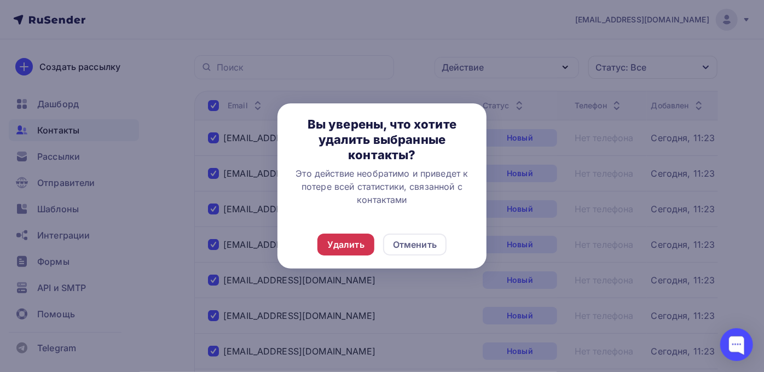
click at [341, 248] on div "Удалить" at bounding box center [345, 244] width 37 height 13
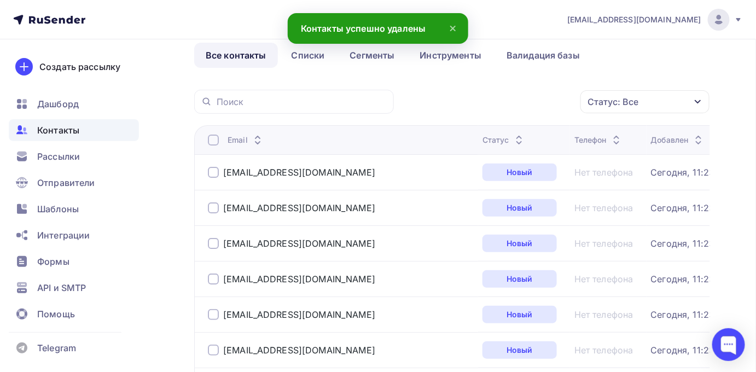
scroll to position [0, 0]
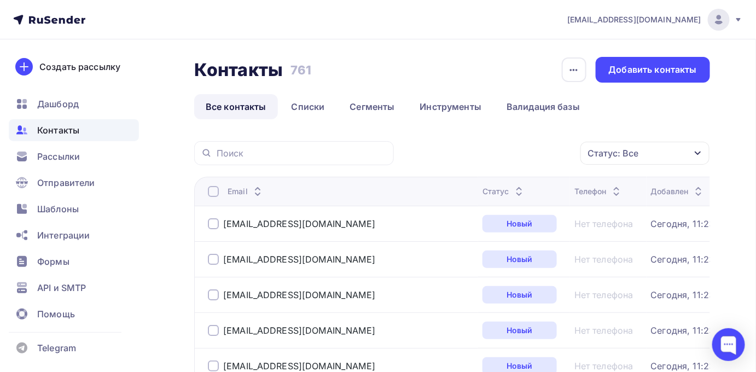
click at [212, 191] on div at bounding box center [213, 191] width 11 height 11
click at [368, 106] on link "Сегменты" at bounding box center [373, 106] width 68 height 25
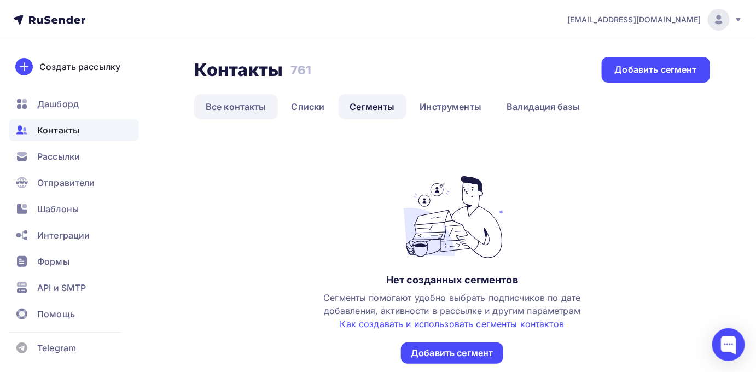
click at [239, 110] on link "Все контакты" at bounding box center [236, 106] width 84 height 25
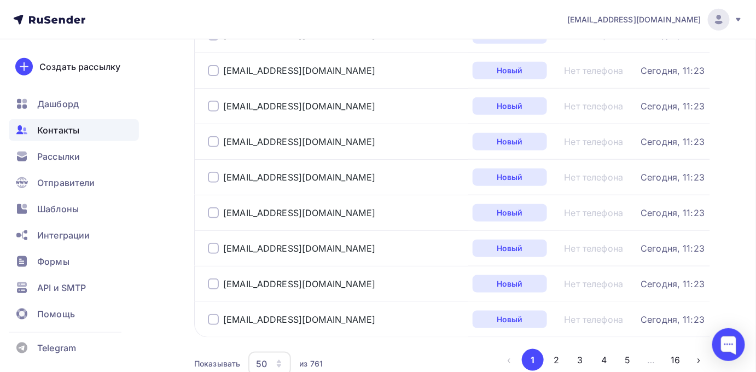
scroll to position [1717, 0]
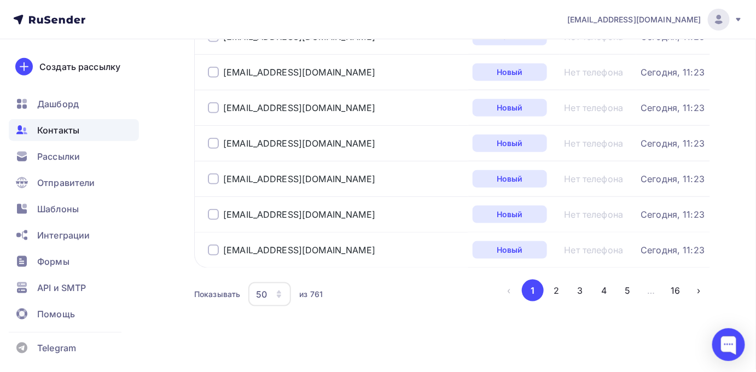
click at [275, 285] on div "50" at bounding box center [269, 294] width 43 height 24
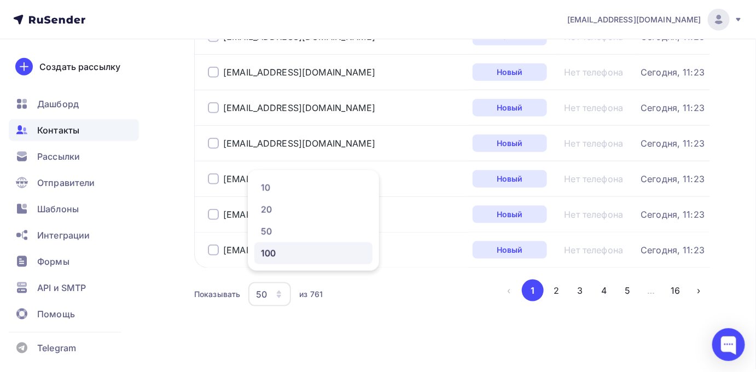
click at [285, 253] on div "100" at bounding box center [313, 253] width 105 height 13
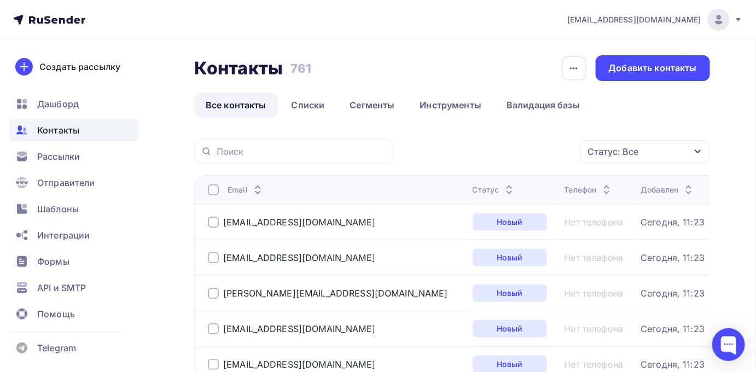
scroll to position [0, 0]
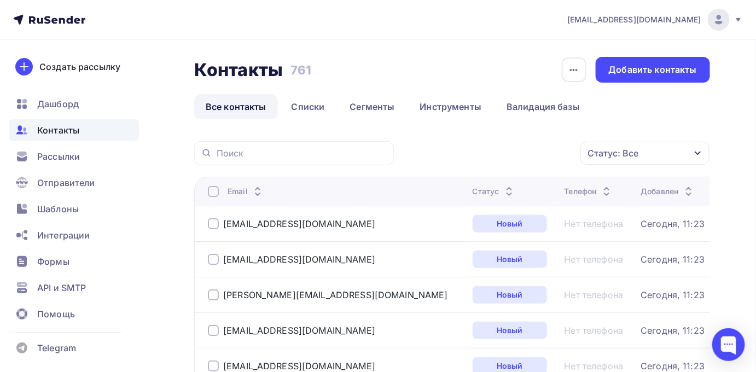
click at [210, 188] on div at bounding box center [213, 191] width 11 height 11
click at [449, 99] on link "Инструменты" at bounding box center [451, 106] width 85 height 25
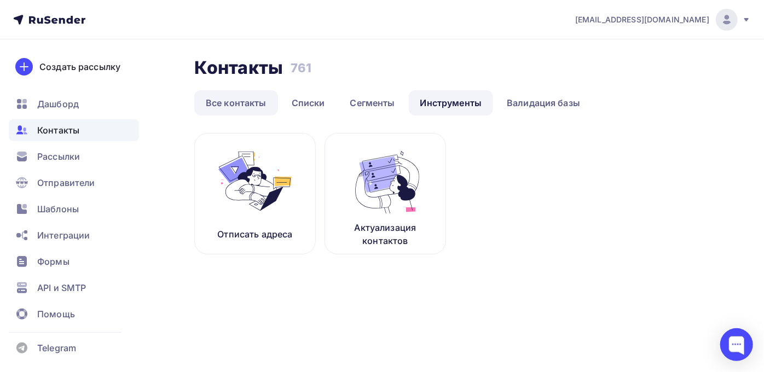
click at [241, 101] on link "Все контакты" at bounding box center [236, 102] width 84 height 25
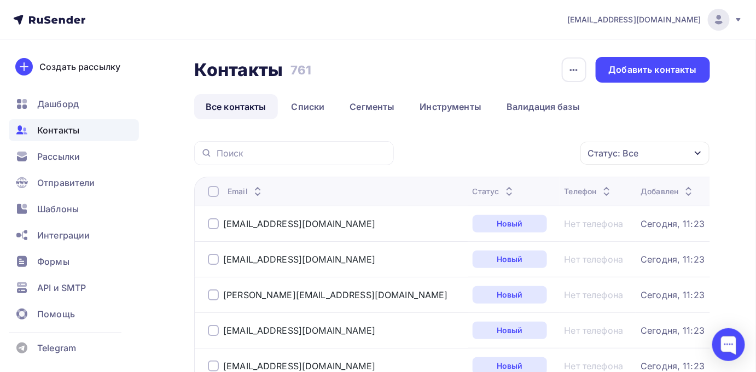
click at [218, 190] on div at bounding box center [213, 191] width 11 height 11
click at [470, 152] on div "Действие" at bounding box center [455, 153] width 42 height 13
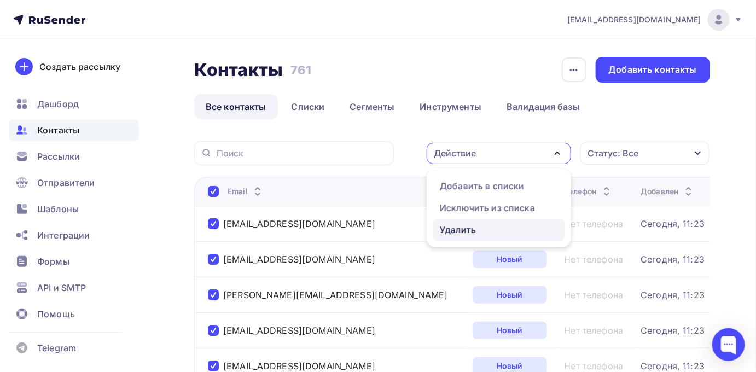
click at [449, 233] on div "Удалить" at bounding box center [458, 229] width 36 height 13
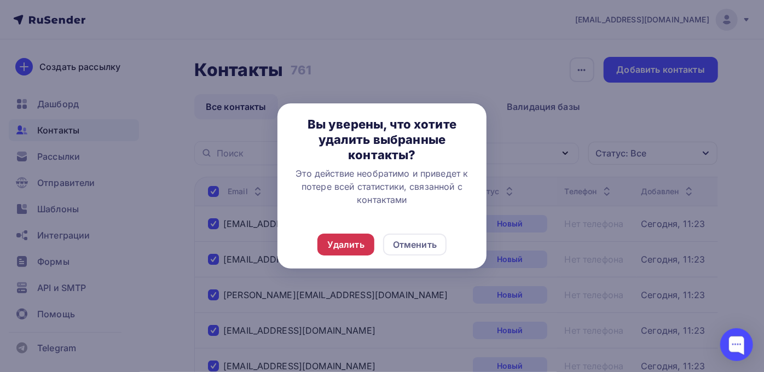
click at [335, 248] on div "Удалить" at bounding box center [345, 244] width 37 height 13
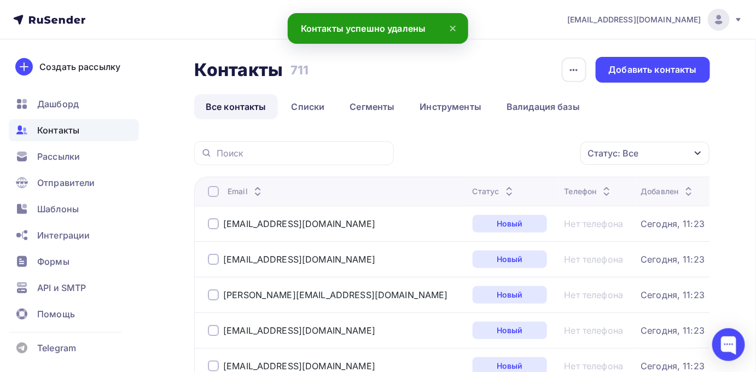
drag, startPoint x: 215, startPoint y: 192, endPoint x: 222, endPoint y: 190, distance: 6.8
click at [215, 192] on div at bounding box center [213, 191] width 11 height 11
click at [213, 192] on div at bounding box center [213, 191] width 11 height 11
click at [513, 147] on div "Действие" at bounding box center [499, 153] width 144 height 21
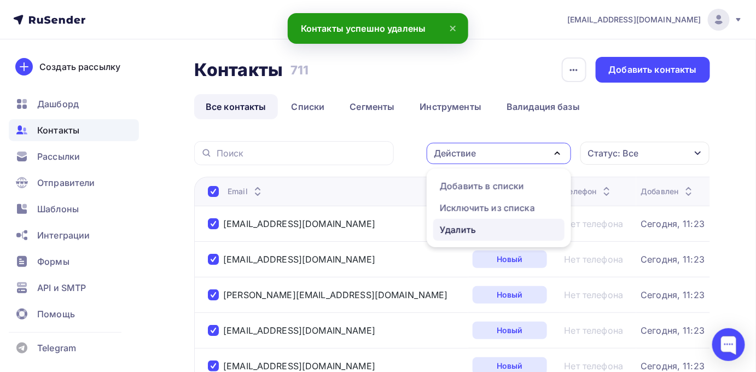
click at [451, 230] on div "Удалить" at bounding box center [458, 229] width 36 height 13
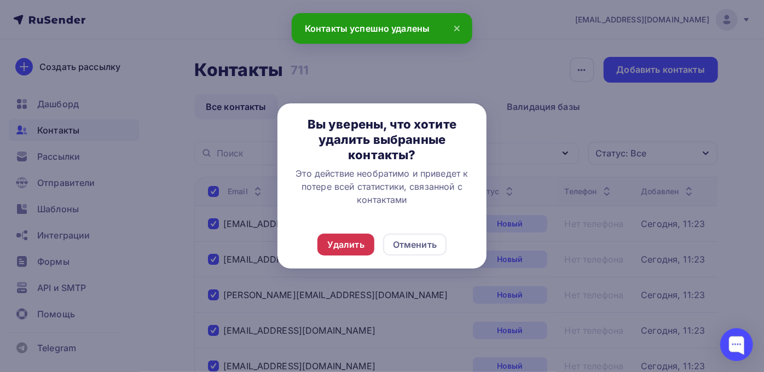
click at [345, 246] on div "Удалить" at bounding box center [345, 244] width 37 height 13
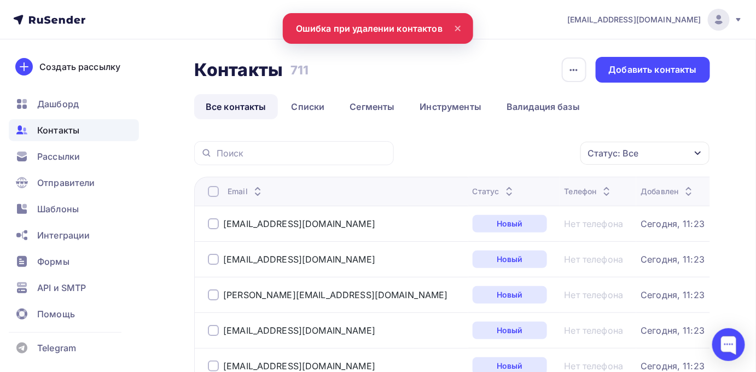
click at [214, 188] on div at bounding box center [213, 191] width 11 height 11
click at [209, 193] on div at bounding box center [213, 191] width 11 height 11
click at [444, 165] on div "Действие Добавить в списки Исключить из списка Удалить Статус: Все Статус Новый…" at bounding box center [556, 153] width 309 height 24
click at [449, 159] on div "Действие" at bounding box center [455, 153] width 42 height 13
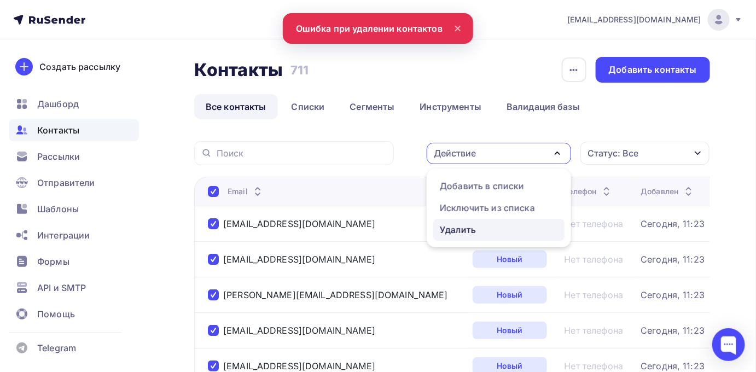
click at [445, 225] on div "Удалить" at bounding box center [458, 229] width 36 height 13
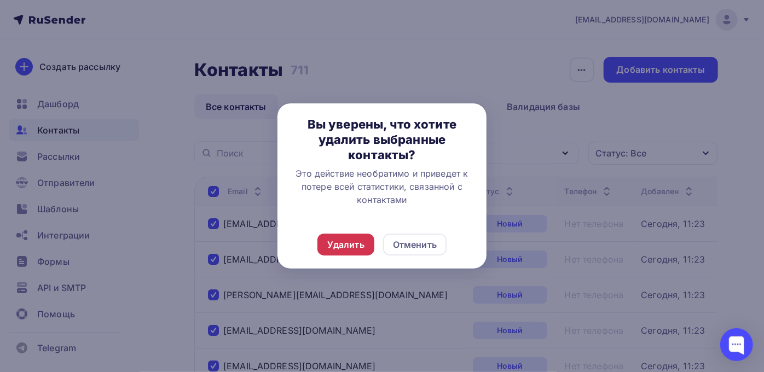
click at [362, 240] on div "Удалить" at bounding box center [345, 244] width 37 height 13
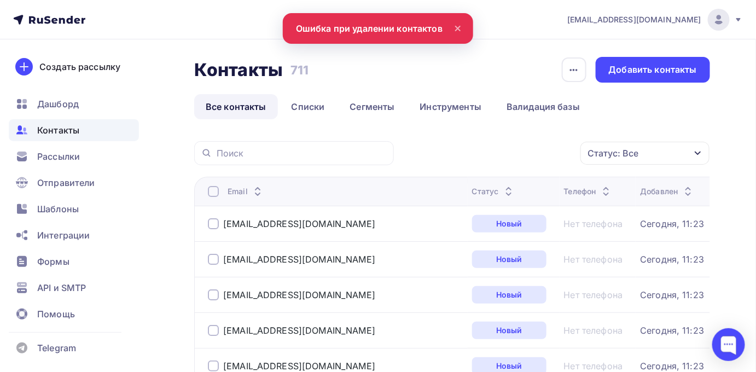
click at [210, 189] on div at bounding box center [213, 191] width 11 height 11
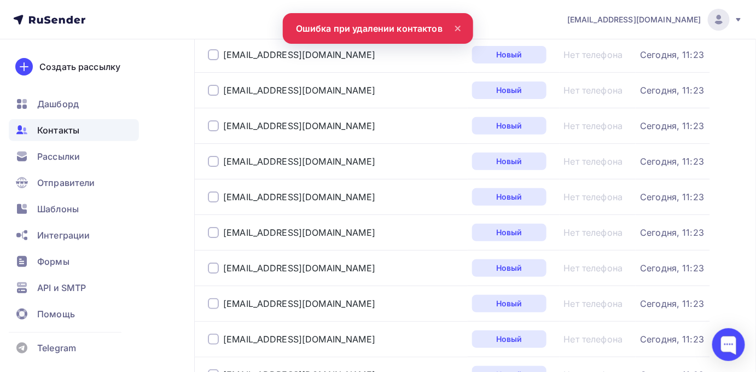
scroll to position [1717, 0]
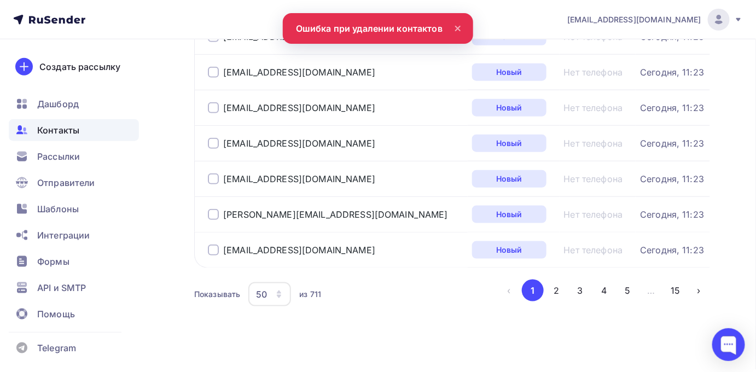
click at [277, 290] on icon "button" at bounding box center [279, 294] width 9 height 9
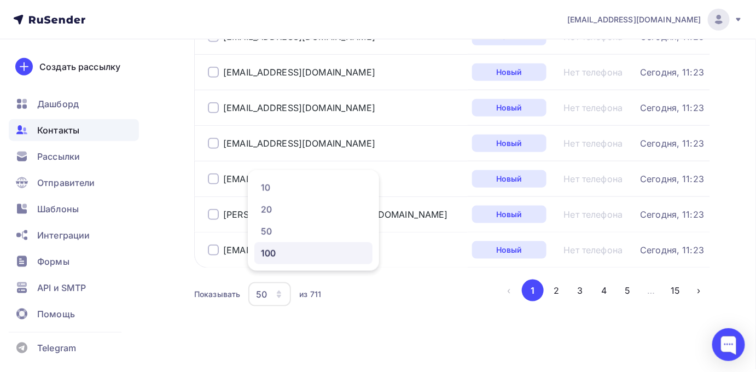
click at [274, 255] on div "100" at bounding box center [313, 253] width 105 height 13
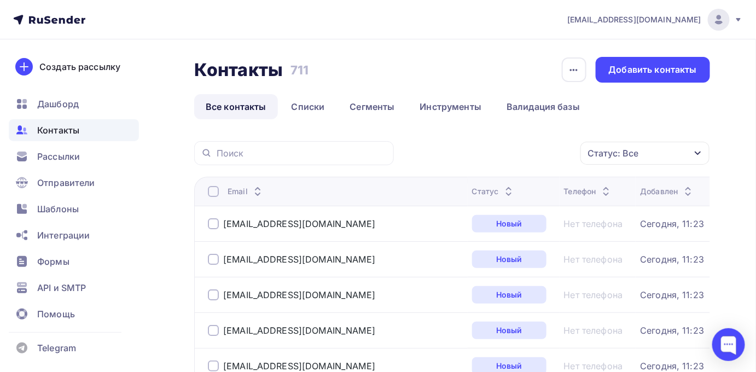
scroll to position [0, 0]
click at [210, 192] on div at bounding box center [213, 191] width 11 height 11
click at [454, 154] on div "Действие" at bounding box center [455, 153] width 42 height 13
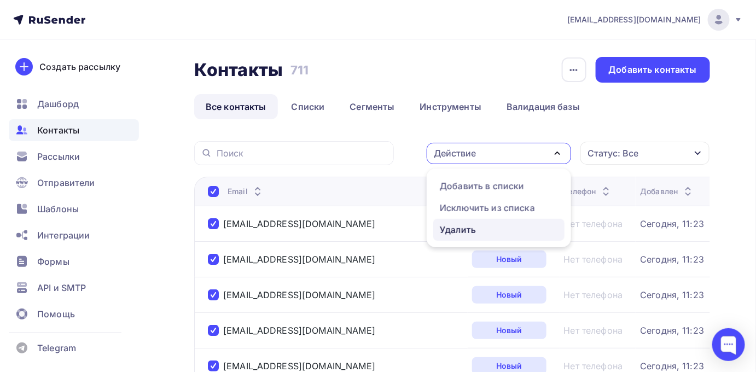
click at [460, 223] on div "Удалить" at bounding box center [458, 229] width 36 height 13
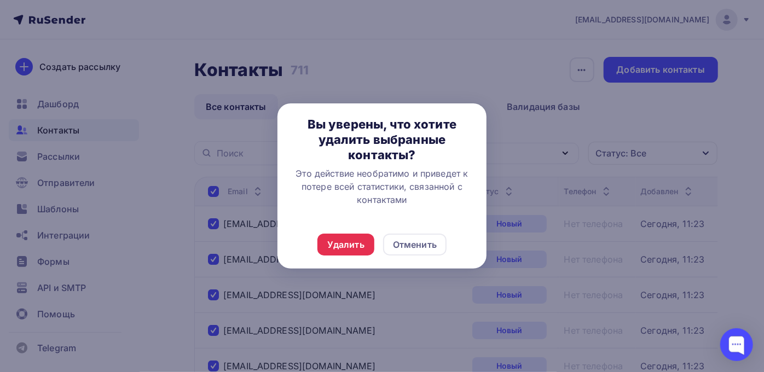
click at [334, 259] on div "Удалить Отменить" at bounding box center [381, 245] width 209 height 48
click at [343, 246] on div "Удалить" at bounding box center [345, 244] width 37 height 13
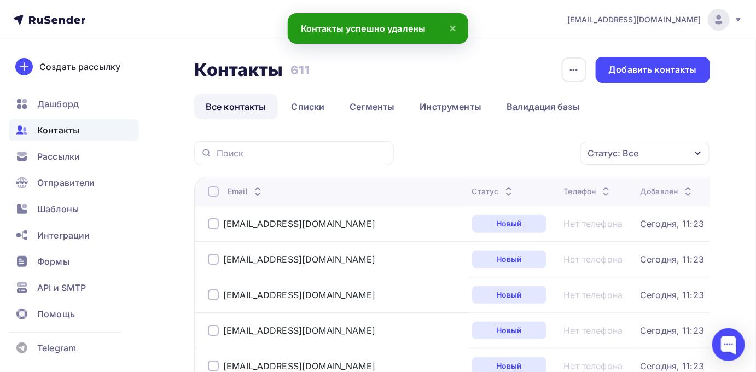
click at [226, 108] on link "Все контакты" at bounding box center [236, 106] width 84 height 25
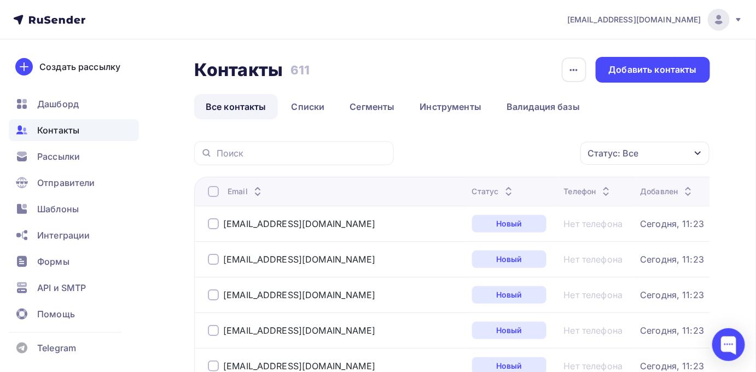
click at [211, 193] on div at bounding box center [213, 191] width 11 height 11
click at [215, 194] on div at bounding box center [213, 191] width 11 height 11
click at [445, 110] on link "Инструменты" at bounding box center [451, 106] width 85 height 25
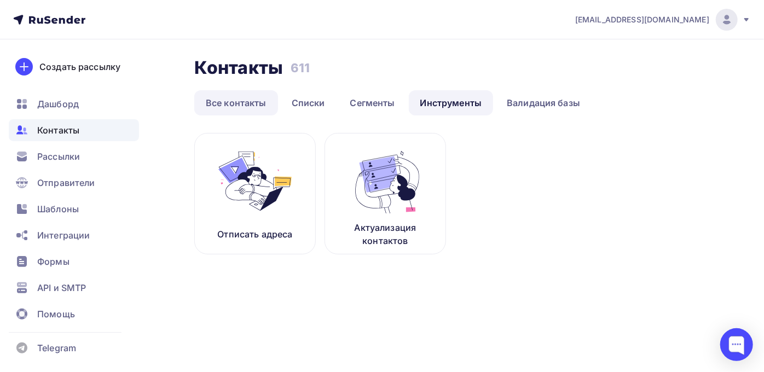
click at [248, 103] on link "Все контакты" at bounding box center [236, 102] width 84 height 25
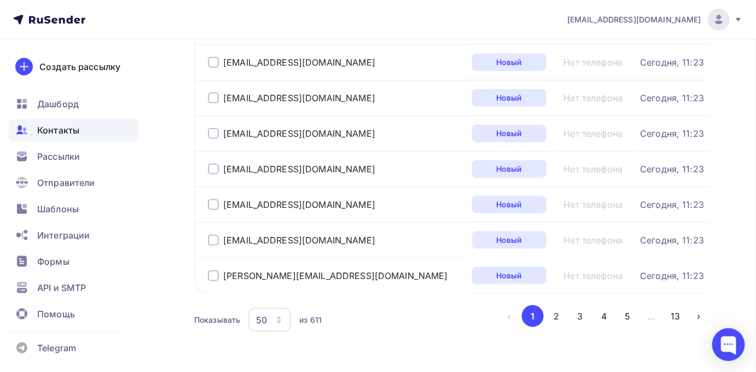
scroll to position [1717, 0]
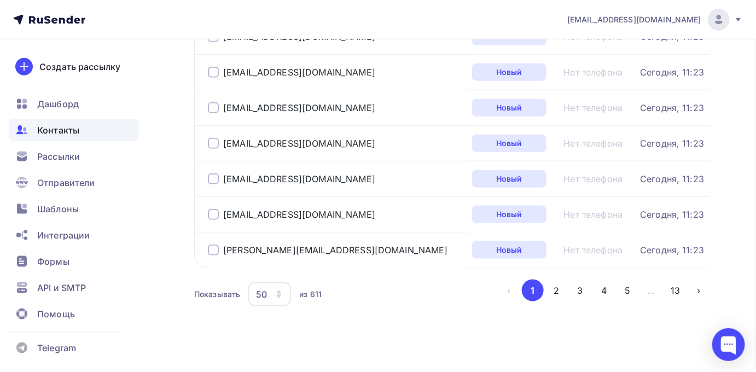
click at [279, 295] on icon "button" at bounding box center [279, 296] width 4 height 3
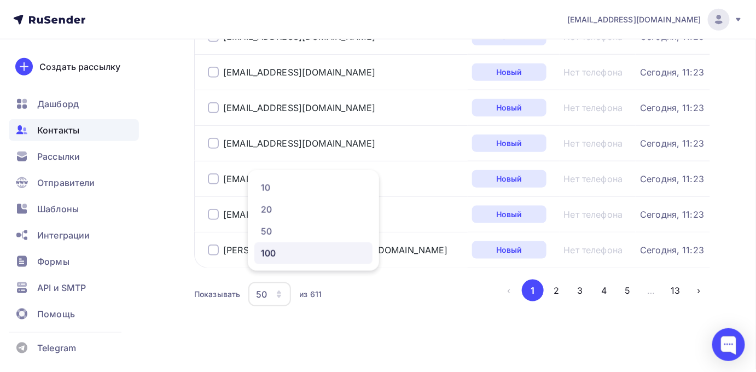
click at [277, 262] on link "100" at bounding box center [313, 253] width 118 height 22
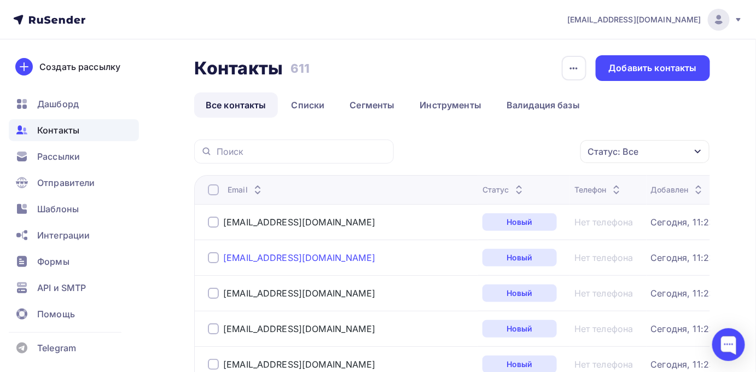
scroll to position [0, 0]
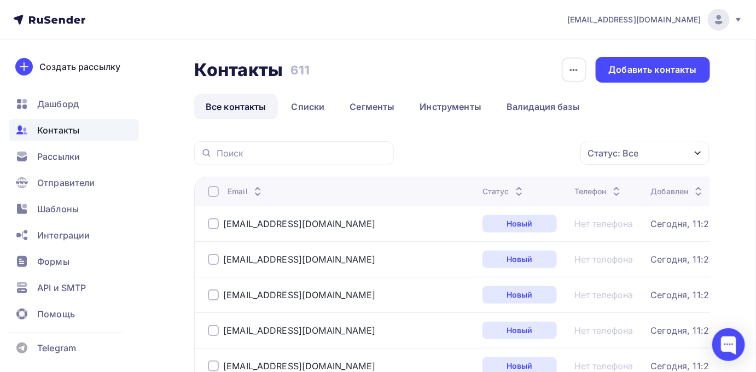
click at [215, 192] on div at bounding box center [213, 191] width 11 height 11
click at [485, 158] on div "Действие" at bounding box center [499, 153] width 144 height 21
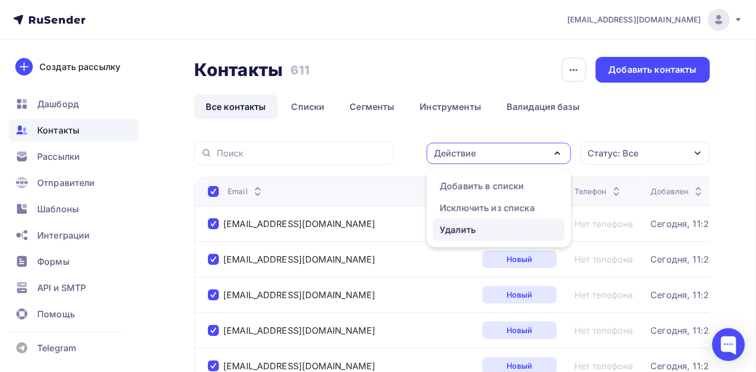
click at [460, 226] on div "Удалить" at bounding box center [458, 229] width 36 height 13
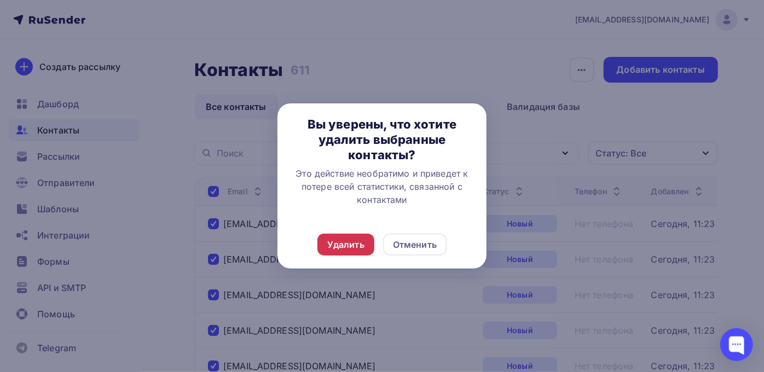
click at [355, 248] on div "Удалить" at bounding box center [345, 244] width 37 height 13
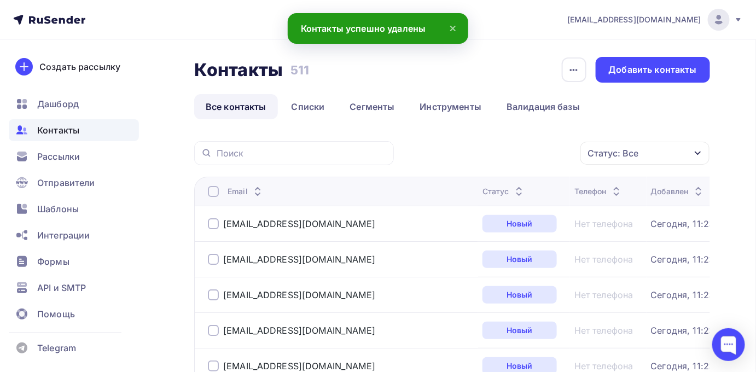
click at [248, 107] on link "Все контакты" at bounding box center [236, 106] width 84 height 25
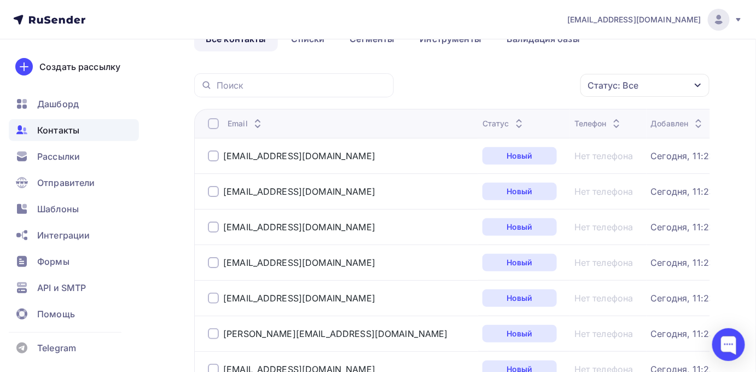
scroll to position [49, 0]
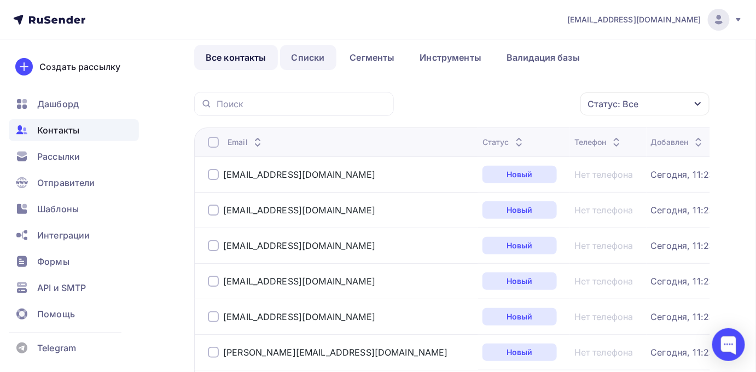
click at [309, 56] on link "Списки" at bounding box center [308, 57] width 56 height 25
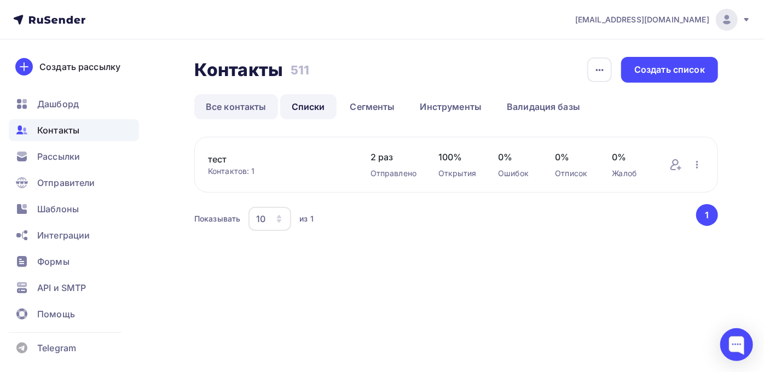
click at [237, 101] on link "Все контакты" at bounding box center [236, 106] width 84 height 25
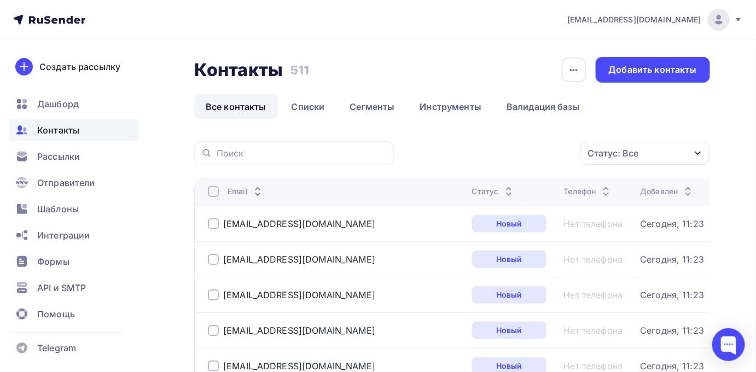
click at [216, 195] on div at bounding box center [213, 191] width 11 height 11
click at [503, 158] on div "Действие" at bounding box center [499, 153] width 144 height 21
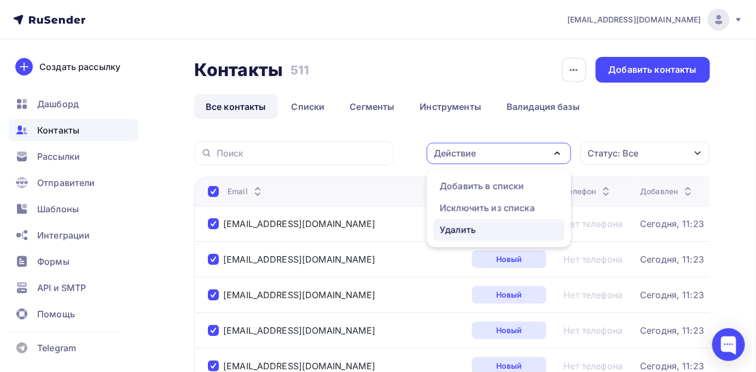
click at [459, 231] on div "Удалить" at bounding box center [458, 229] width 36 height 13
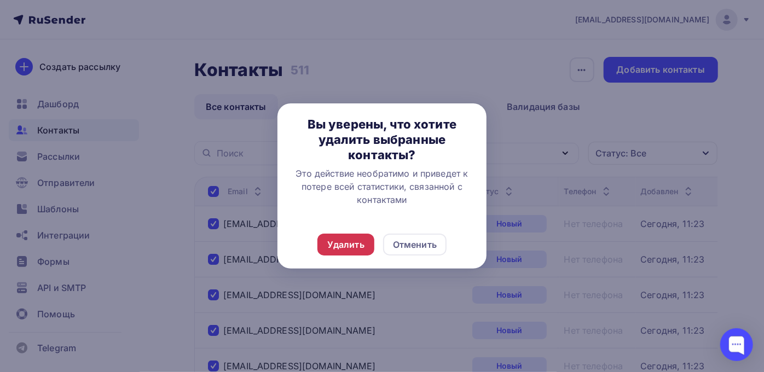
click at [362, 251] on div "Удалить" at bounding box center [345, 245] width 57 height 22
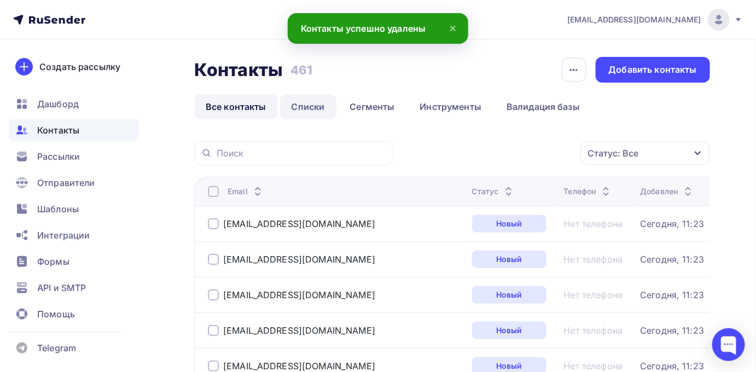
click at [299, 102] on link "Списки" at bounding box center [308, 106] width 56 height 25
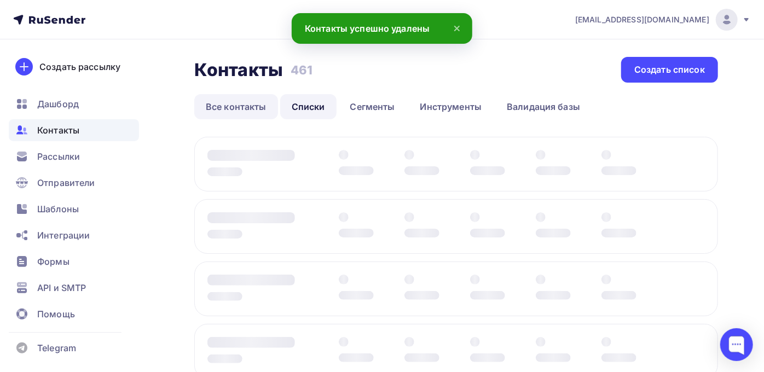
click at [228, 102] on link "Все контакты" at bounding box center [236, 106] width 84 height 25
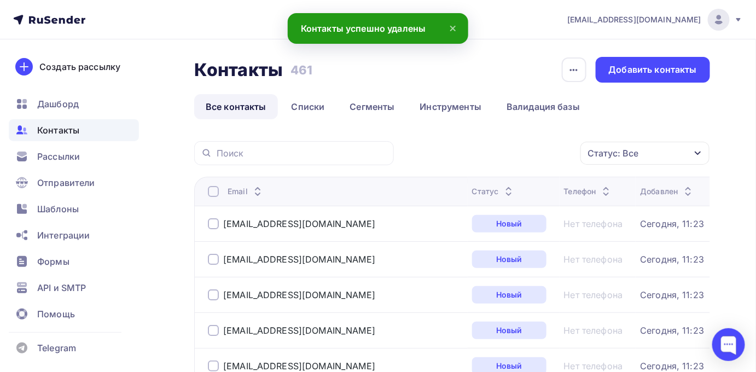
click at [216, 191] on div at bounding box center [213, 191] width 11 height 11
click at [449, 148] on div "Действие" at bounding box center [455, 153] width 42 height 13
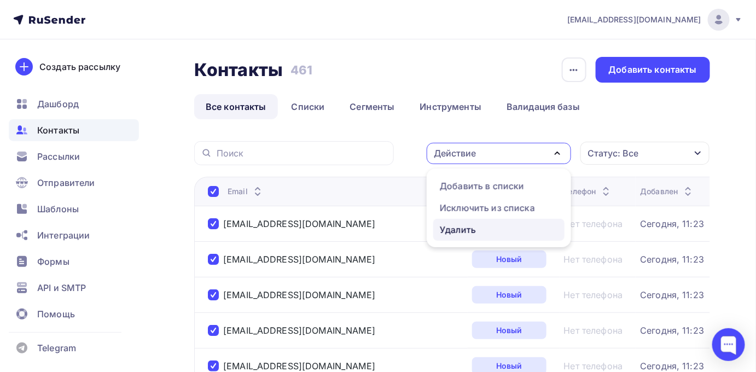
click at [443, 235] on div "Удалить" at bounding box center [458, 229] width 36 height 13
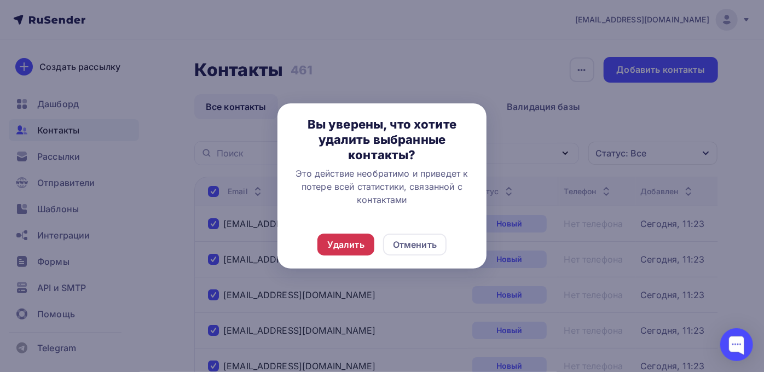
click at [357, 248] on div "Удалить" at bounding box center [345, 244] width 37 height 13
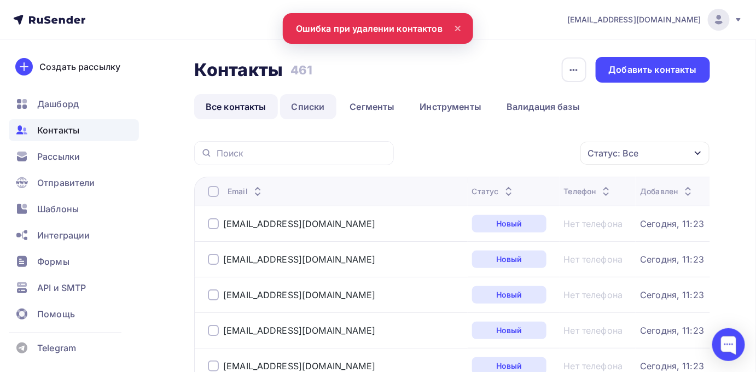
click at [302, 111] on link "Списки" at bounding box center [308, 106] width 56 height 25
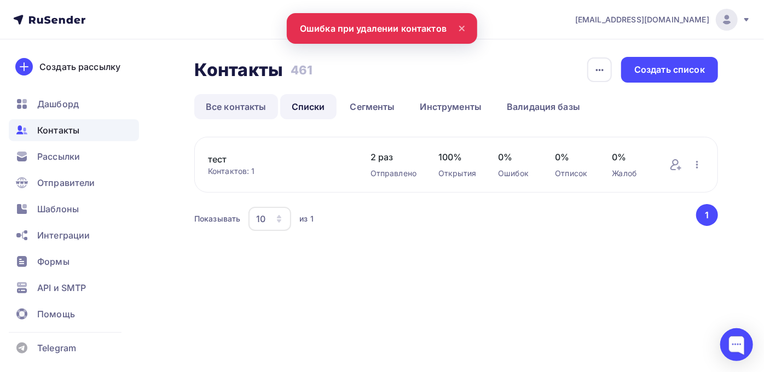
click at [229, 107] on link "Все контакты" at bounding box center [236, 106] width 84 height 25
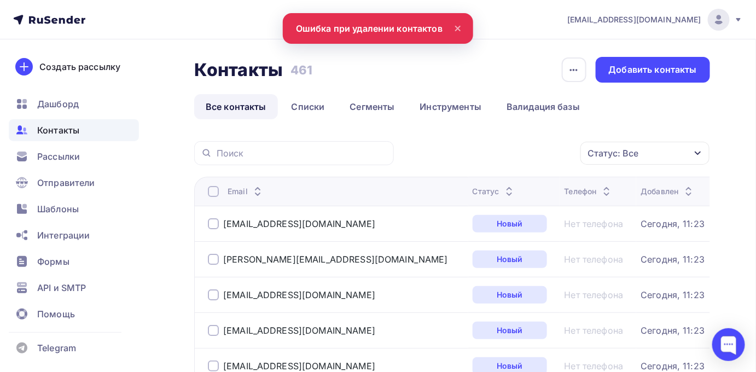
click at [216, 189] on div at bounding box center [213, 191] width 11 height 11
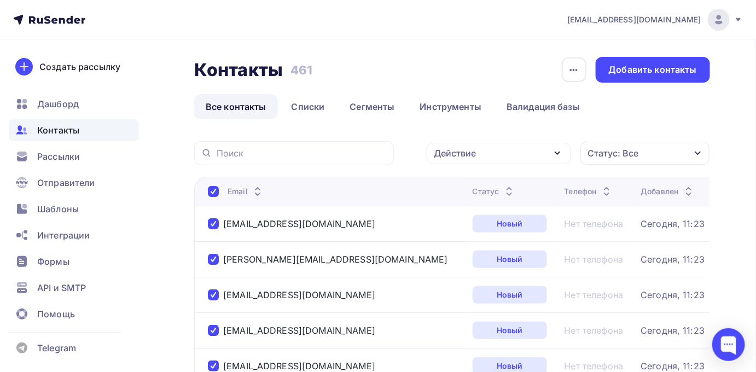
click at [499, 151] on div "Действие" at bounding box center [499, 153] width 144 height 21
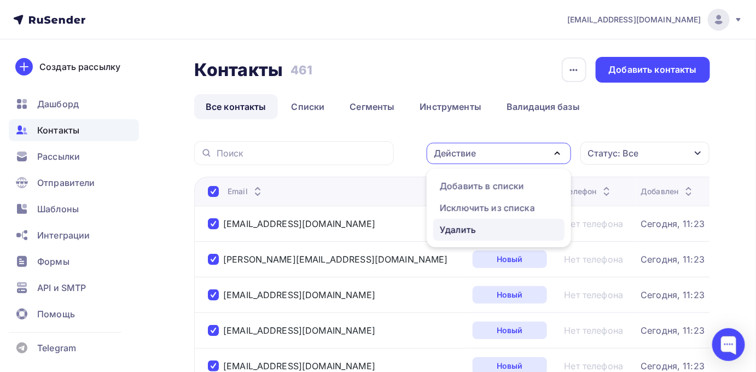
click at [477, 228] on div "Удалить" at bounding box center [499, 229] width 118 height 13
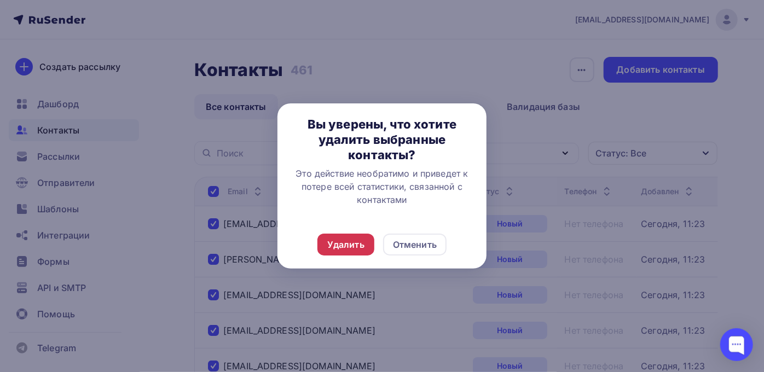
click at [361, 246] on div "Удалить" at bounding box center [345, 244] width 37 height 13
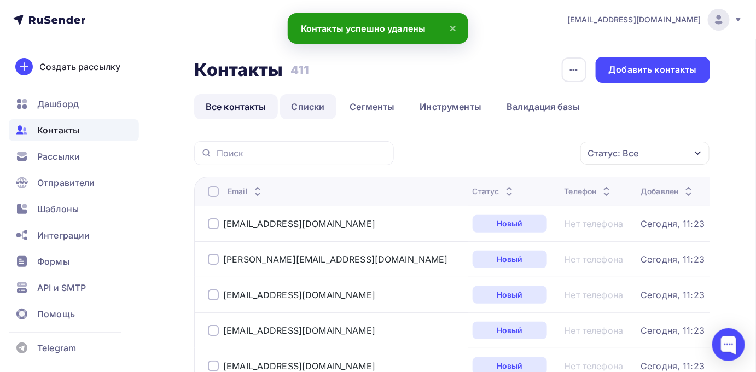
click at [297, 103] on link "Списки" at bounding box center [308, 106] width 56 height 25
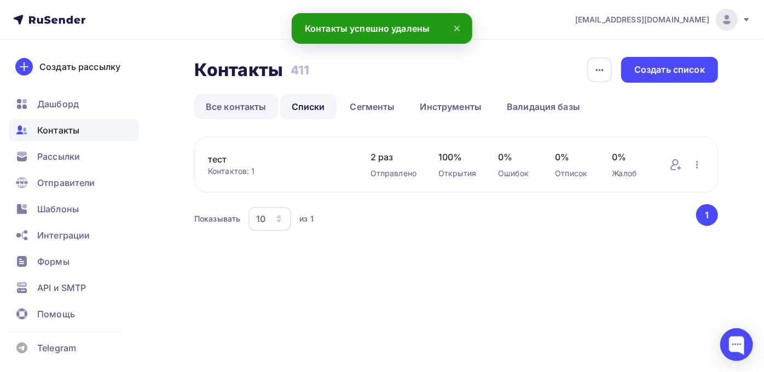
click at [252, 107] on link "Все контакты" at bounding box center [236, 106] width 84 height 25
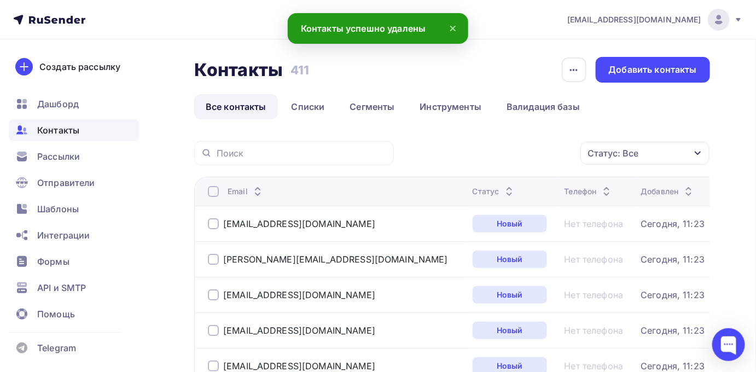
click at [212, 196] on div at bounding box center [213, 191] width 11 height 11
click at [448, 106] on link "Инструменты" at bounding box center [451, 106] width 85 height 25
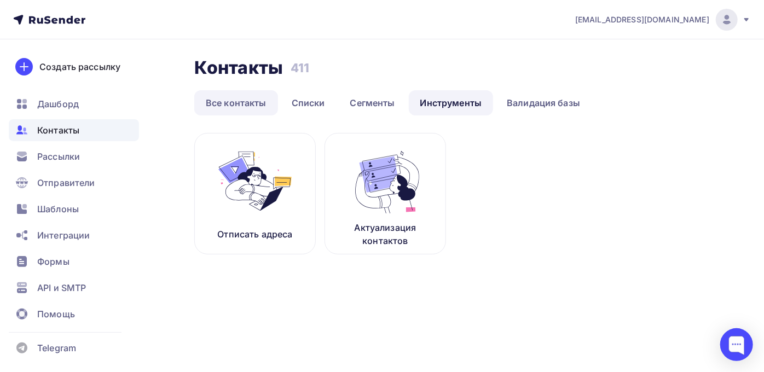
click at [253, 103] on link "Все контакты" at bounding box center [236, 102] width 84 height 25
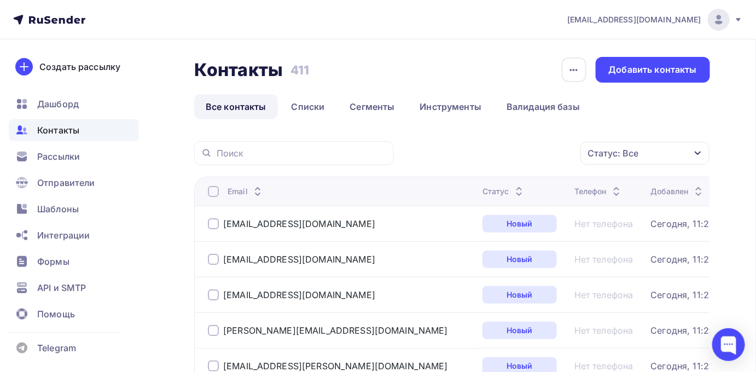
click at [211, 195] on div at bounding box center [213, 191] width 11 height 11
click at [495, 157] on div "Действие" at bounding box center [499, 153] width 144 height 21
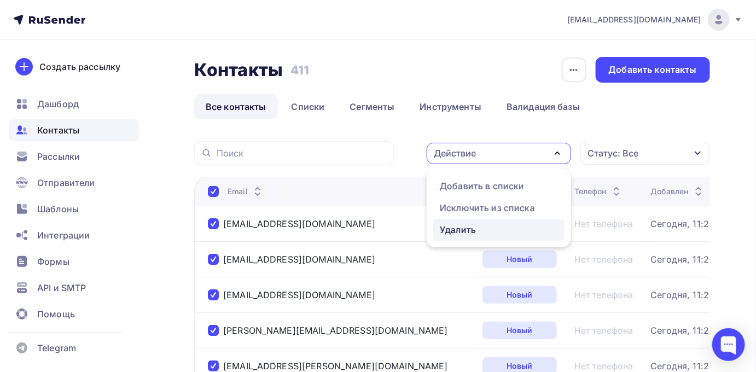
click at [452, 230] on div "Удалить" at bounding box center [458, 229] width 36 height 13
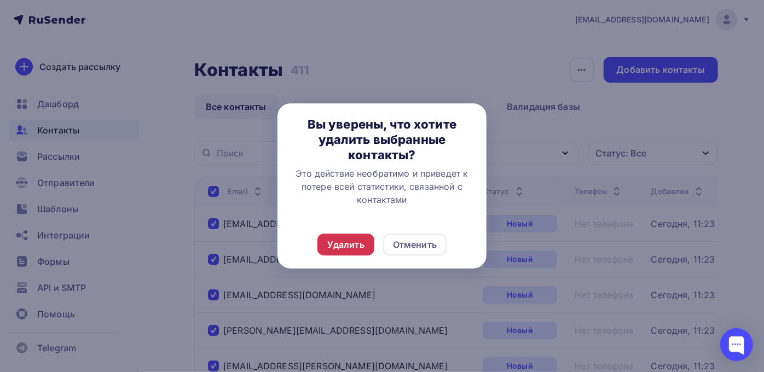
click at [363, 242] on div "Удалить" at bounding box center [345, 244] width 37 height 13
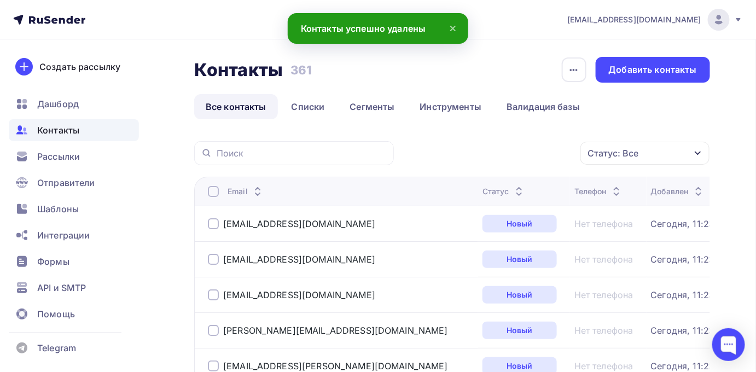
click at [215, 190] on div at bounding box center [213, 191] width 11 height 11
click at [209, 188] on div at bounding box center [213, 191] width 11 height 11
click at [473, 154] on div "Действие" at bounding box center [455, 153] width 42 height 13
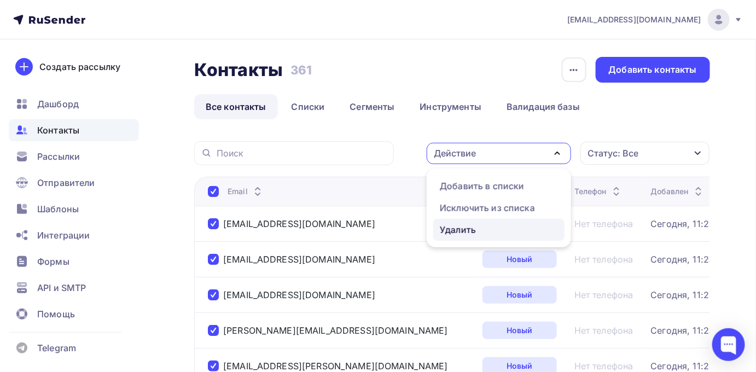
click at [462, 230] on div "Удалить" at bounding box center [458, 229] width 36 height 13
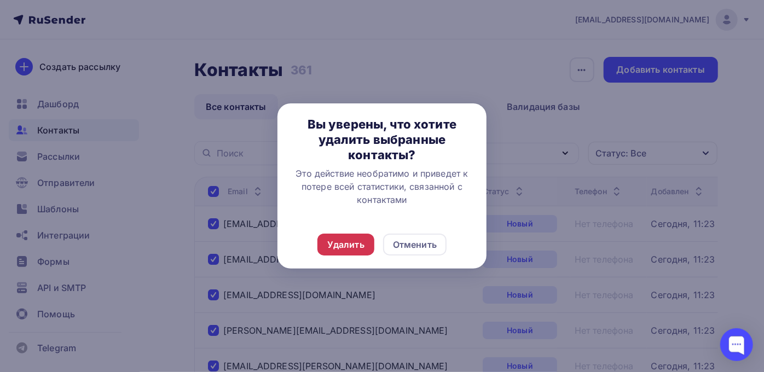
click at [353, 241] on div "Удалить" at bounding box center [345, 244] width 37 height 13
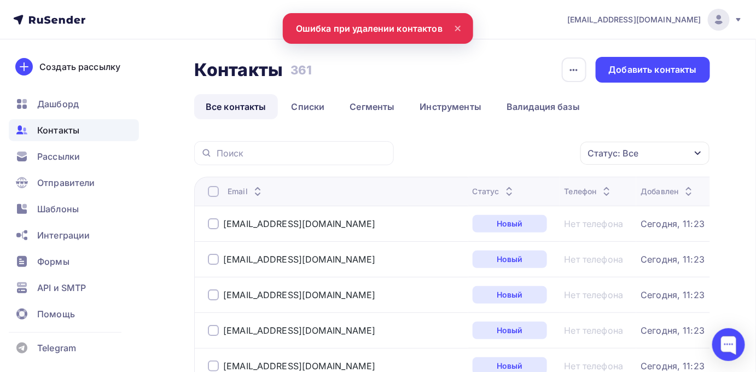
click at [215, 194] on div at bounding box center [213, 191] width 11 height 11
click at [212, 191] on div at bounding box center [213, 191] width 11 height 11
click at [471, 149] on div "Действие" at bounding box center [455, 153] width 42 height 13
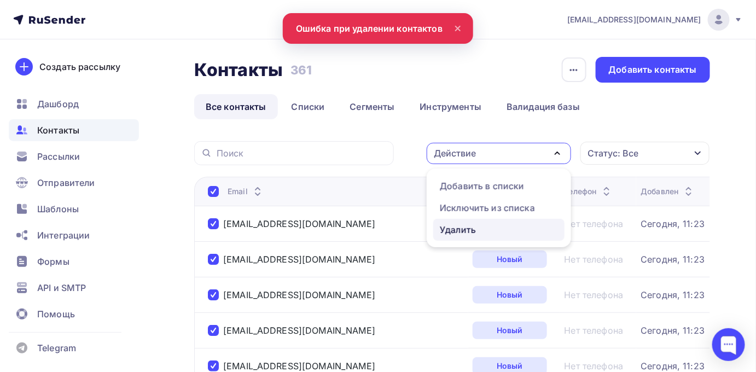
click at [456, 228] on div "Удалить" at bounding box center [458, 229] width 36 height 13
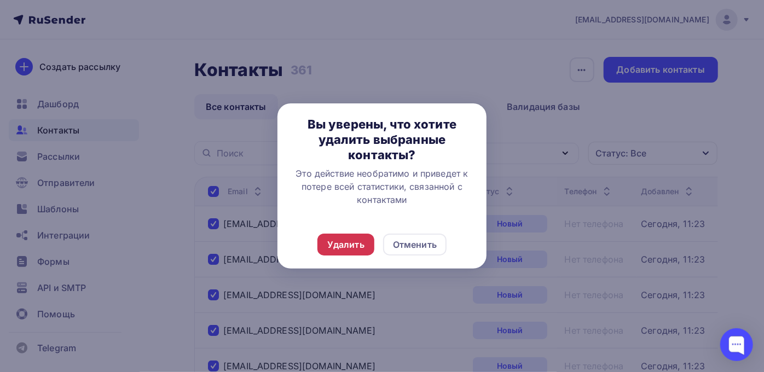
click at [353, 243] on div "Удалить" at bounding box center [345, 244] width 37 height 13
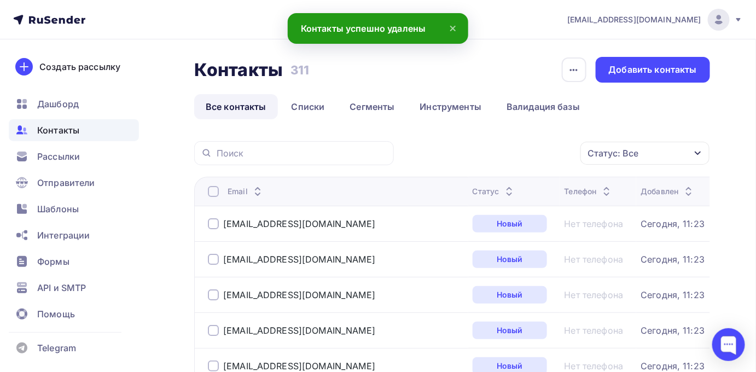
click at [216, 190] on div at bounding box center [213, 191] width 11 height 11
drag, startPoint x: 205, startPoint y: 193, endPoint x: 211, endPoint y: 193, distance: 5.5
click at [205, 193] on th "Email" at bounding box center [331, 191] width 274 height 29
click at [211, 193] on div at bounding box center [213, 191] width 11 height 11
click at [299, 109] on link "Списки" at bounding box center [308, 106] width 56 height 25
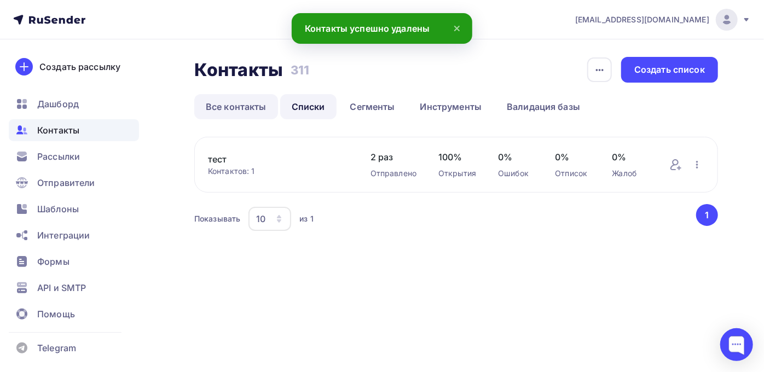
click at [242, 109] on link "Все контакты" at bounding box center [236, 106] width 84 height 25
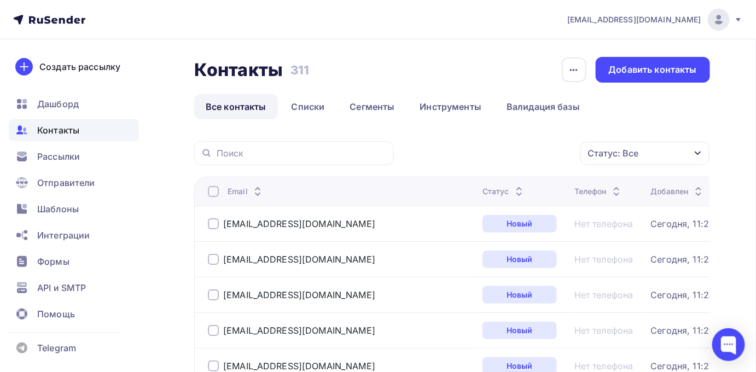
click at [213, 194] on div at bounding box center [213, 191] width 11 height 11
click at [464, 153] on div "Действие" at bounding box center [455, 153] width 42 height 13
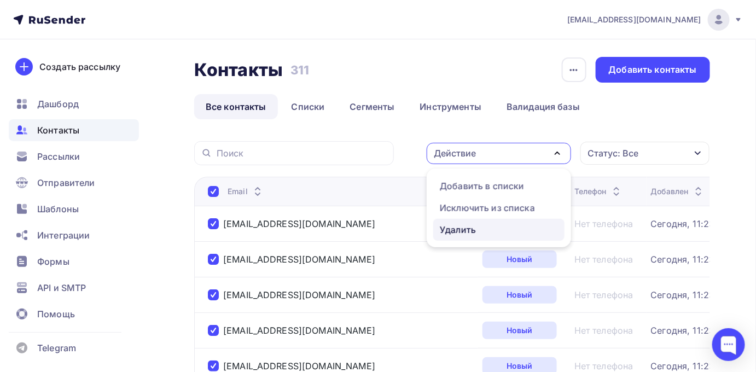
click at [450, 226] on div "Удалить" at bounding box center [458, 229] width 36 height 13
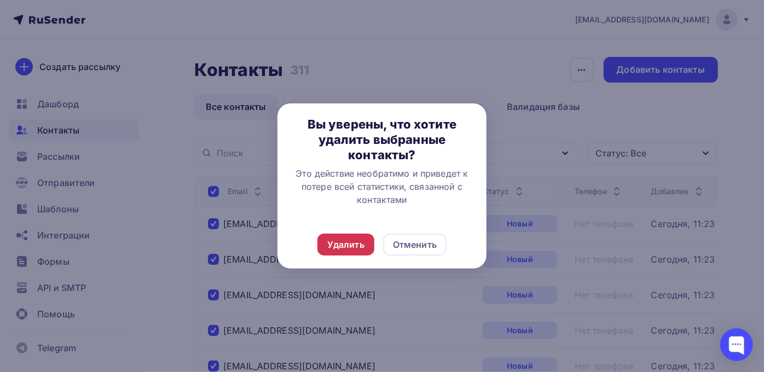
click at [361, 245] on div "Удалить" at bounding box center [345, 244] width 37 height 13
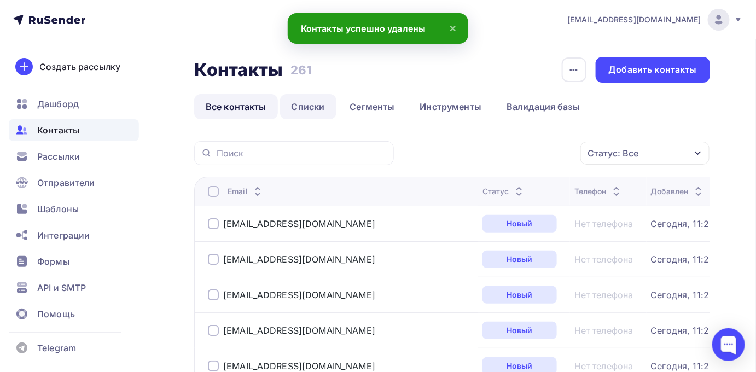
click at [309, 109] on link "Списки" at bounding box center [308, 106] width 56 height 25
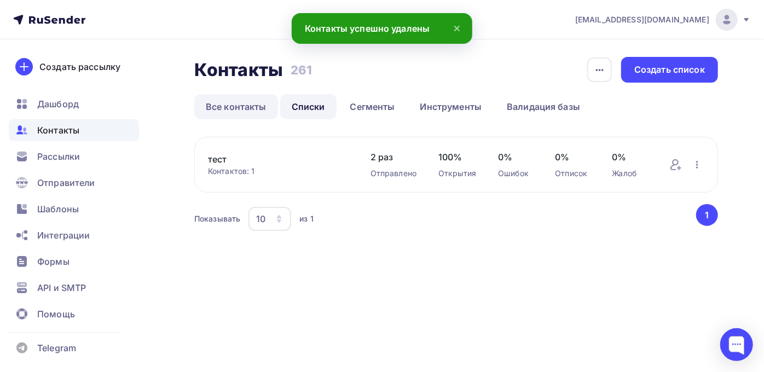
click at [248, 105] on link "Все контакты" at bounding box center [236, 106] width 84 height 25
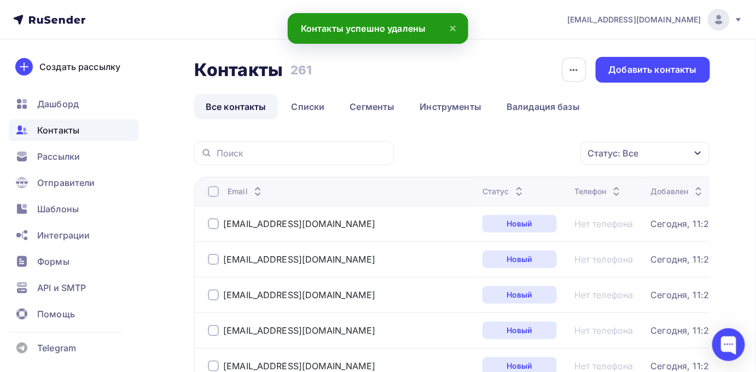
click at [217, 188] on div at bounding box center [213, 191] width 11 height 11
click at [460, 143] on div "Действие" at bounding box center [499, 153] width 144 height 21
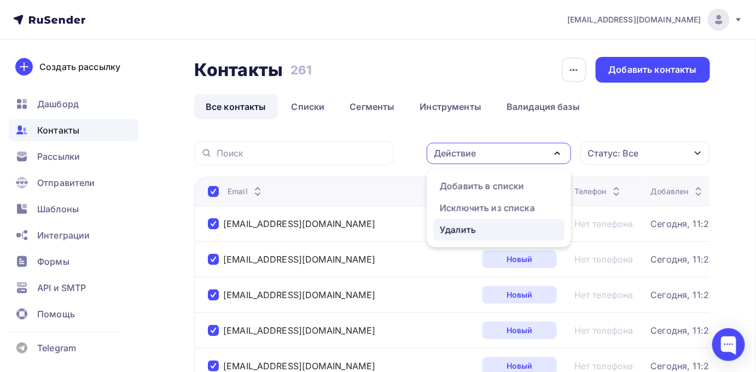
click at [460, 224] on div "Удалить" at bounding box center [458, 229] width 36 height 13
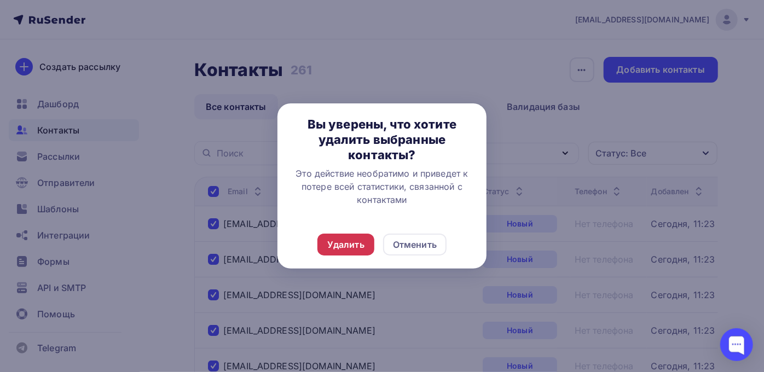
click at [347, 241] on div "Удалить" at bounding box center [345, 244] width 37 height 13
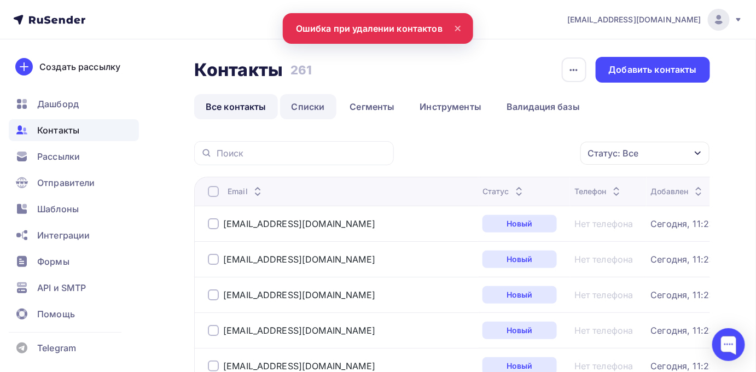
click at [295, 116] on link "Списки" at bounding box center [308, 106] width 56 height 25
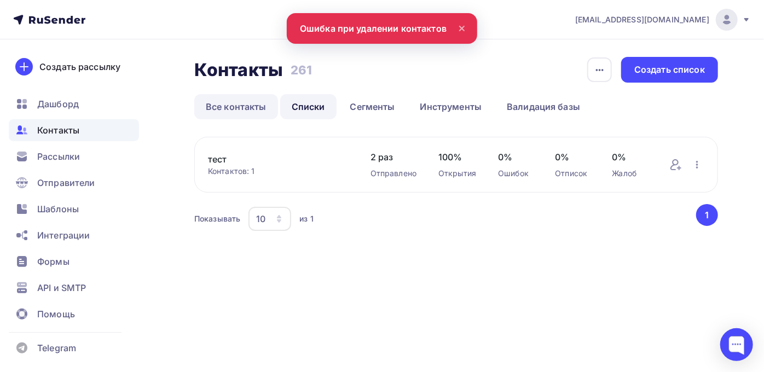
click at [247, 110] on link "Все контакты" at bounding box center [236, 106] width 84 height 25
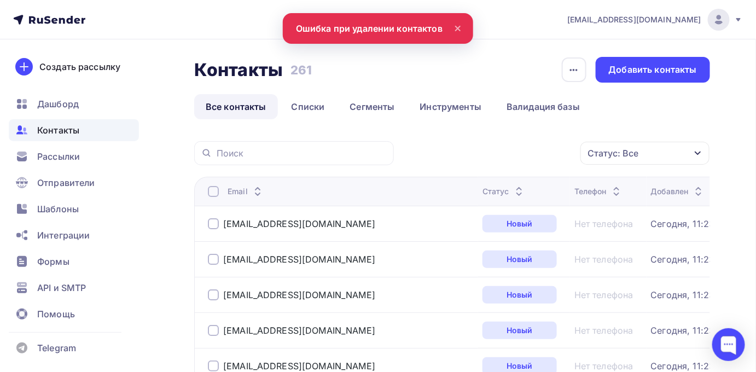
click at [213, 189] on div at bounding box center [213, 191] width 11 height 11
click at [470, 149] on div "Действие" at bounding box center [455, 153] width 42 height 13
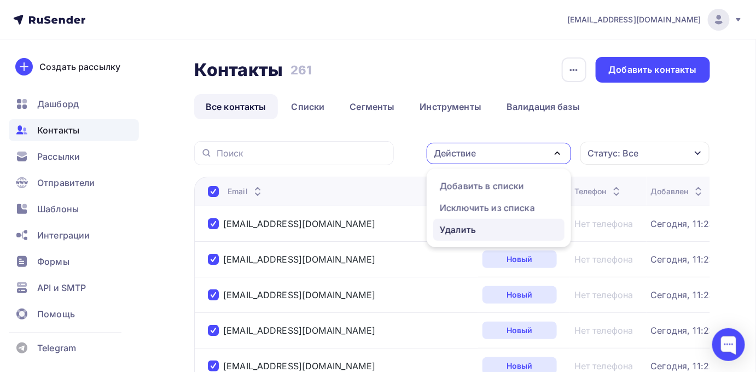
click at [468, 224] on div "Удалить" at bounding box center [458, 229] width 36 height 13
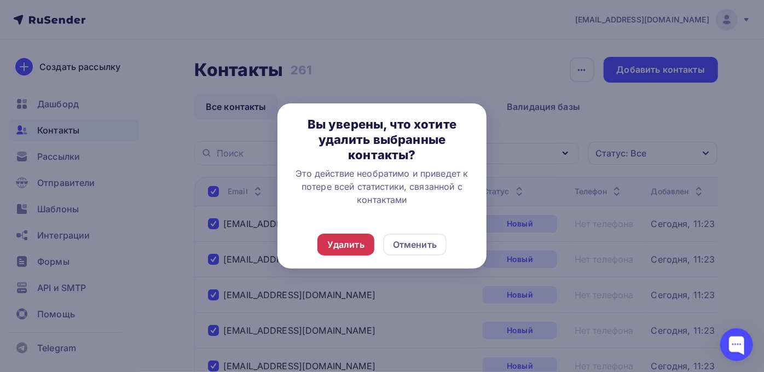
click at [338, 248] on div "Удалить" at bounding box center [345, 244] width 37 height 13
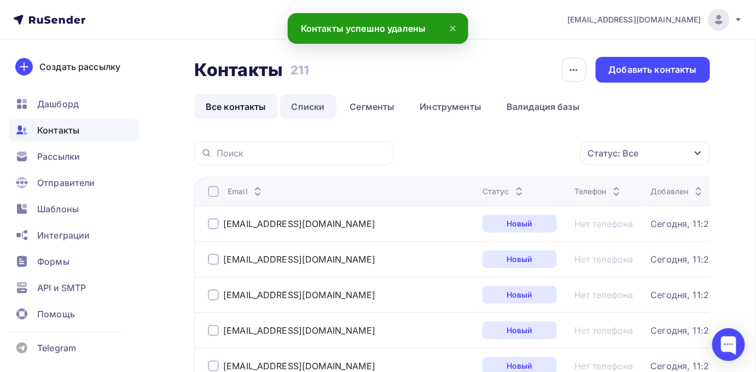
click at [292, 117] on link "Списки" at bounding box center [308, 106] width 56 height 25
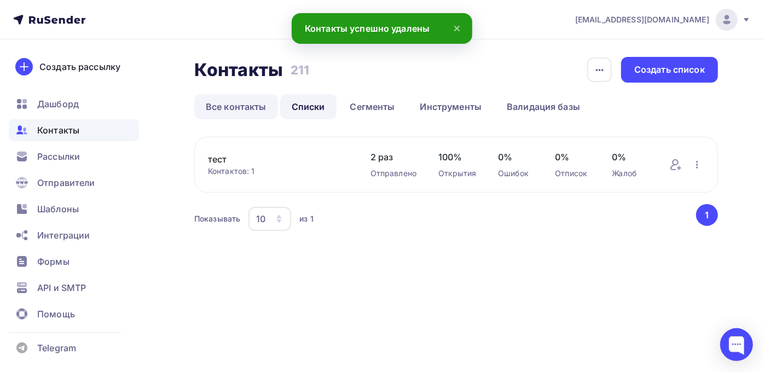
click at [239, 115] on link "Все контакты" at bounding box center [236, 106] width 84 height 25
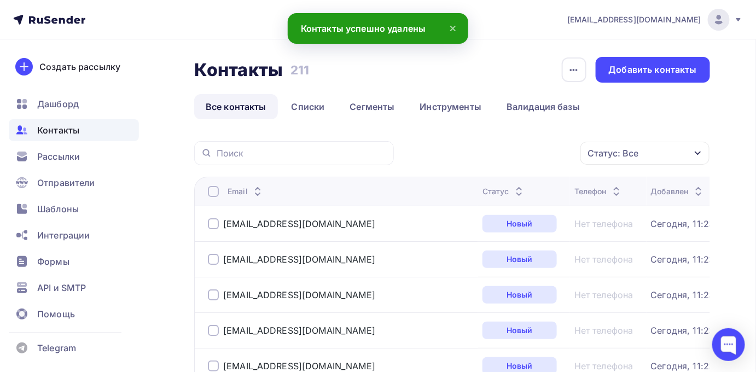
click at [213, 193] on div at bounding box center [213, 191] width 11 height 11
click at [462, 153] on div "Действие" at bounding box center [455, 153] width 42 height 13
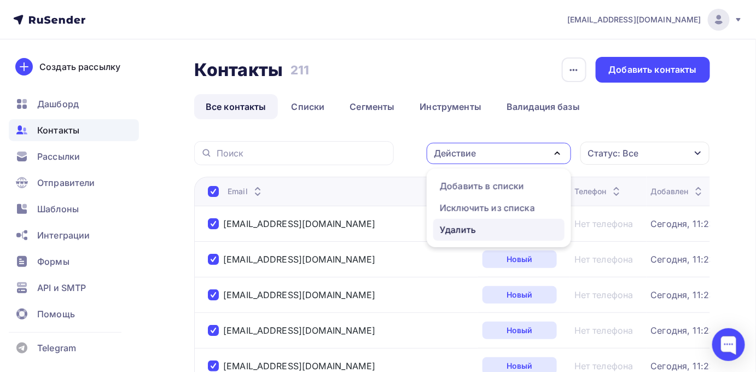
click at [449, 228] on div "Удалить" at bounding box center [458, 229] width 36 height 13
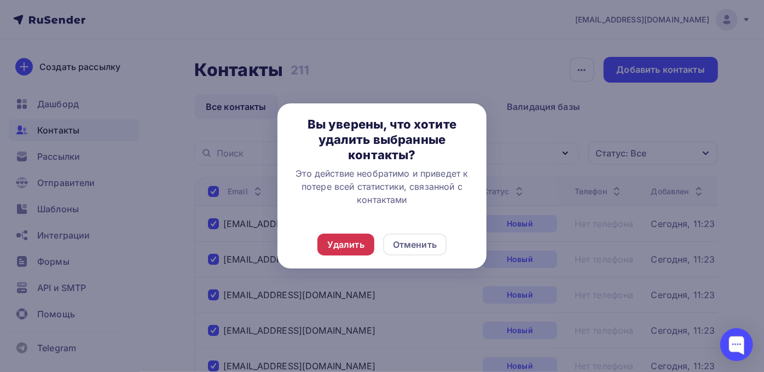
click at [370, 241] on div "Удалить" at bounding box center [345, 245] width 57 height 22
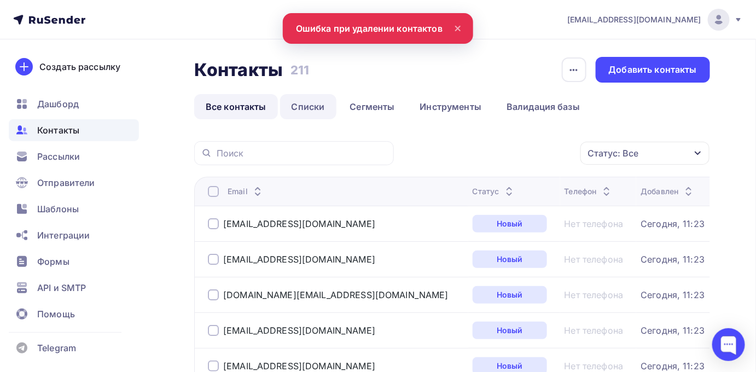
click at [298, 105] on link "Списки" at bounding box center [308, 106] width 56 height 25
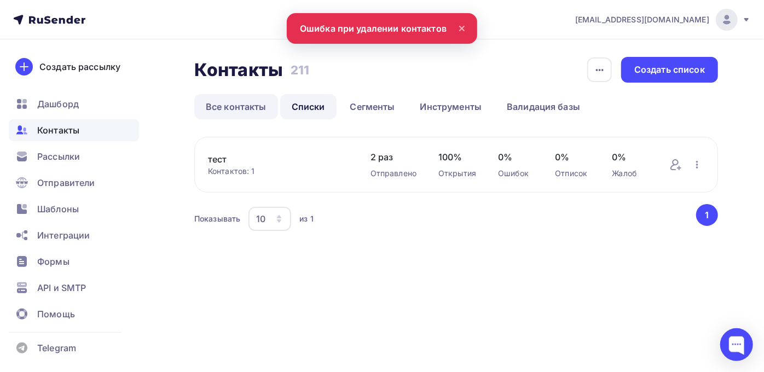
click at [256, 106] on link "Все контакты" at bounding box center [236, 106] width 84 height 25
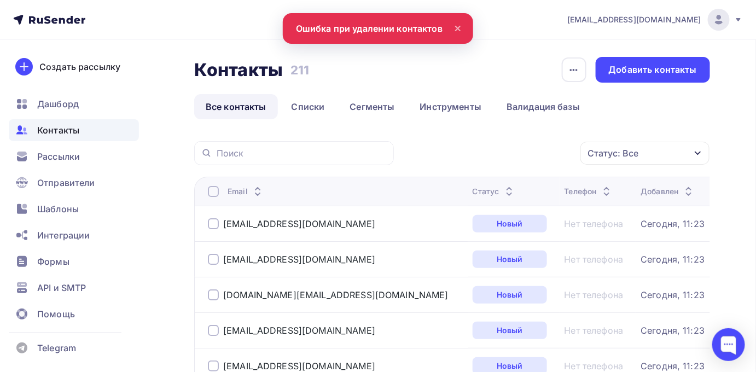
click at [215, 193] on div at bounding box center [213, 191] width 11 height 11
click at [479, 153] on div "Действие" at bounding box center [499, 153] width 144 height 21
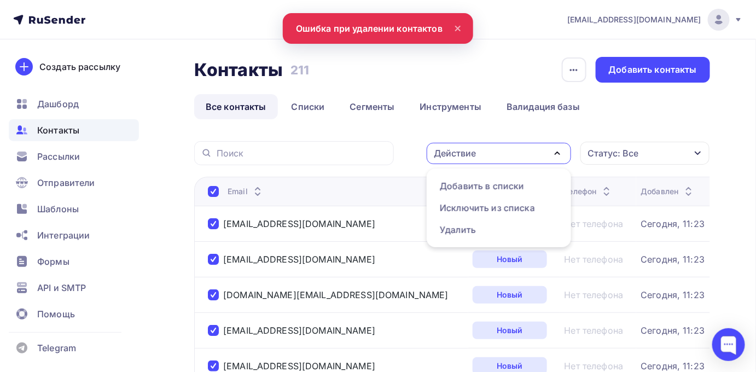
click at [476, 148] on div "Действие" at bounding box center [455, 153] width 42 height 13
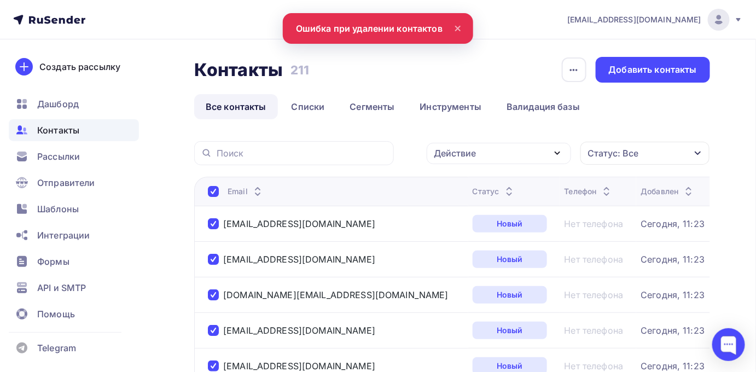
click at [468, 156] on div "Действие" at bounding box center [455, 153] width 42 height 13
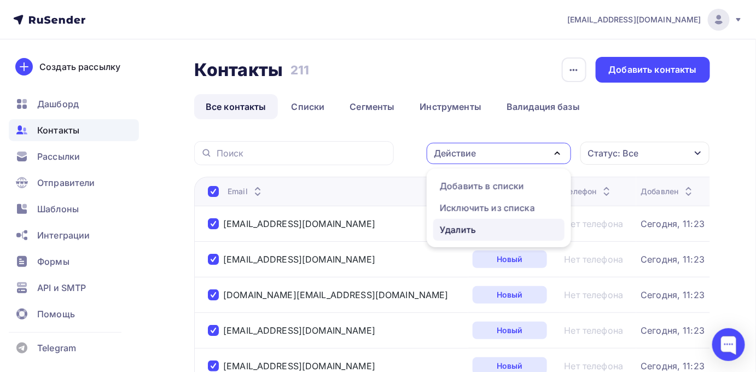
click at [459, 232] on div "Удалить" at bounding box center [458, 229] width 36 height 13
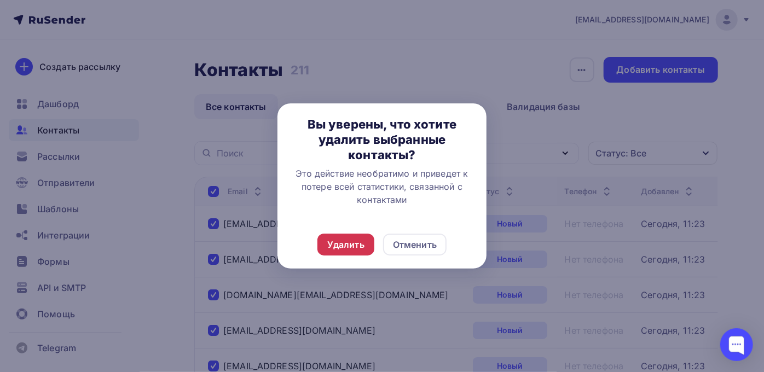
click at [357, 245] on div "Удалить" at bounding box center [345, 244] width 37 height 13
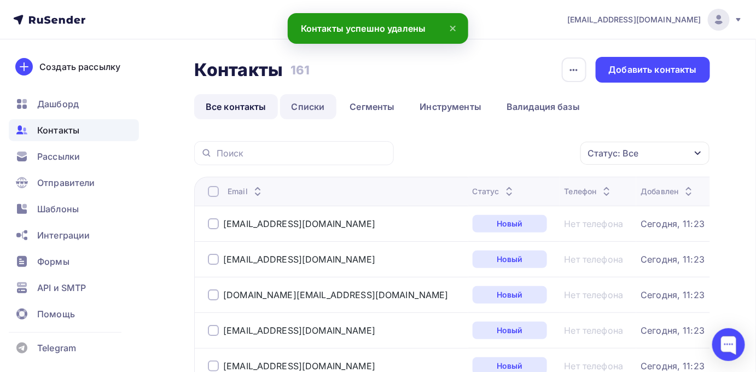
click at [323, 101] on link "Списки" at bounding box center [308, 106] width 56 height 25
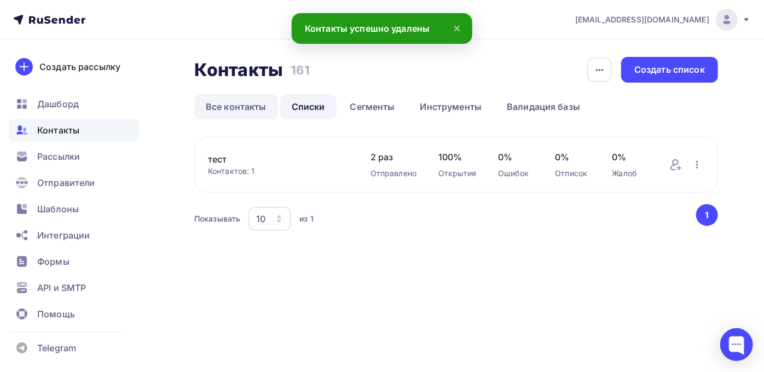
click at [245, 110] on link "Все контакты" at bounding box center [236, 106] width 84 height 25
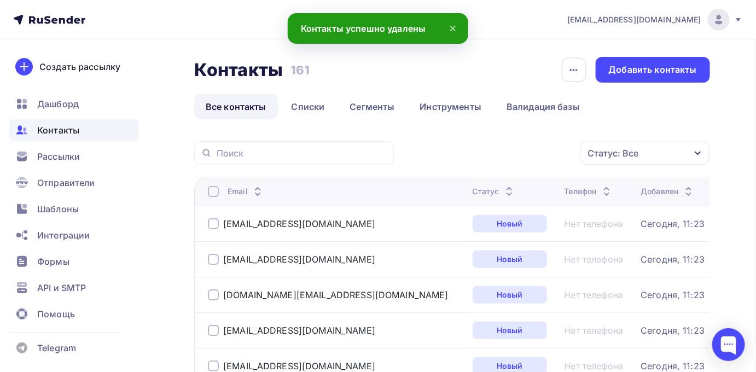
click at [217, 193] on div at bounding box center [213, 191] width 11 height 11
click at [464, 157] on div "Действие" at bounding box center [455, 153] width 42 height 13
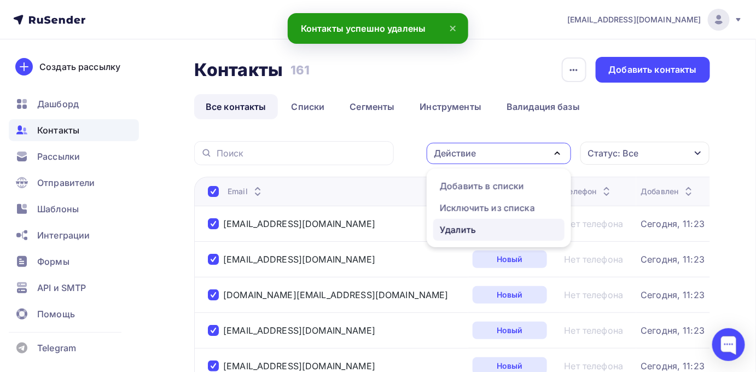
click at [450, 229] on div "Удалить" at bounding box center [458, 229] width 36 height 13
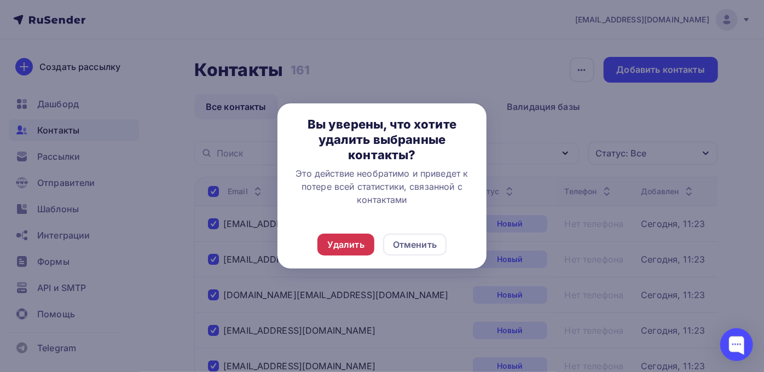
click at [359, 247] on div "Удалить" at bounding box center [345, 244] width 37 height 13
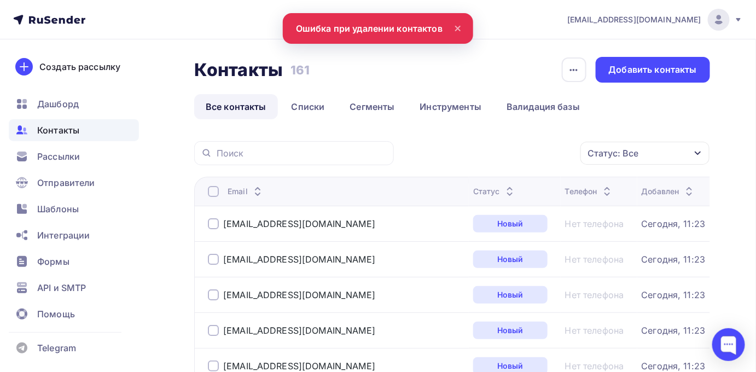
click at [216, 184] on th "Email" at bounding box center [331, 191] width 275 height 29
click at [215, 191] on div at bounding box center [213, 191] width 11 height 11
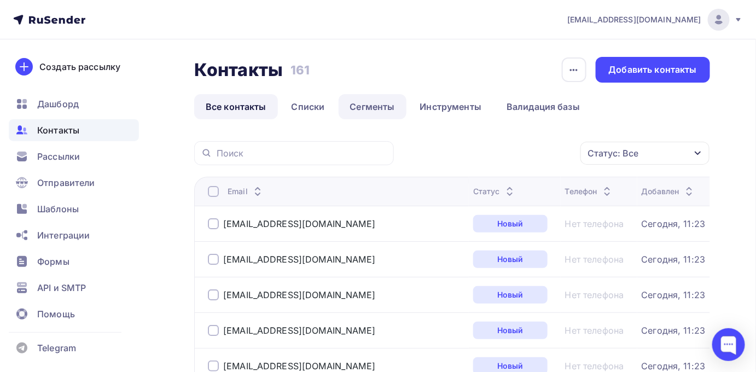
drag, startPoint x: 376, startPoint y: 106, endPoint x: 364, endPoint y: 106, distance: 12.1
click at [376, 106] on link "Сегменты" at bounding box center [373, 106] width 68 height 25
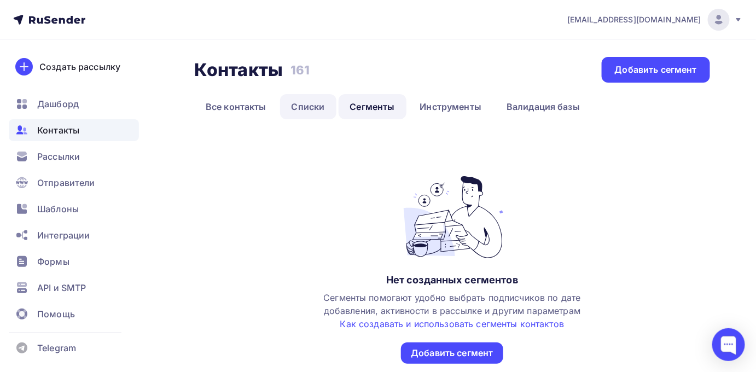
click at [299, 106] on link "Списки" at bounding box center [308, 106] width 56 height 25
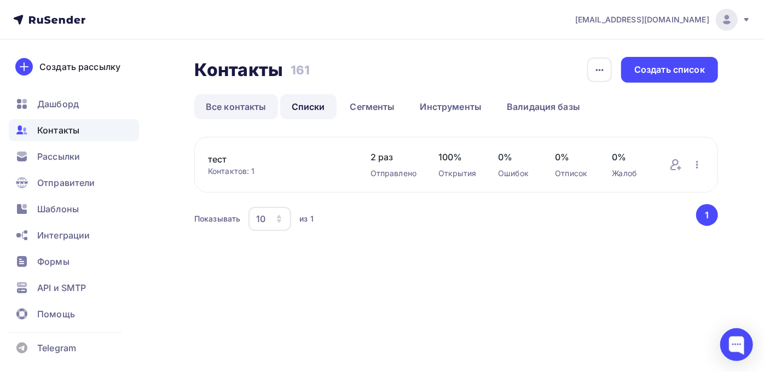
click at [253, 102] on link "Все контакты" at bounding box center [236, 106] width 84 height 25
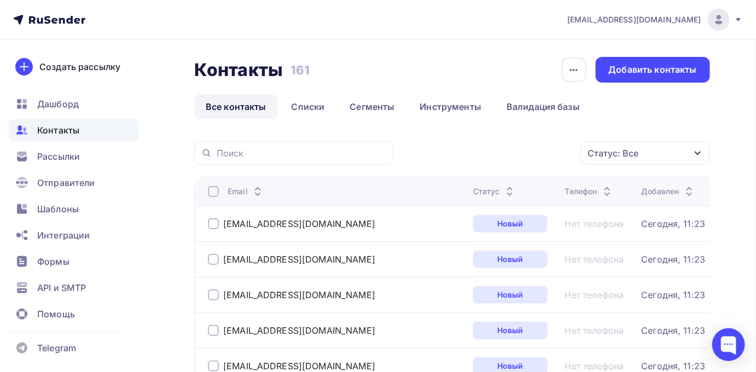
click at [211, 191] on div at bounding box center [213, 191] width 11 height 11
drag, startPoint x: 421, startPoint y: 159, endPoint x: 439, endPoint y: 155, distance: 18.5
click at [425, 159] on div "Действие Добавить в списки Исключить из списка Удалить Статус: Все Статус Новый…" at bounding box center [556, 153] width 309 height 24
click at [439, 155] on div "Действие" at bounding box center [455, 153] width 42 height 13
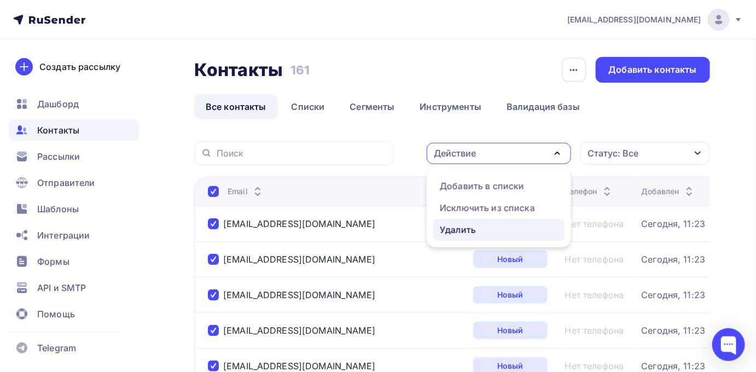
click at [443, 232] on div "Удалить" at bounding box center [458, 229] width 36 height 13
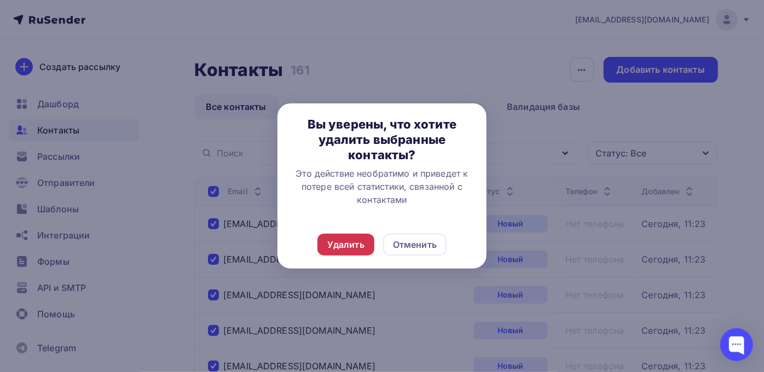
click at [352, 235] on div "Удалить" at bounding box center [345, 245] width 57 height 22
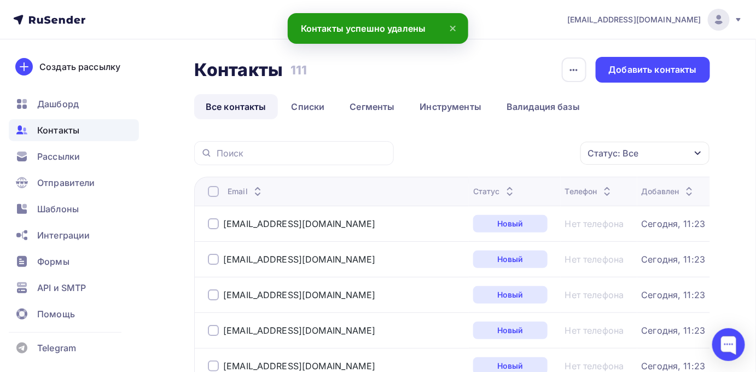
click at [214, 193] on div at bounding box center [213, 191] width 11 height 11
click at [221, 189] on div "Email" at bounding box center [336, 191] width 257 height 11
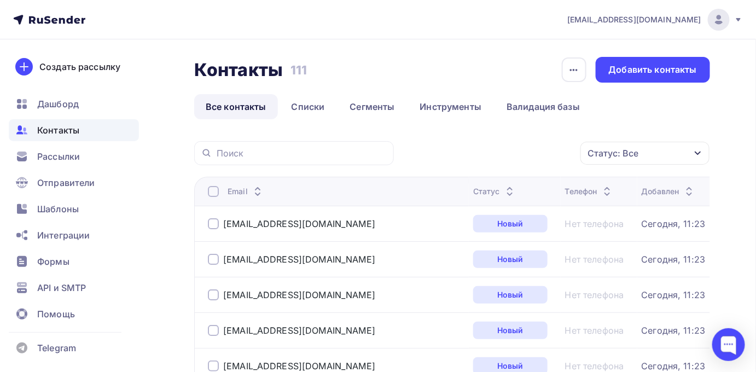
click at [218, 189] on div at bounding box center [213, 191] width 11 height 11
click at [486, 162] on div "Действие" at bounding box center [499, 153] width 144 height 21
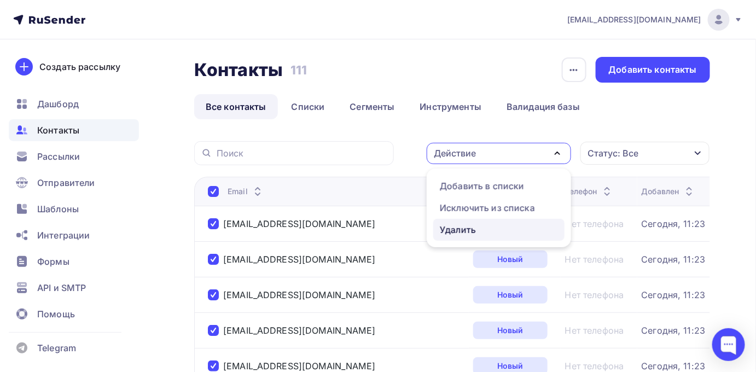
click at [460, 228] on div "Удалить" at bounding box center [458, 229] width 36 height 13
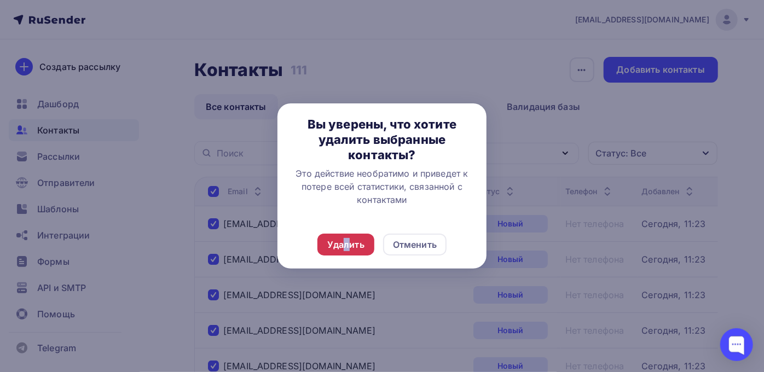
click at [346, 242] on div "Удалить" at bounding box center [345, 244] width 37 height 13
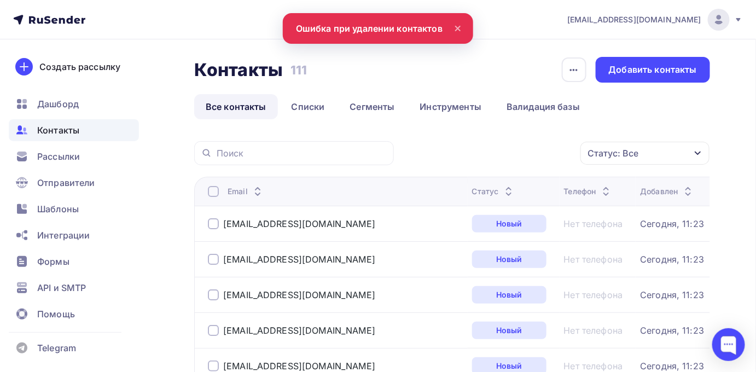
click at [214, 193] on div at bounding box center [213, 191] width 11 height 11
click at [213, 194] on div at bounding box center [213, 191] width 11 height 11
click at [485, 152] on div "Действие" at bounding box center [499, 153] width 144 height 21
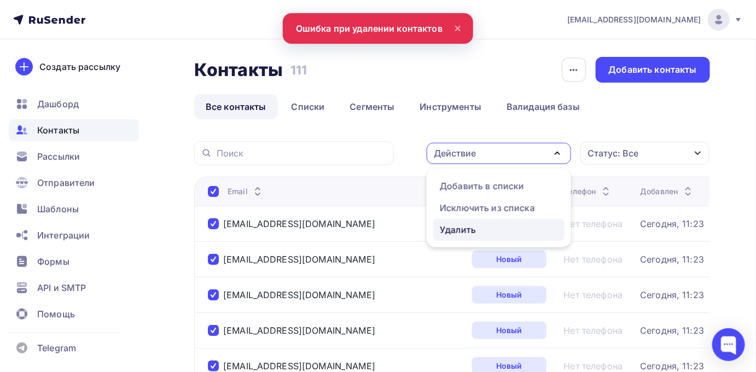
click at [462, 229] on div "Удалить" at bounding box center [458, 229] width 36 height 13
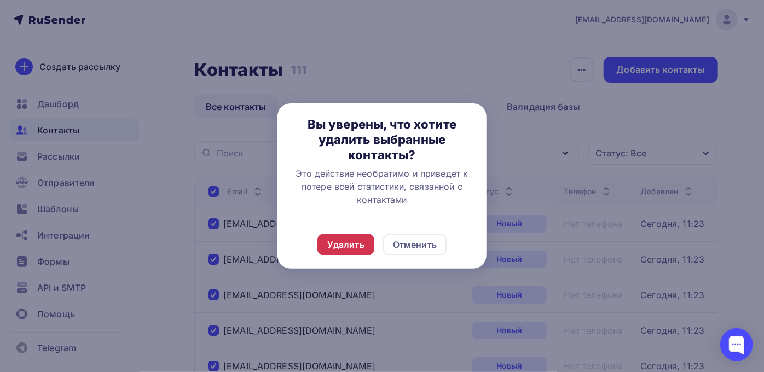
click at [354, 246] on div "Удалить" at bounding box center [345, 244] width 37 height 13
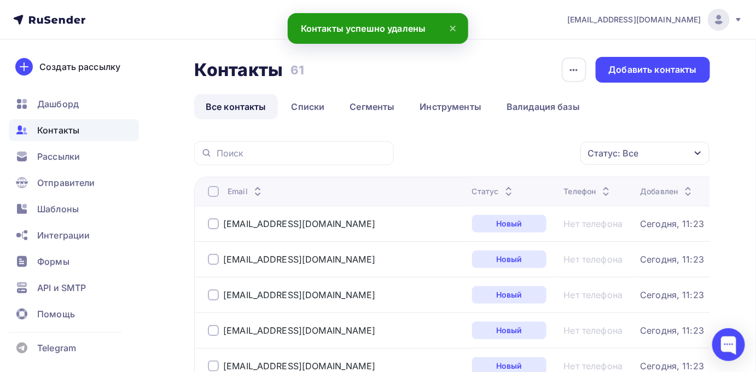
click at [215, 190] on div at bounding box center [213, 191] width 11 height 11
click at [457, 146] on div "Действие" at bounding box center [499, 153] width 144 height 21
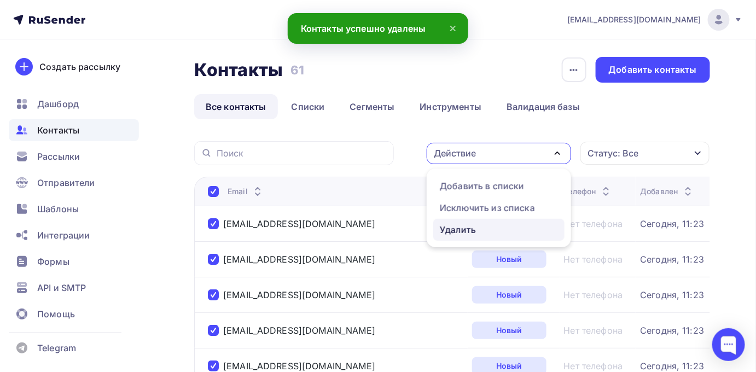
click at [450, 229] on div "Удалить" at bounding box center [458, 229] width 36 height 13
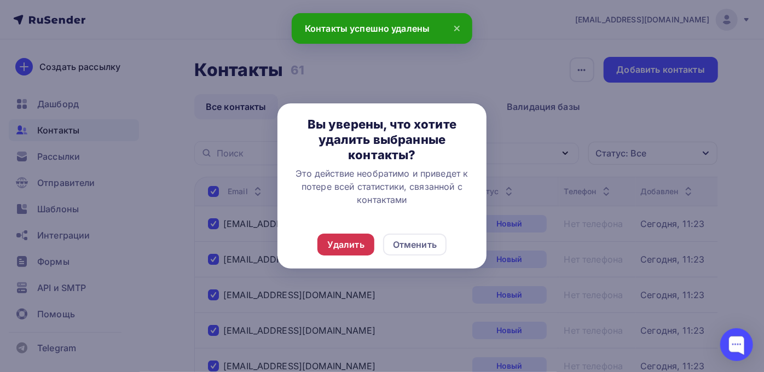
click at [343, 248] on div "Удалить" at bounding box center [345, 244] width 37 height 13
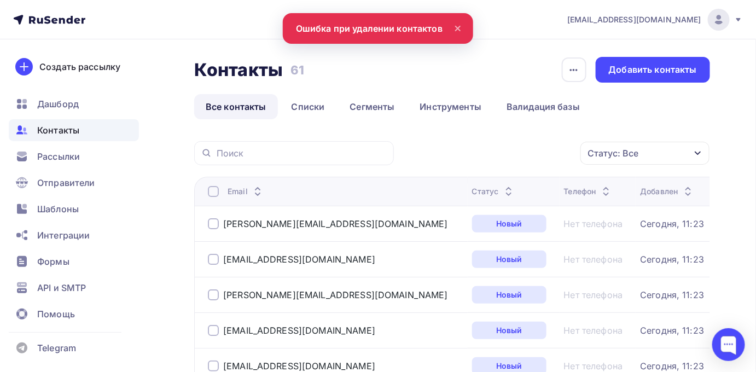
click at [213, 188] on div at bounding box center [213, 191] width 11 height 11
click at [217, 191] on div at bounding box center [213, 191] width 11 height 11
click at [470, 157] on div "Действие" at bounding box center [455, 153] width 42 height 13
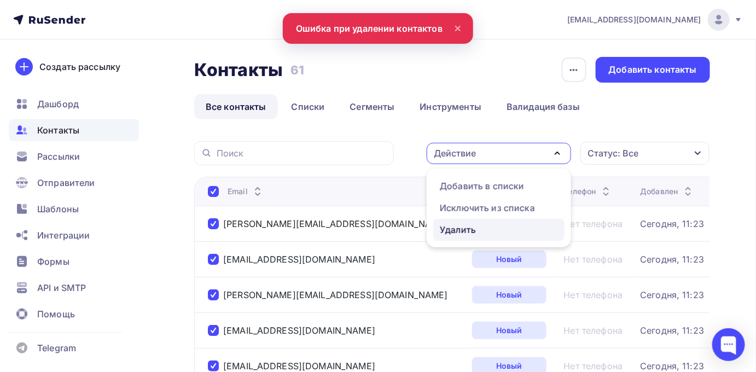
click at [455, 228] on div "Удалить" at bounding box center [458, 229] width 36 height 13
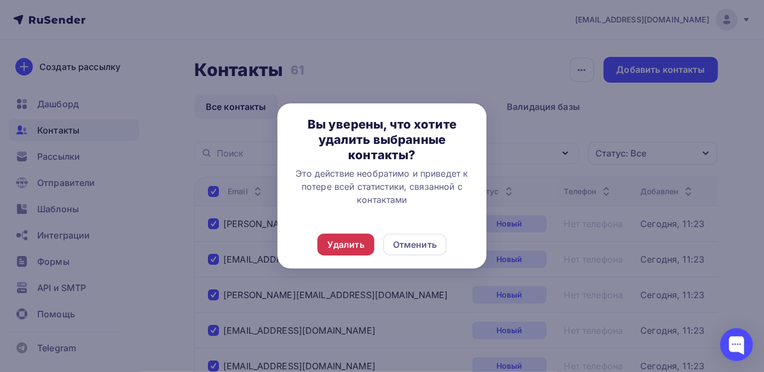
click at [351, 235] on div "Удалить" at bounding box center [345, 245] width 57 height 22
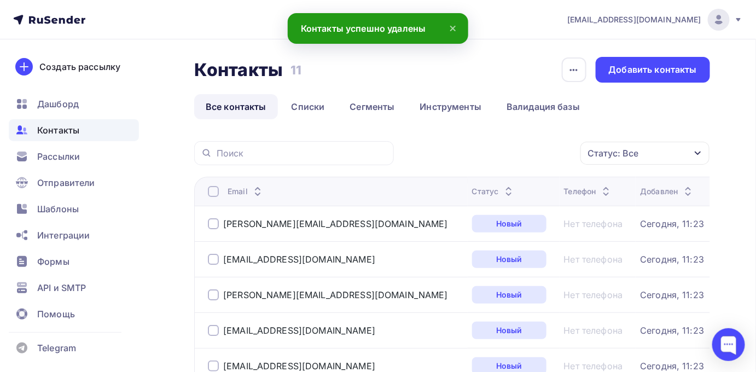
click at [213, 195] on div at bounding box center [213, 191] width 11 height 11
click at [215, 193] on div at bounding box center [213, 191] width 11 height 11
click at [460, 162] on div "Действие" at bounding box center [499, 153] width 144 height 21
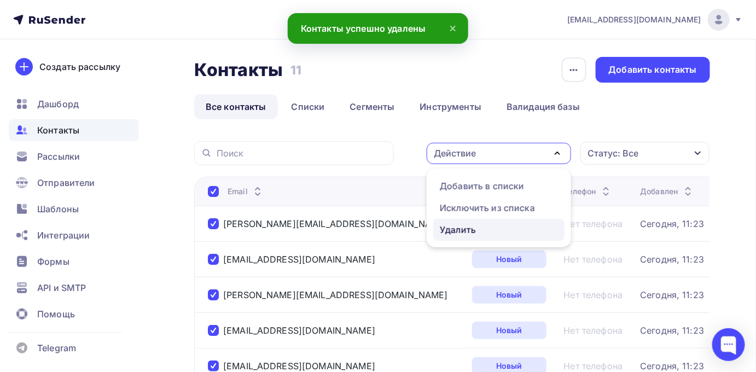
click at [454, 227] on div "Удалить" at bounding box center [458, 229] width 36 height 13
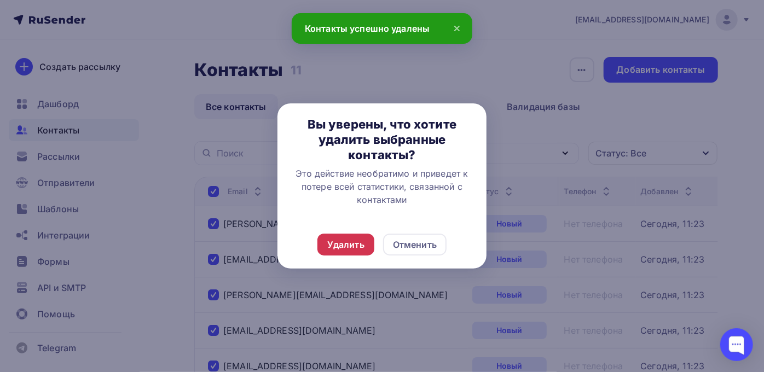
click at [373, 242] on div "Удалить" at bounding box center [345, 245] width 57 height 22
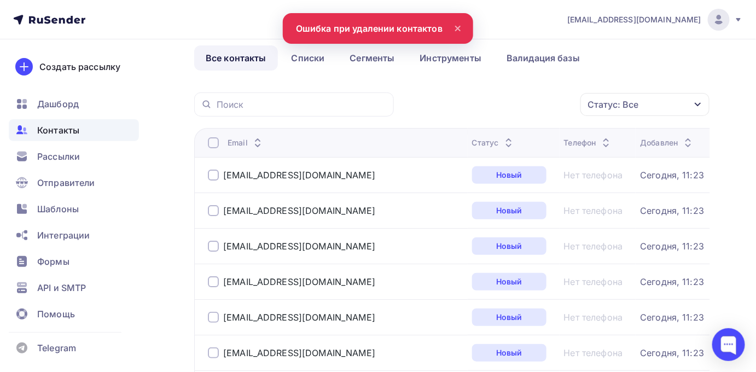
scroll to position [49, 0]
click at [216, 142] on div at bounding box center [213, 142] width 11 height 11
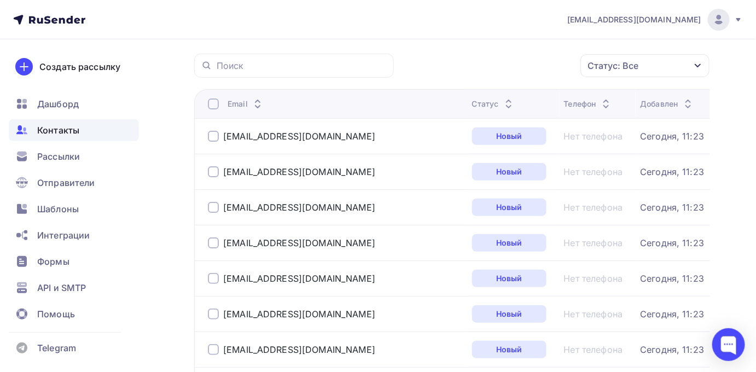
scroll to position [86, 0]
click at [216, 107] on div at bounding box center [213, 105] width 11 height 11
click at [478, 66] on div "Действие" at bounding box center [499, 66] width 144 height 21
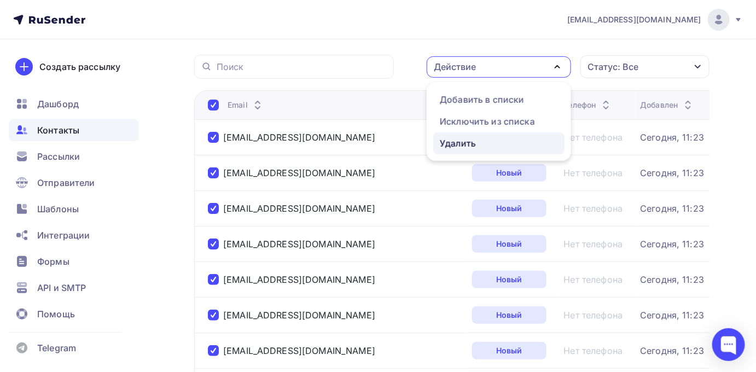
click at [464, 140] on div "Удалить" at bounding box center [458, 143] width 36 height 13
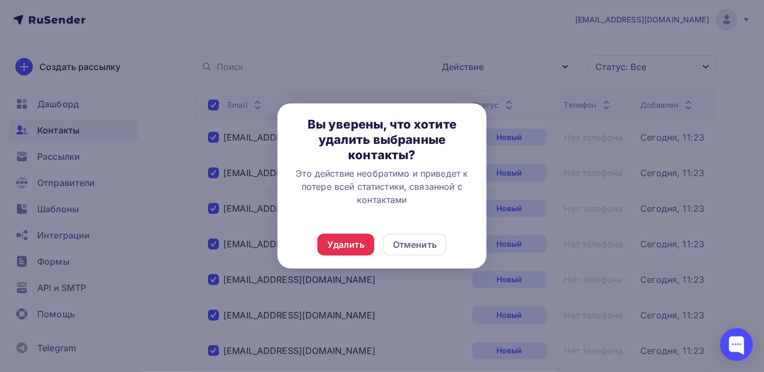
drag, startPoint x: 421, startPoint y: 246, endPoint x: 367, endPoint y: 261, distance: 56.2
click at [421, 246] on div "Отменить" at bounding box center [415, 244] width 44 height 13
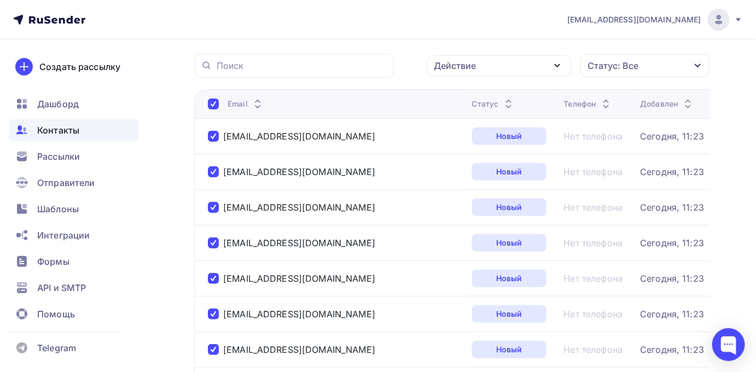
scroll to position [335, 0]
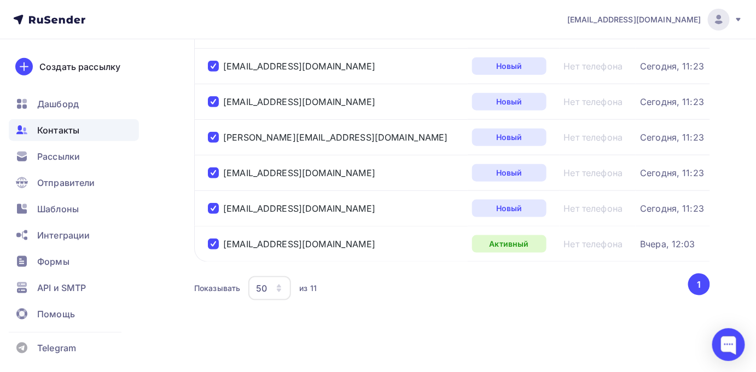
click at [216, 245] on div at bounding box center [213, 244] width 11 height 11
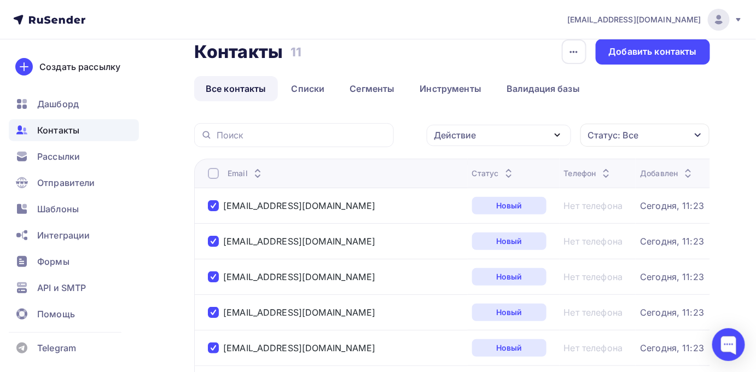
scroll to position [0, 0]
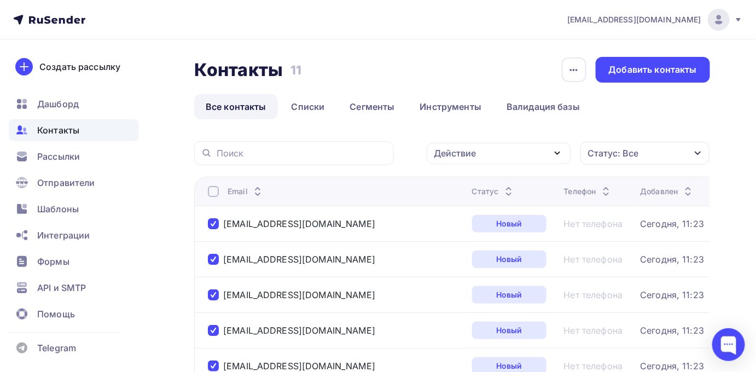
click at [483, 146] on div "Действие" at bounding box center [499, 153] width 144 height 21
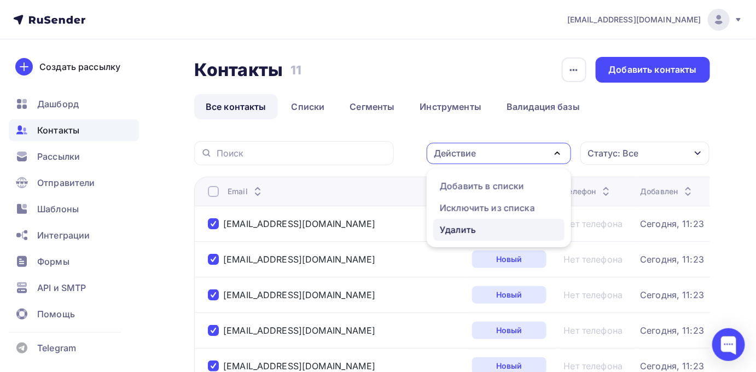
click at [471, 232] on div "Удалить" at bounding box center [458, 229] width 36 height 13
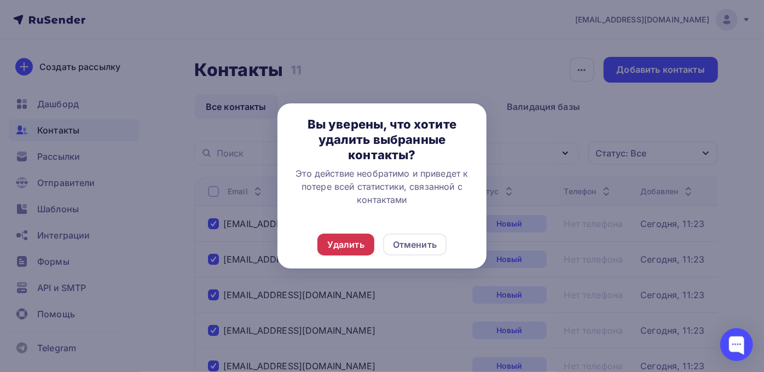
click at [345, 248] on div "Удалить" at bounding box center [345, 244] width 37 height 13
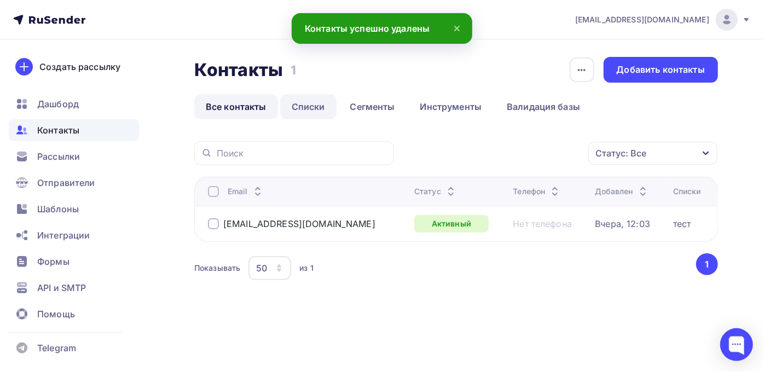
click at [294, 107] on link "Списки" at bounding box center [308, 106] width 56 height 25
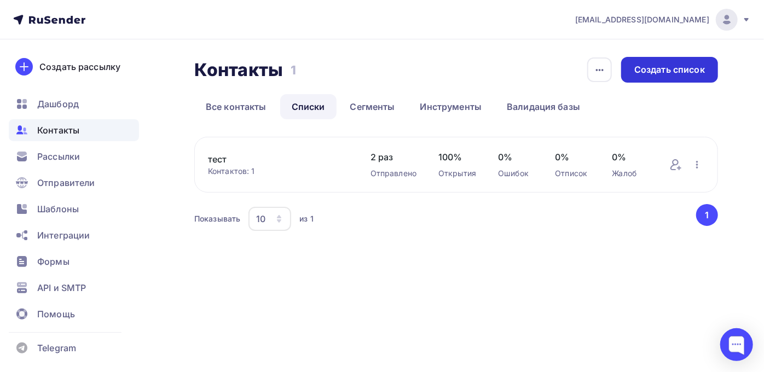
click at [662, 71] on div "Создать список" at bounding box center [669, 69] width 71 height 13
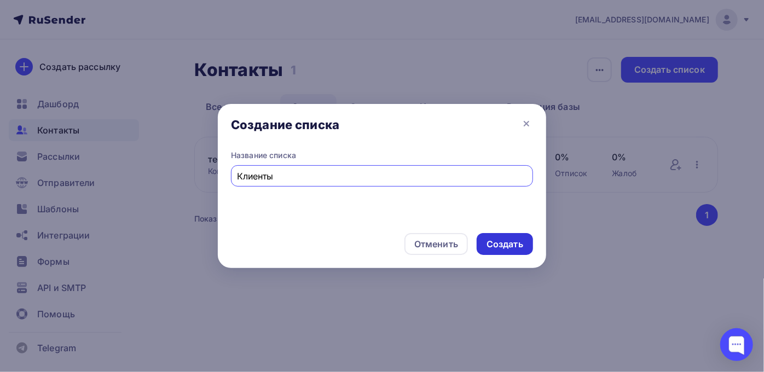
type input "Клиенты"
click at [500, 239] on div "Создать" at bounding box center [504, 244] width 37 height 13
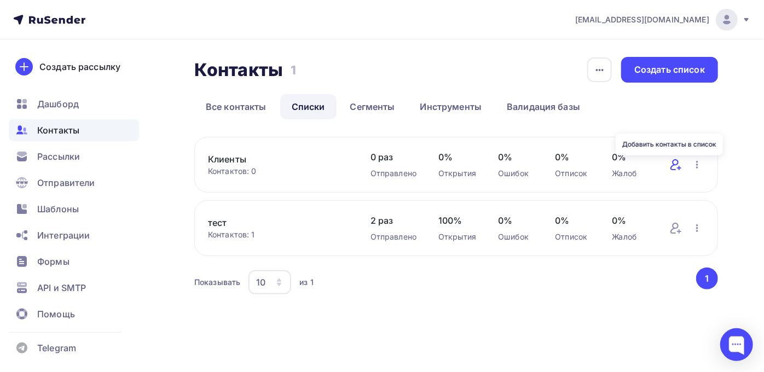
click at [677, 166] on icon at bounding box center [675, 164] width 13 height 13
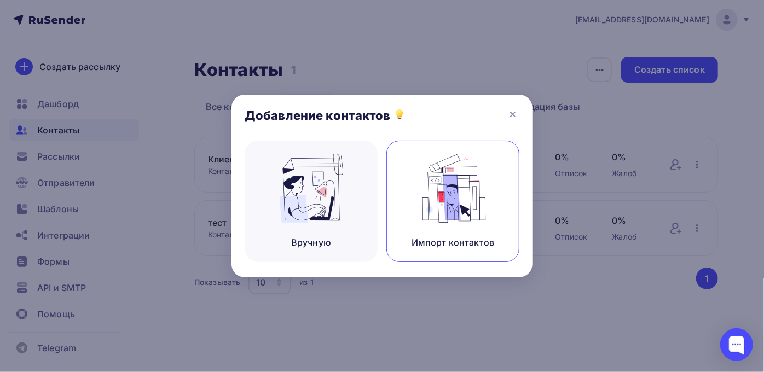
click at [441, 210] on img at bounding box center [452, 188] width 73 height 69
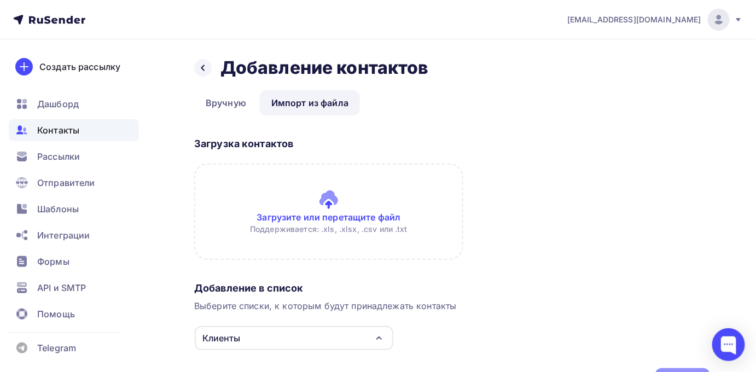
click at [330, 202] on input "file" at bounding box center [328, 212] width 269 height 96
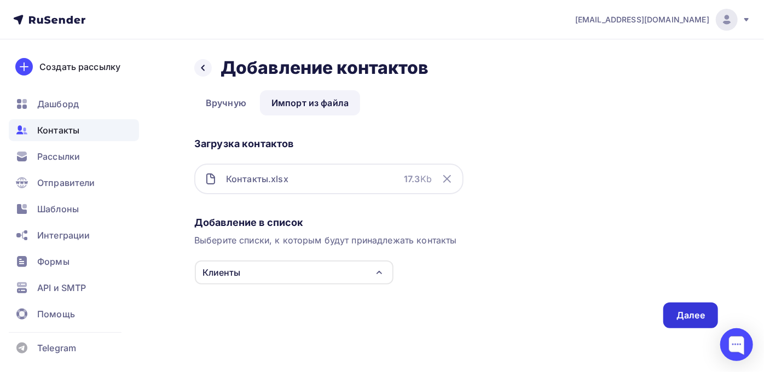
click at [683, 312] on div "Далее" at bounding box center [690, 315] width 28 height 13
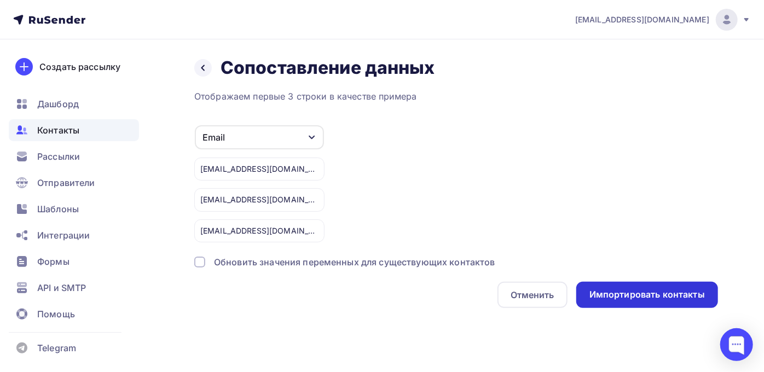
click at [615, 295] on div "Импортировать контакты" at bounding box center [646, 294] width 115 height 13
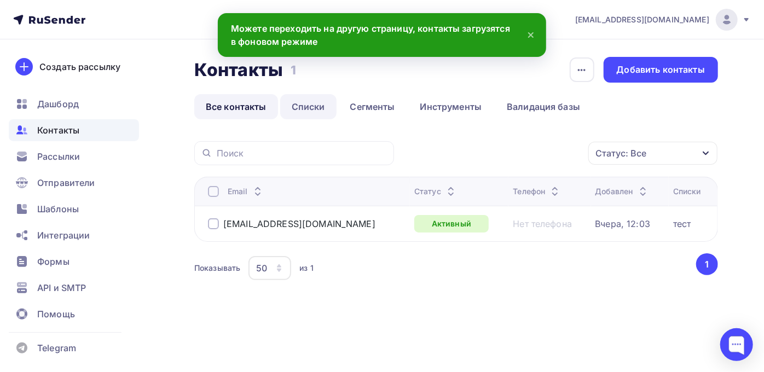
click at [307, 109] on link "Списки" at bounding box center [308, 106] width 56 height 25
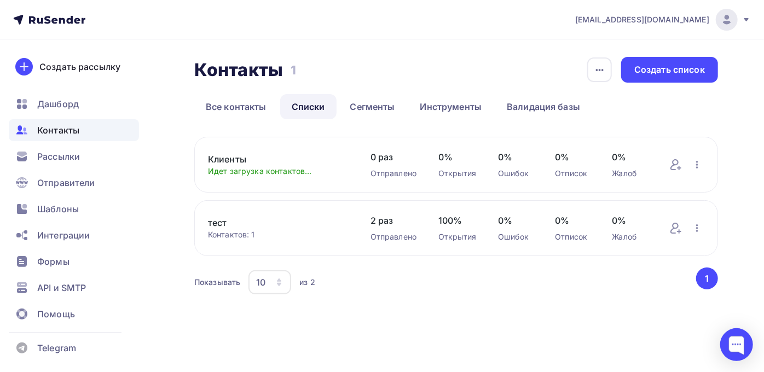
click at [235, 161] on link "Клиенты" at bounding box center [278, 159] width 141 height 13
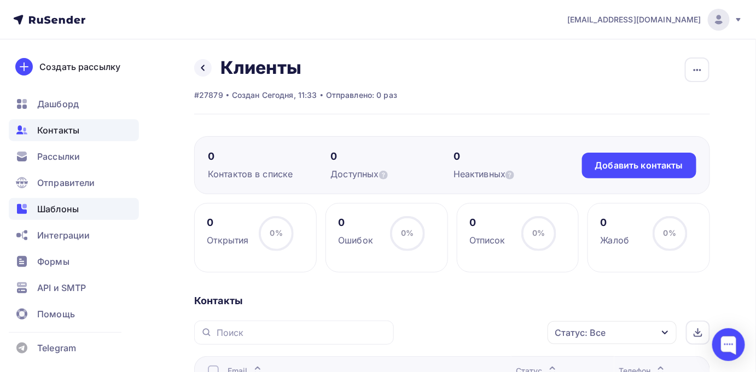
click at [47, 208] on span "Шаблоны" at bounding box center [58, 208] width 42 height 13
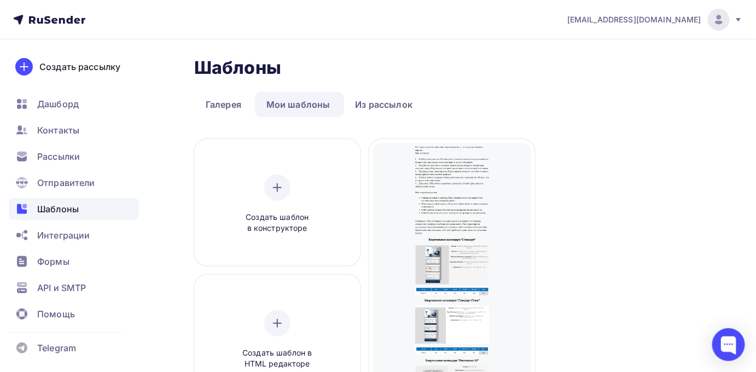
click at [306, 111] on link "Мои шаблоны" at bounding box center [298, 104] width 87 height 25
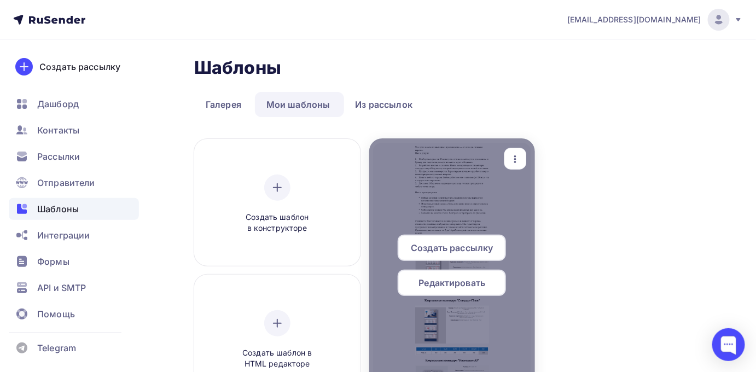
click at [511, 179] on div at bounding box center [452, 269] width 166 height 263
click at [445, 184] on div at bounding box center [452, 269] width 166 height 263
click at [451, 280] on span "Редактировать" at bounding box center [452, 282] width 67 height 13
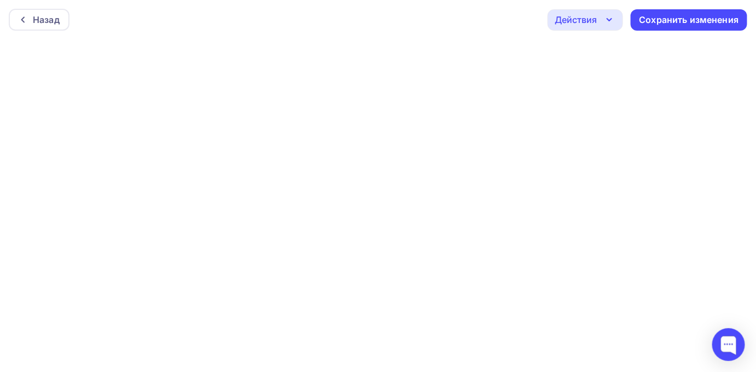
scroll to position [3, 0]
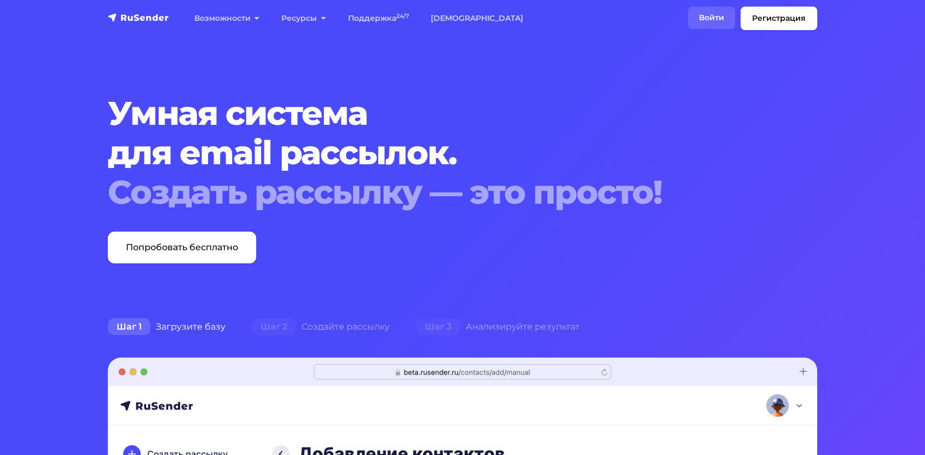
click at [711, 20] on link "Войти" at bounding box center [711, 18] width 47 height 22
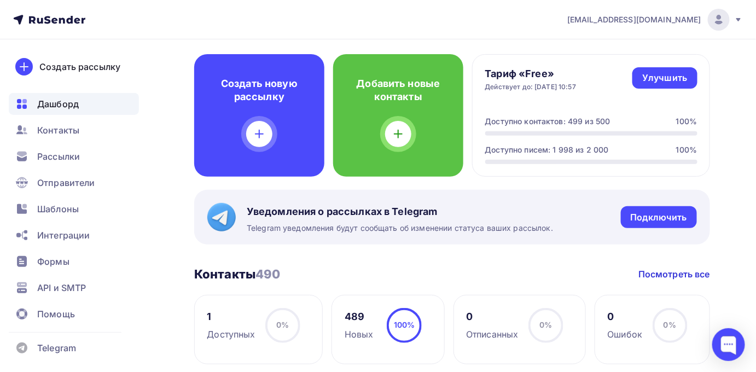
scroll to position [49, 0]
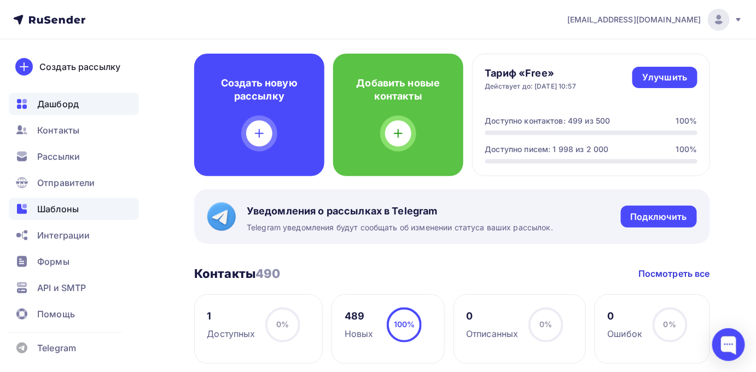
click at [67, 208] on span "Шаблоны" at bounding box center [58, 208] width 42 height 13
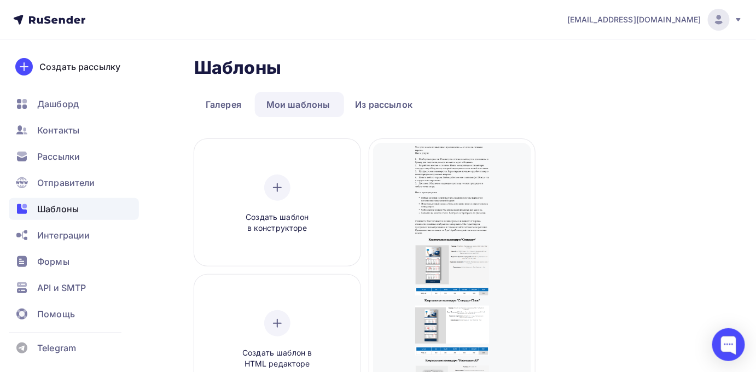
click at [298, 108] on link "Мои шаблоны" at bounding box center [298, 104] width 87 height 25
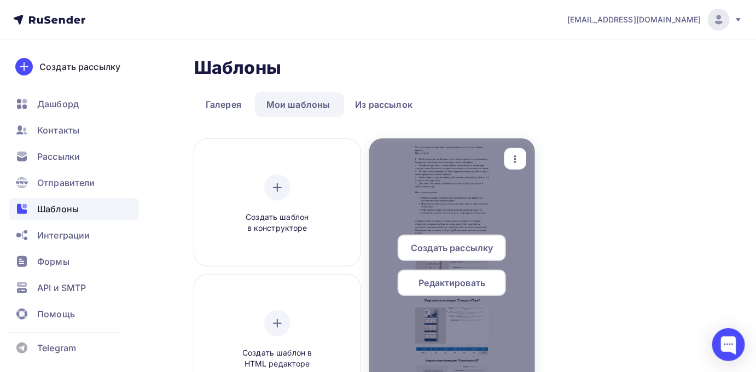
click at [480, 209] on div at bounding box center [452, 269] width 166 height 263
click at [446, 281] on span "Редактировать" at bounding box center [452, 282] width 67 height 13
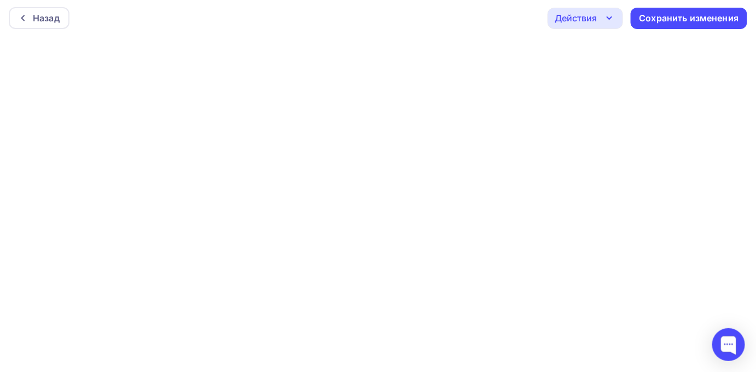
scroll to position [3, 0]
click at [662, 19] on div "Сохранить изменения" at bounding box center [690, 17] width 100 height 13
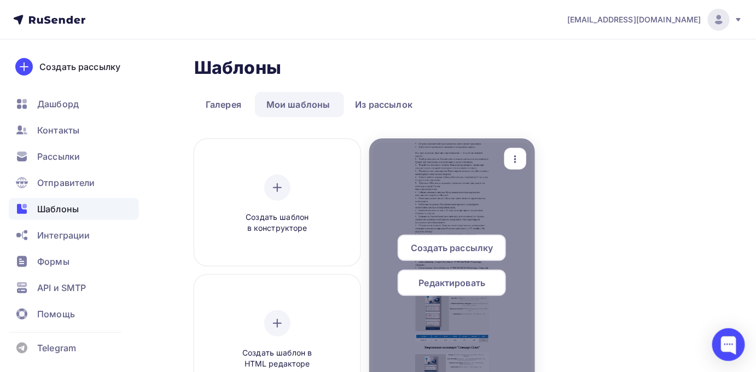
click at [451, 199] on div at bounding box center [452, 269] width 166 height 263
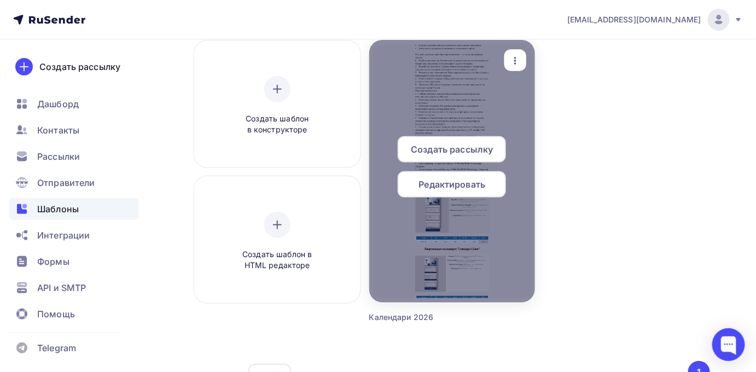
scroll to position [172, 0]
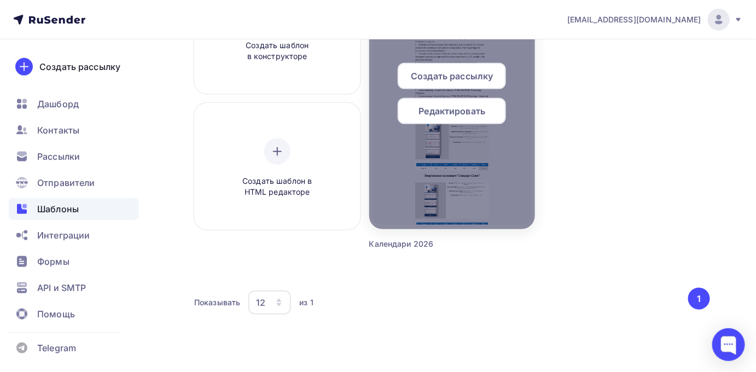
click at [460, 112] on span "Редактировать" at bounding box center [452, 111] width 67 height 13
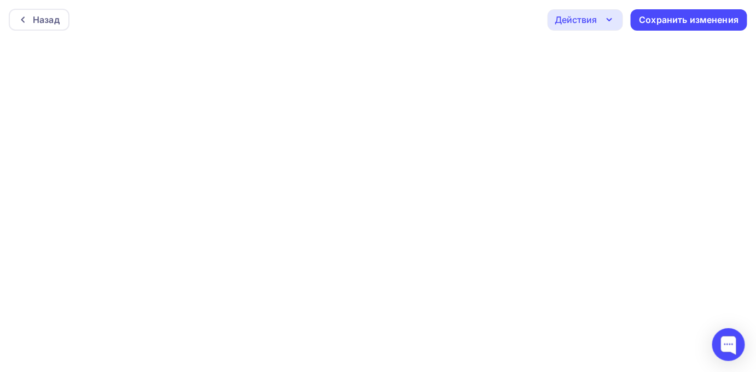
scroll to position [3, 0]
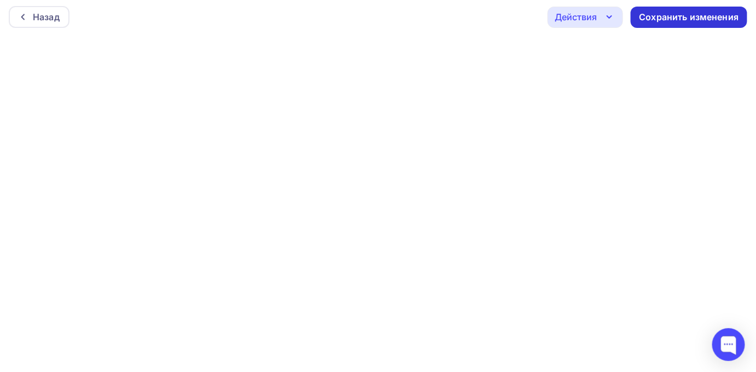
click at [657, 20] on div "Сохранить изменения" at bounding box center [690, 17] width 100 height 13
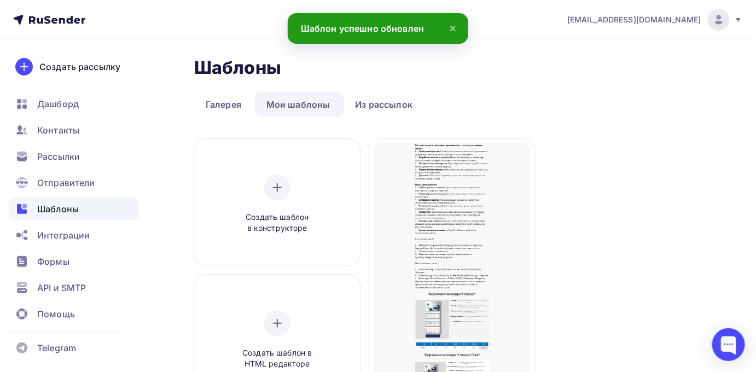
click at [285, 105] on link "Мои шаблоны" at bounding box center [298, 104] width 87 height 25
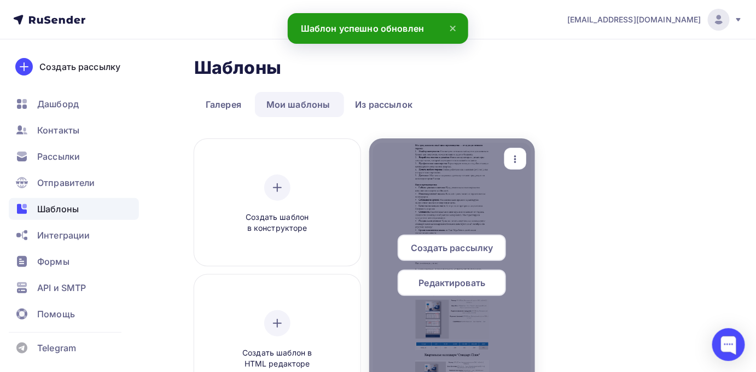
click at [448, 248] on span "Создать рассылку" at bounding box center [452, 247] width 82 height 13
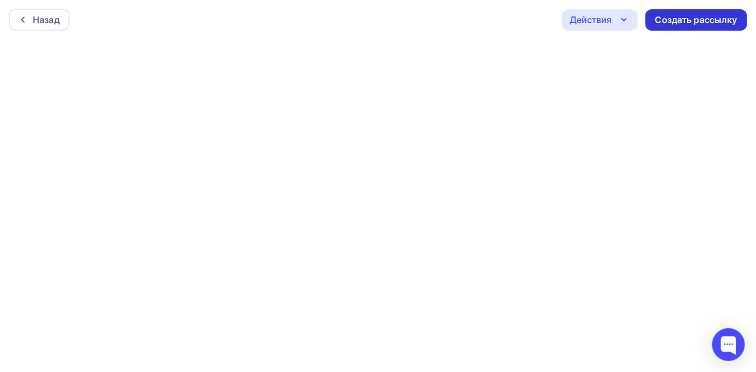
click at [692, 24] on div "Создать рассылку" at bounding box center [697, 20] width 82 height 13
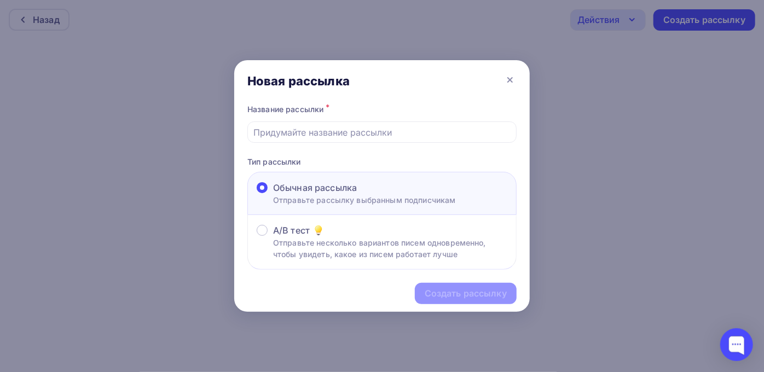
click at [299, 134] on input "text" at bounding box center [382, 132] width 257 height 13
type input "Квартальные календари, которые работают на ваш бренд 24/7"
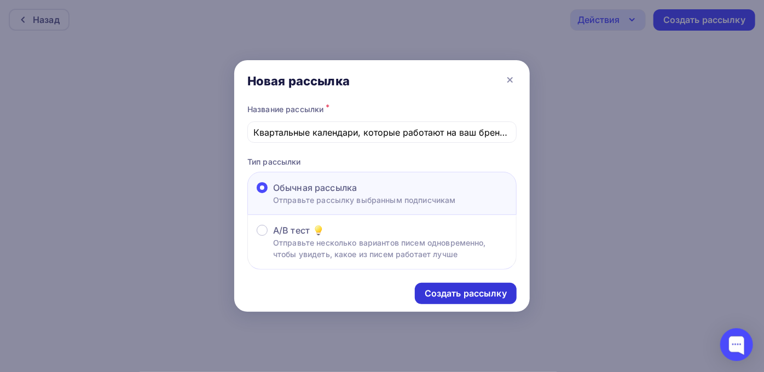
click at [449, 296] on div "Создать рассылку" at bounding box center [466, 293] width 82 height 13
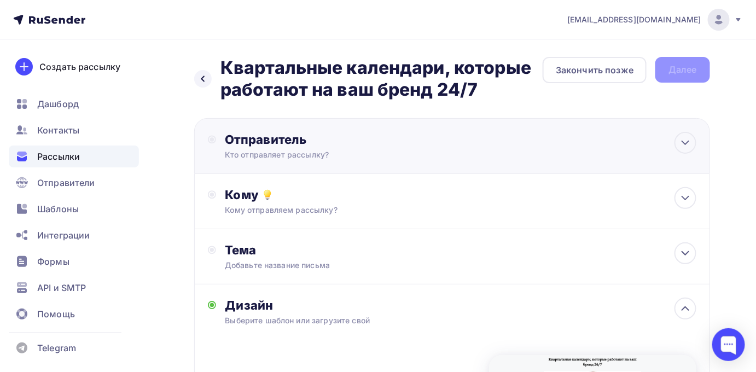
click at [341, 156] on div "Кто отправляет рассылку?" at bounding box center [331, 154] width 213 height 11
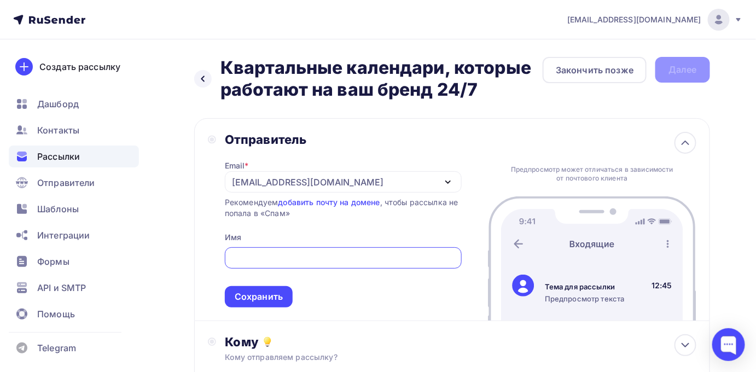
click at [277, 251] on div at bounding box center [343, 257] width 237 height 21
click at [252, 258] on input "text" at bounding box center [343, 258] width 224 height 13
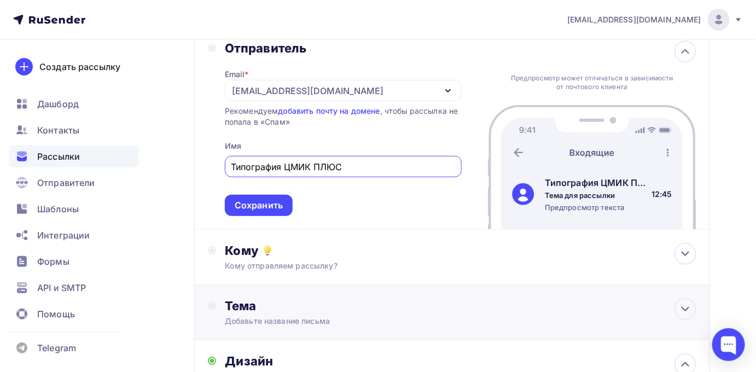
scroll to position [99, 0]
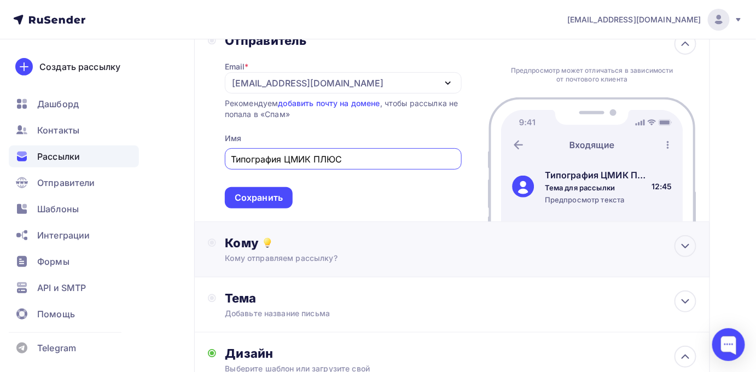
type input "Типография ЦМИК ПЛЮС"
click at [311, 264] on div "Кому отправляем рассылку?" at bounding box center [437, 258] width 424 height 11
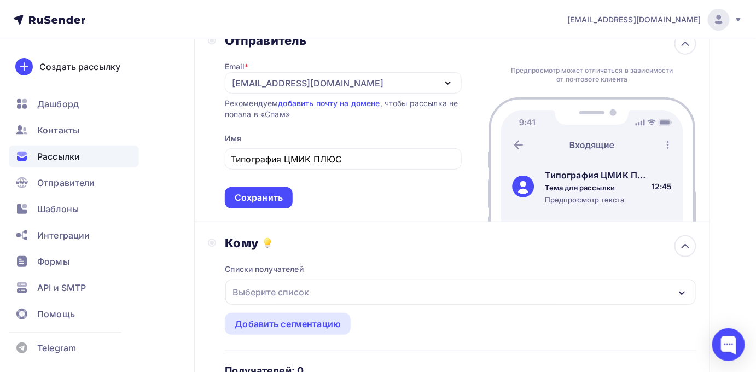
click at [285, 290] on div "Выберите список" at bounding box center [270, 292] width 85 height 20
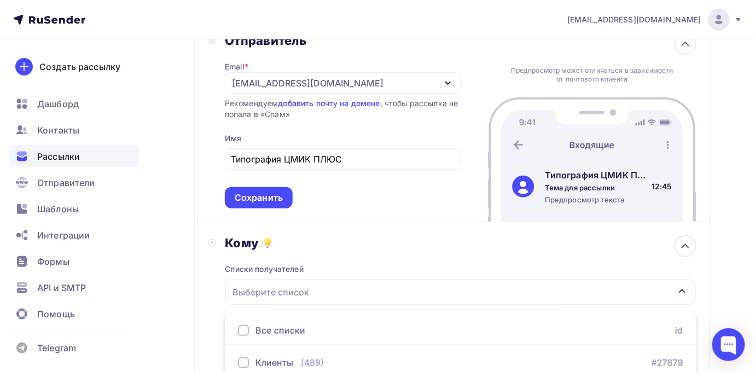
scroll to position [170, 0]
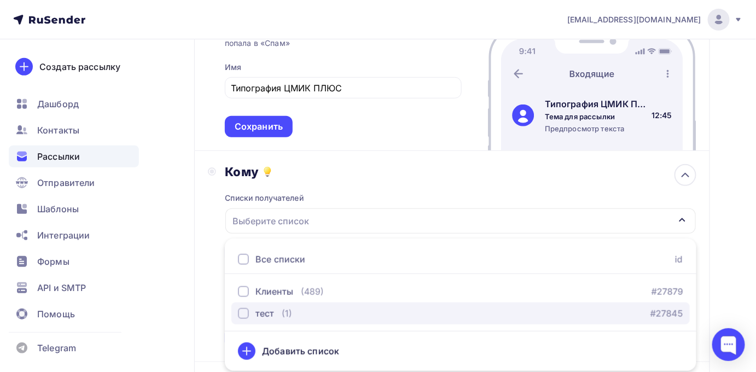
click at [269, 313] on div "тест" at bounding box center [265, 313] width 19 height 13
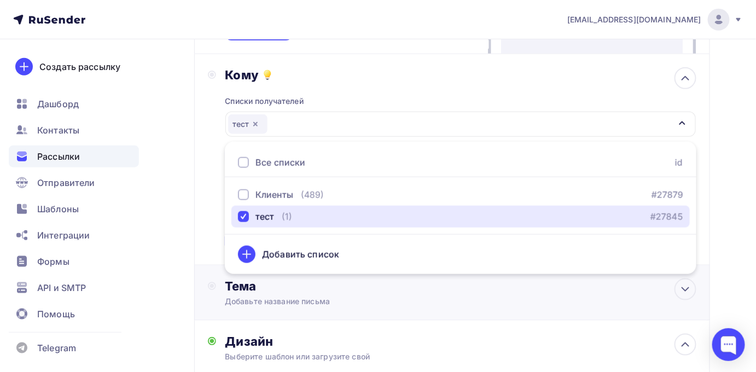
scroll to position [270, 0]
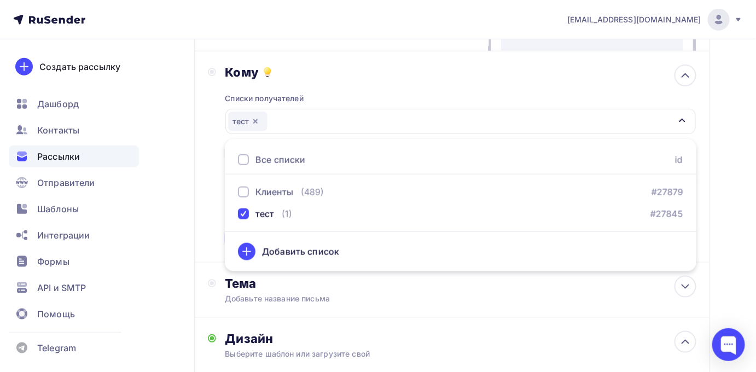
click at [203, 225] on div "Кому Списки получателей тест Все списки id Клиенты (489) #27879 тест (1) #27845…" at bounding box center [452, 156] width 516 height 211
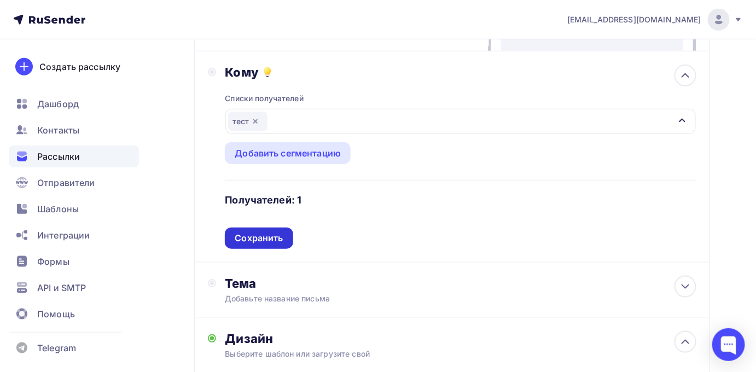
click at [263, 239] on div "Сохранить" at bounding box center [259, 238] width 48 height 13
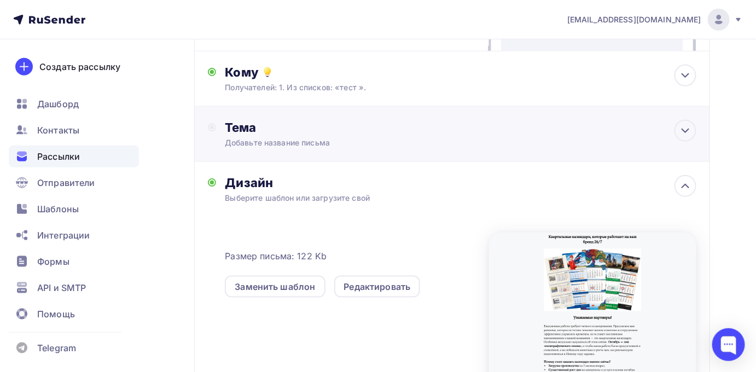
click at [279, 142] on div "Добавьте название письма" at bounding box center [322, 142] width 195 height 11
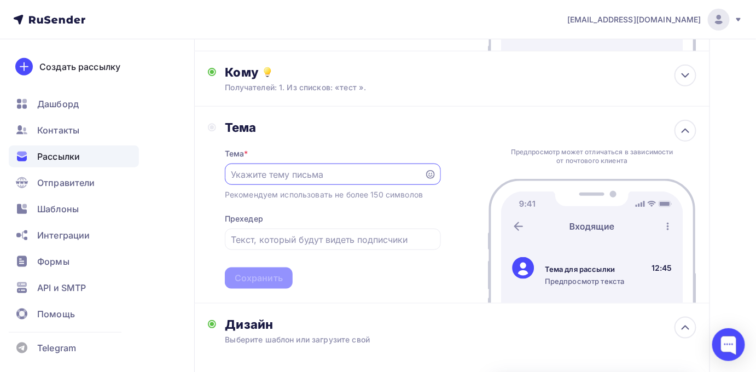
scroll to position [0, 0]
click at [275, 175] on input "text" at bounding box center [324, 174] width 187 height 13
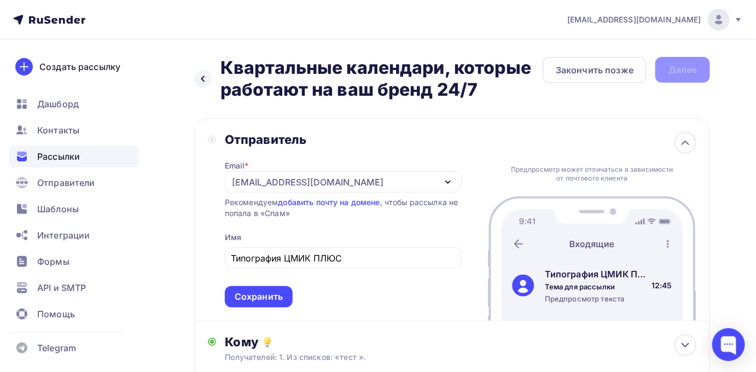
drag, startPoint x: 479, startPoint y: 92, endPoint x: 223, endPoint y: 68, distance: 256.6
click at [223, 68] on h2 "Квартальные календари, которые работают на ваш бренд 24/7" at bounding box center [382, 79] width 322 height 44
copy h2 "Квартальные календари, которые работают на ваш бренд 24/7"
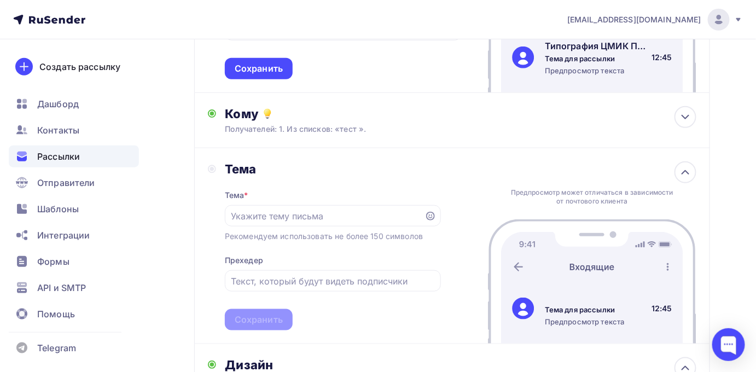
scroll to position [248, 0]
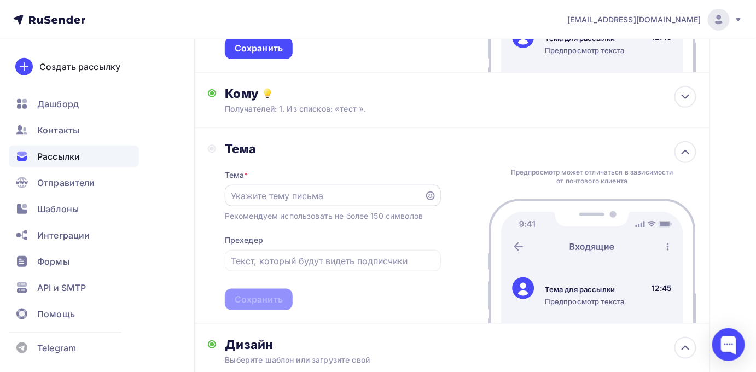
click at [268, 196] on input "text" at bounding box center [324, 195] width 187 height 13
paste input "Квартальные календари, которые работают на ваш бренд 24/7"
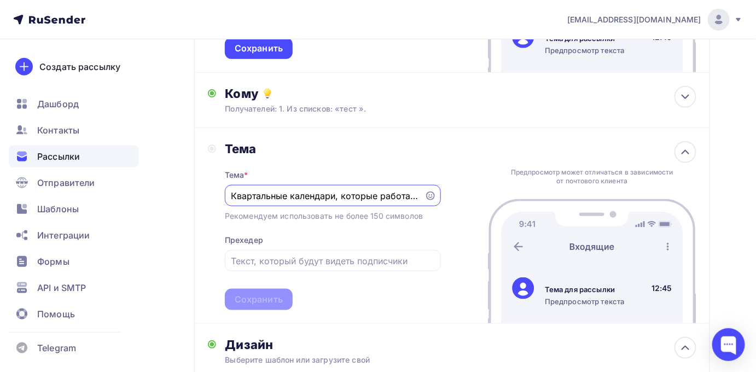
scroll to position [0, 85]
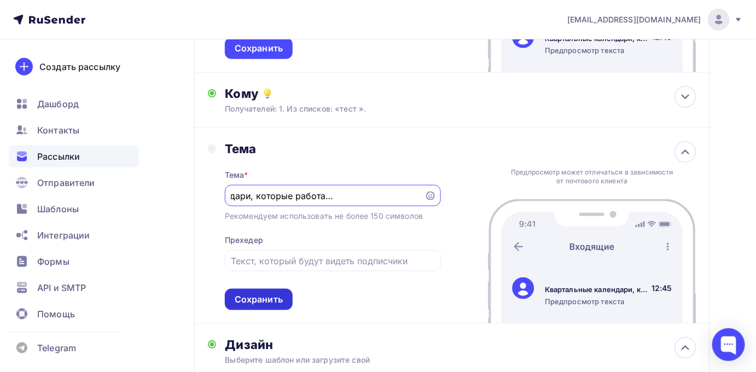
type input "Квартальные календари, которые работают на ваш бренд 24/7"
click at [255, 305] on div "Сохранить" at bounding box center [259, 299] width 48 height 13
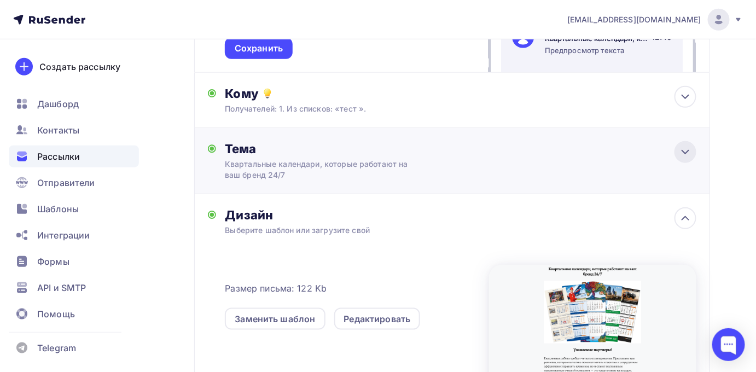
click at [680, 152] on icon at bounding box center [685, 152] width 13 height 13
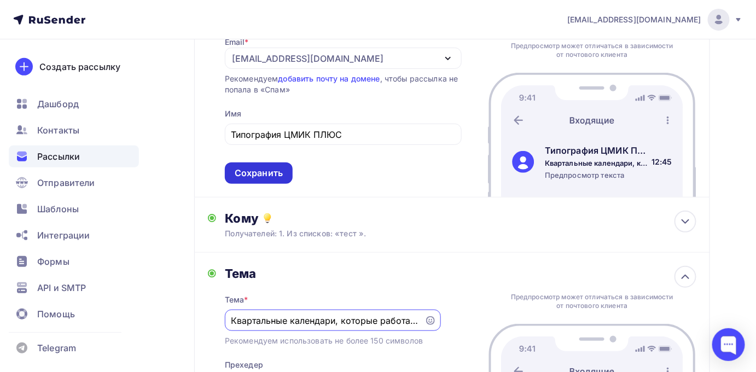
click at [270, 179] on div "Сохранить" at bounding box center [259, 173] width 48 height 13
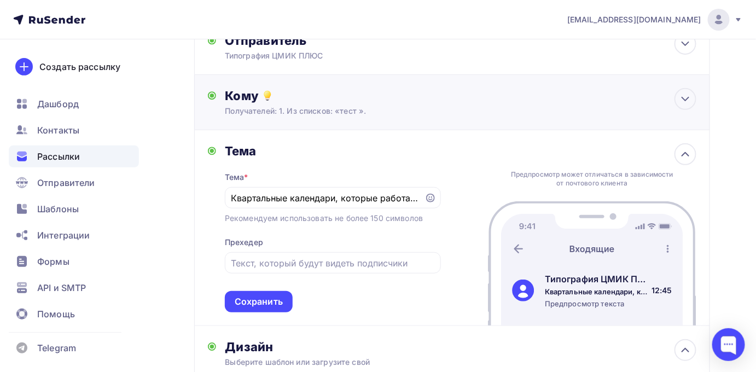
scroll to position [149, 0]
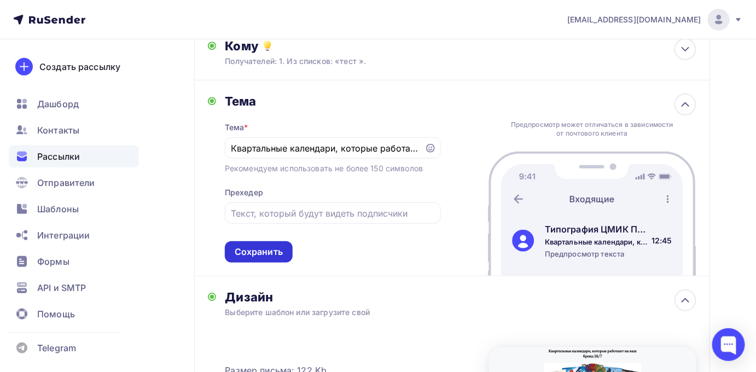
click at [269, 252] on div "Сохранить" at bounding box center [259, 252] width 48 height 13
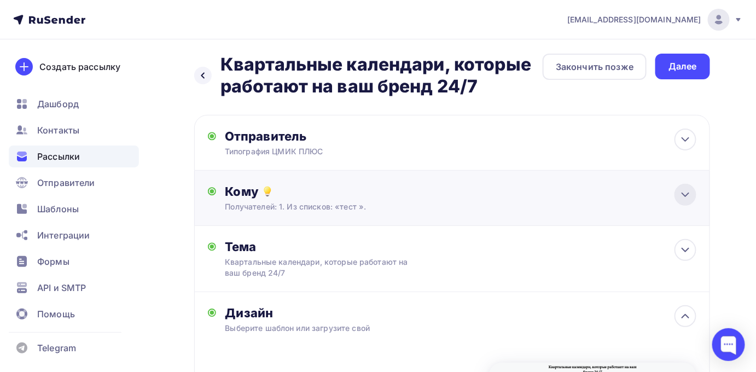
scroll to position [0, 0]
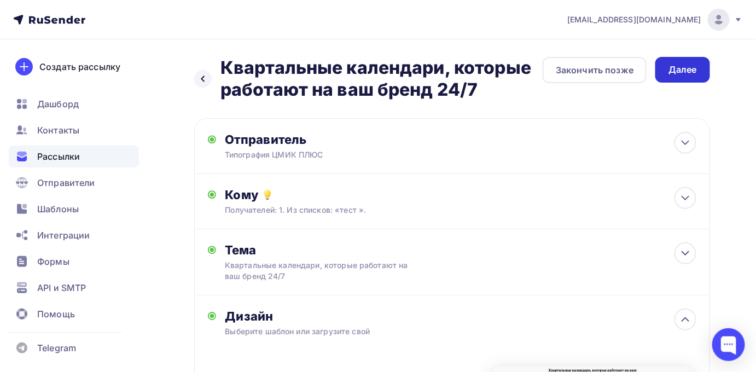
click at [688, 74] on div "Далее" at bounding box center [683, 69] width 28 height 13
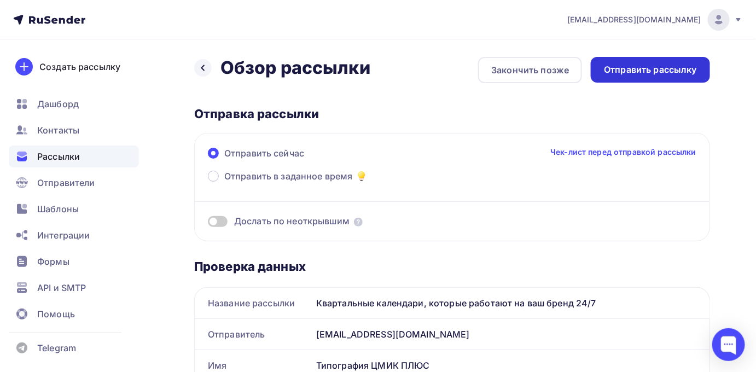
click at [664, 73] on div "Отправить рассылку" at bounding box center [650, 69] width 93 height 13
